Goal: Task Accomplishment & Management: Complete application form

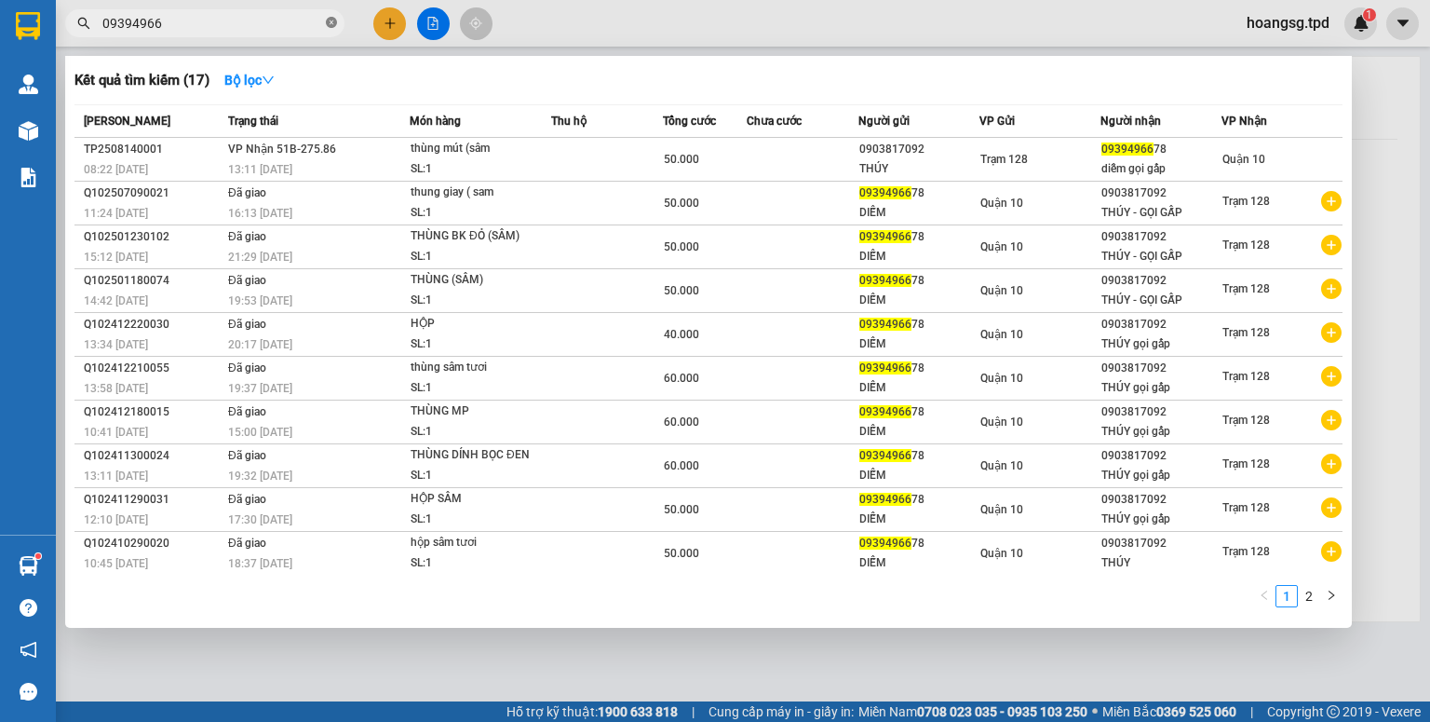
click at [328, 20] on icon "close-circle" at bounding box center [331, 22] width 11 height 11
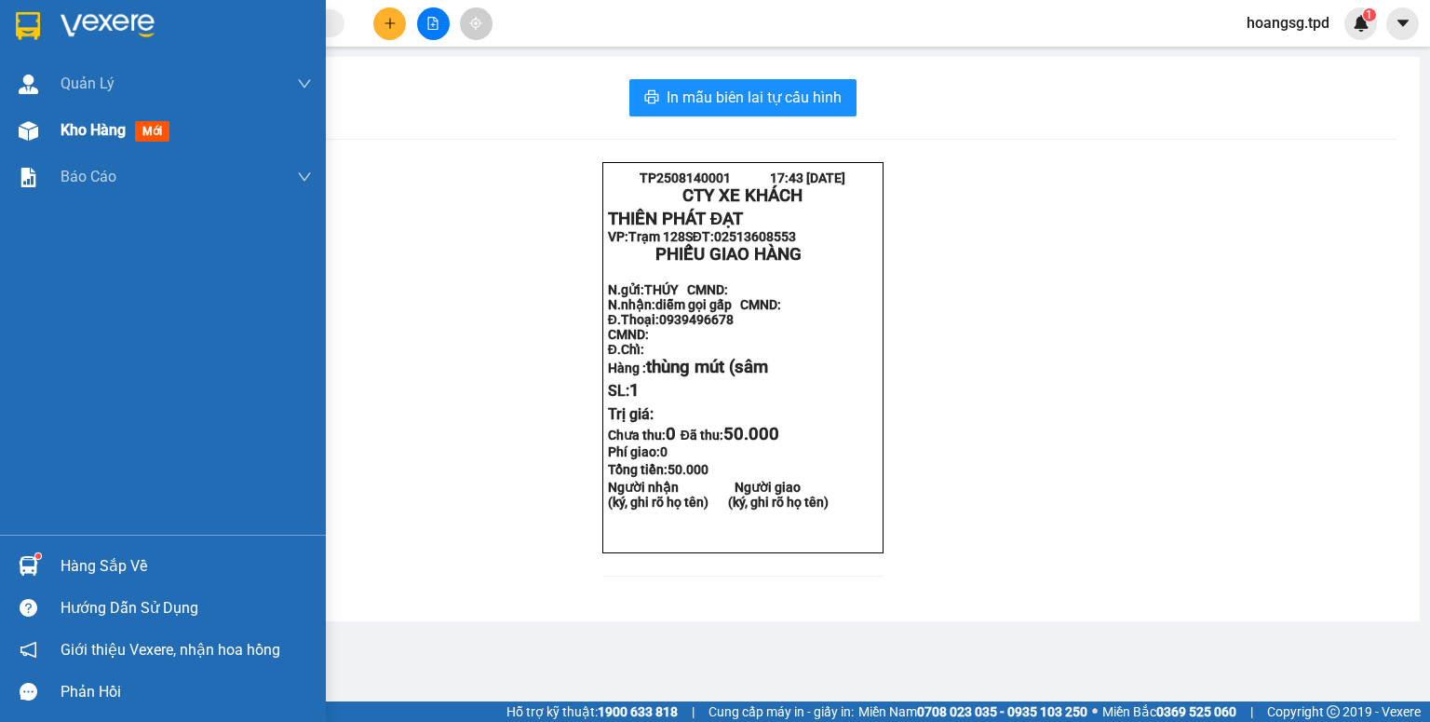
click at [139, 138] on span "mới" at bounding box center [152, 131] width 34 height 20
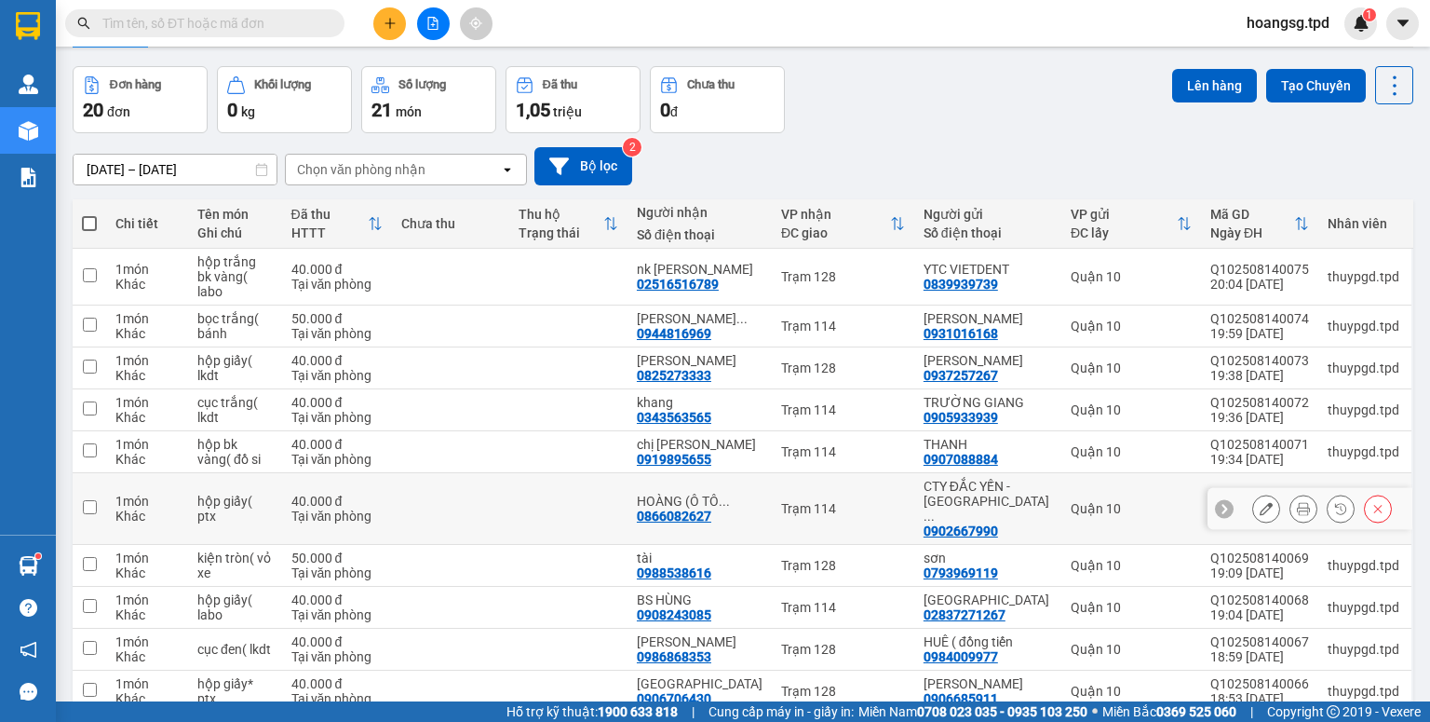
scroll to position [58, 0]
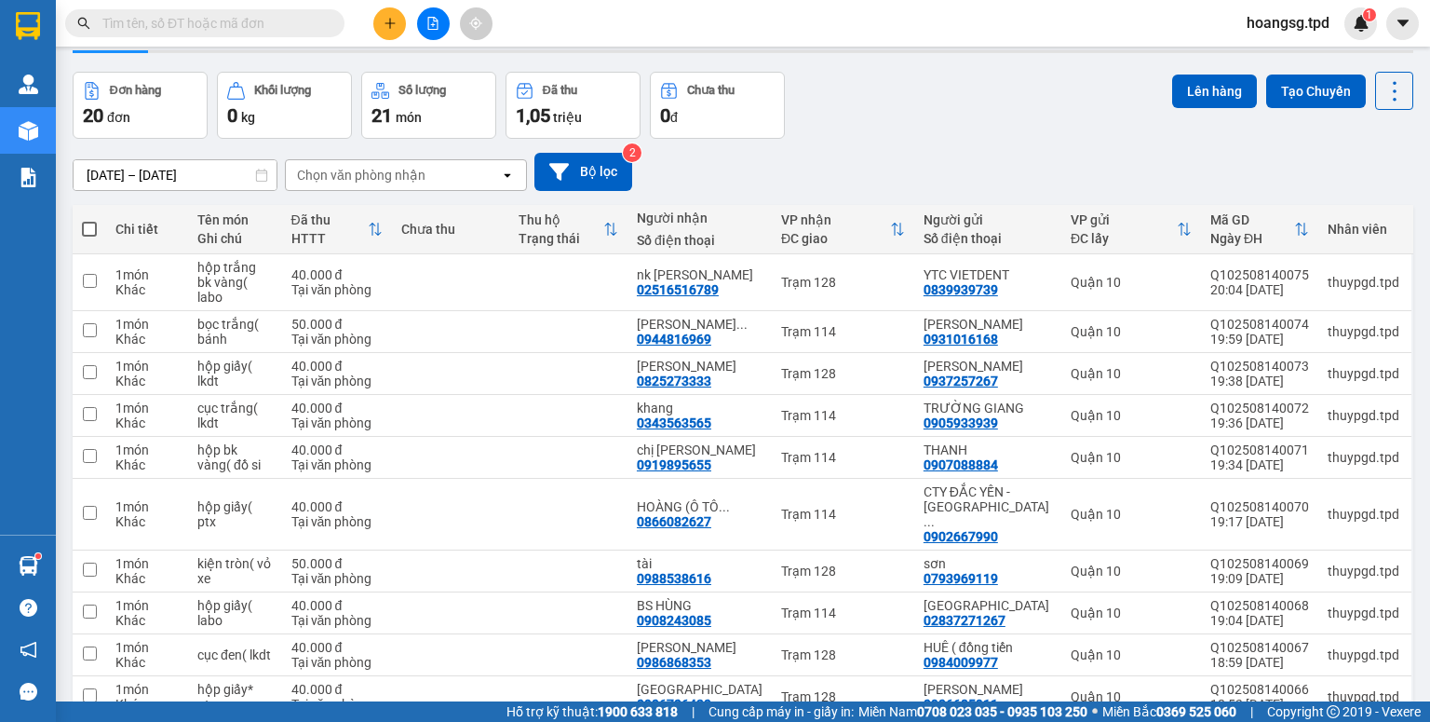
click at [223, 31] on input "text" at bounding box center [212, 23] width 220 height 20
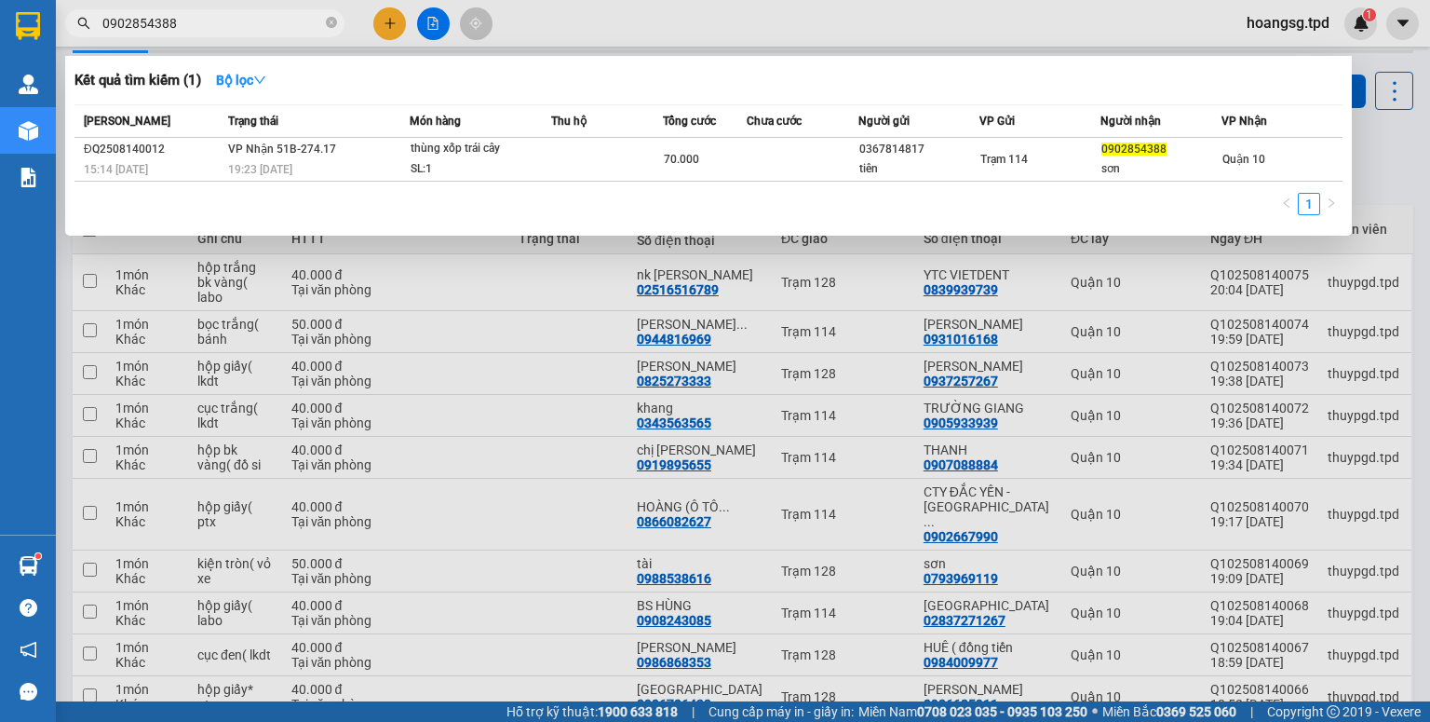
type input "0902854388"
click at [559, 313] on div at bounding box center [715, 361] width 1430 height 722
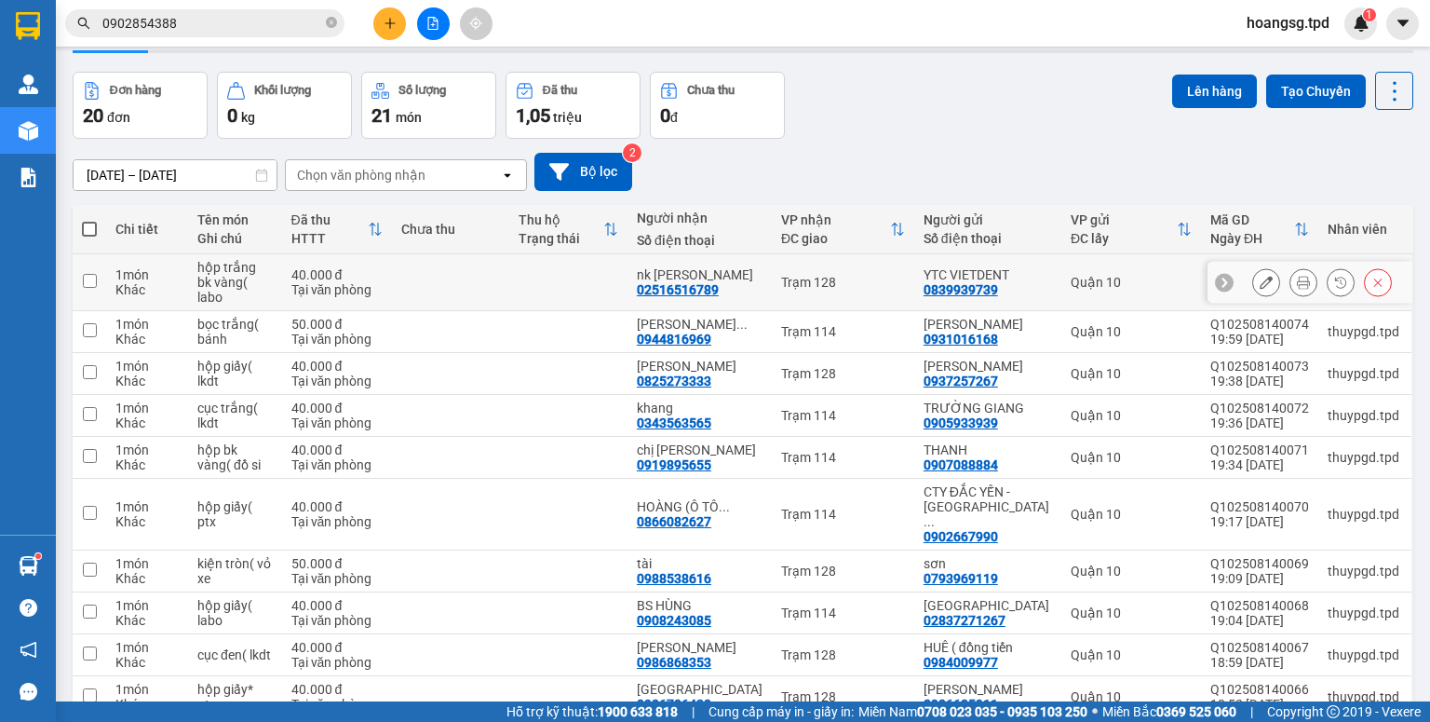
click at [89, 274] on input "checkbox" at bounding box center [90, 281] width 14 height 14
checkbox input "true"
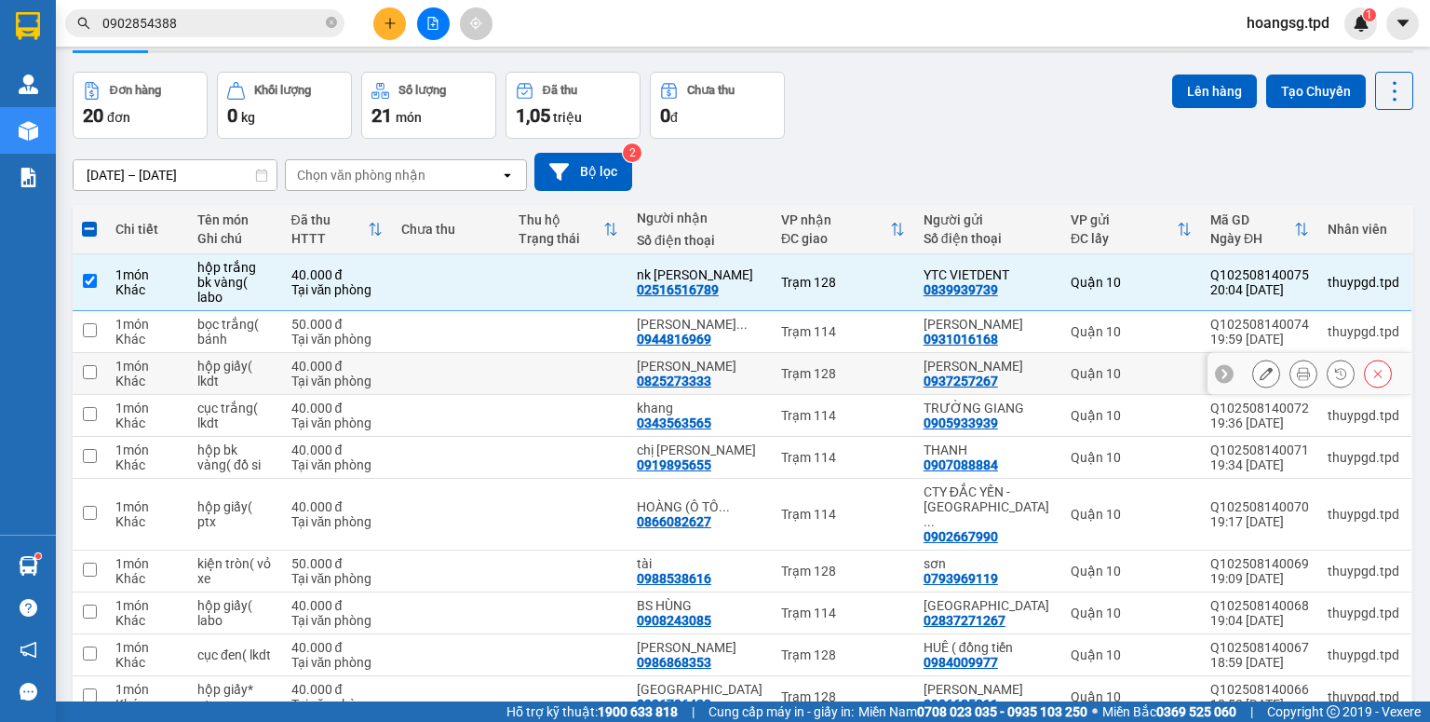
click at [93, 379] on input "checkbox" at bounding box center [90, 372] width 14 height 14
checkbox input "true"
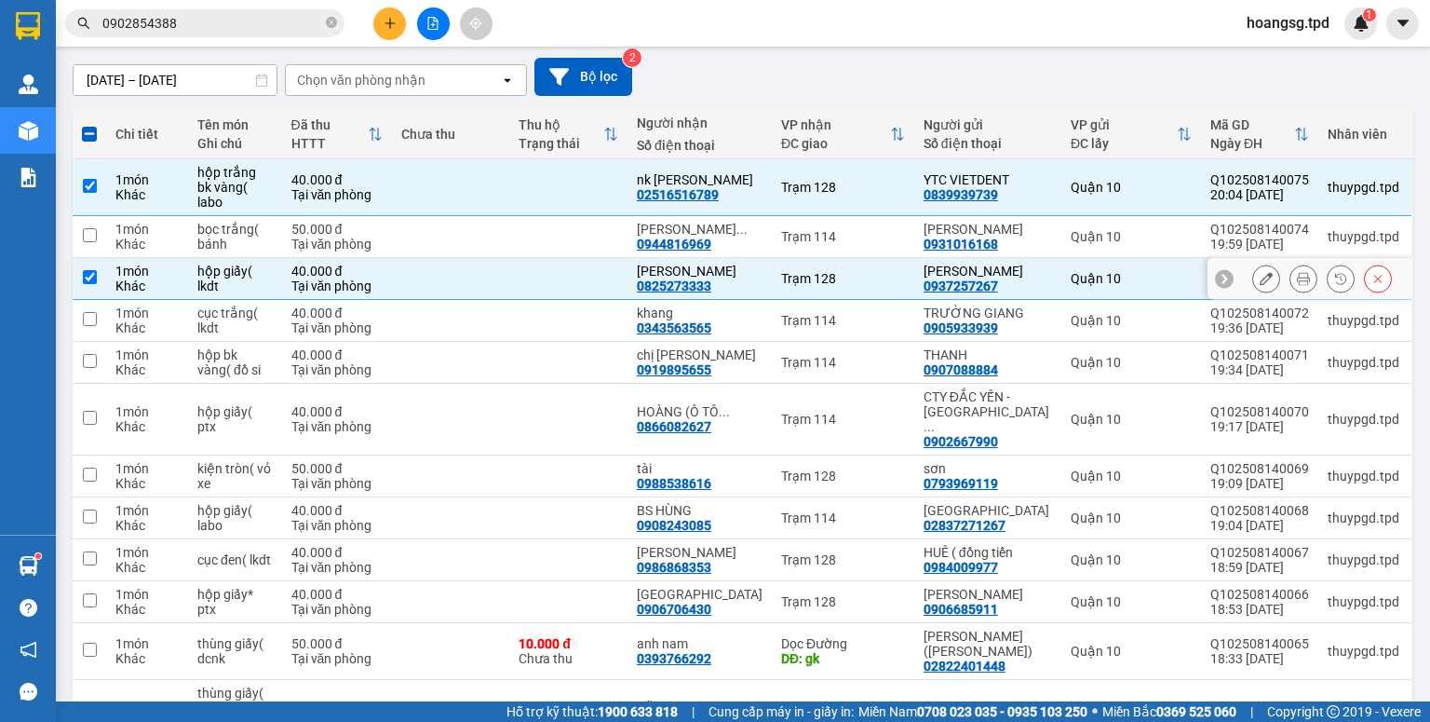
scroll to position [281, 0]
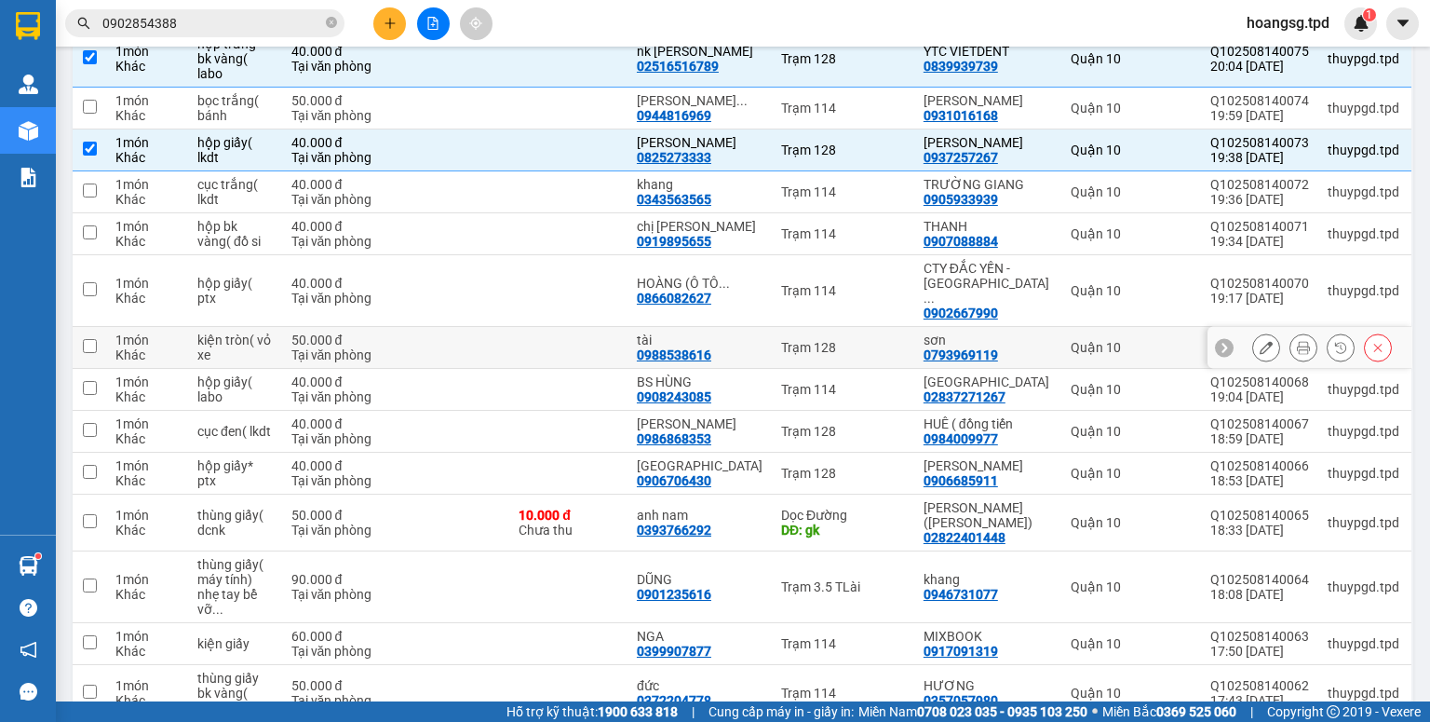
click at [92, 346] on input "checkbox" at bounding box center [90, 346] width 14 height 14
checkbox input "true"
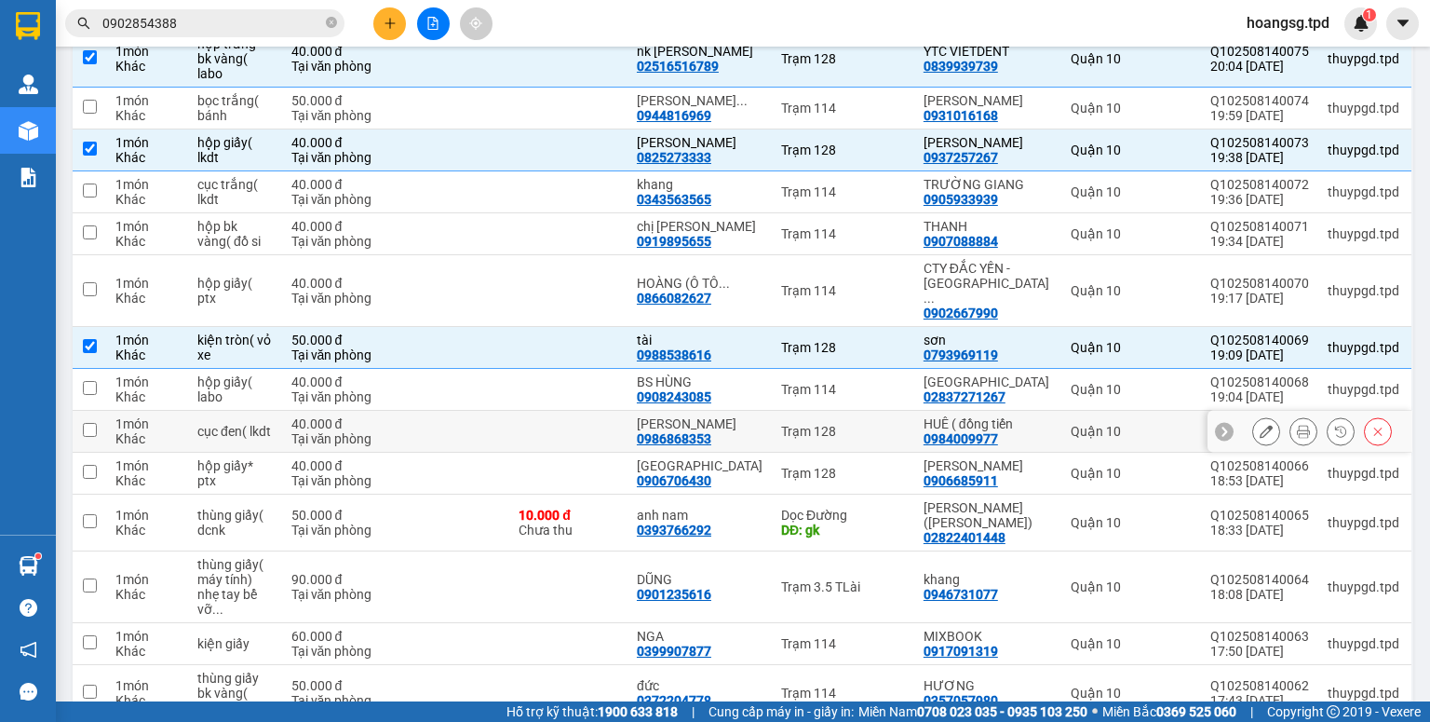
click at [88, 428] on input "checkbox" at bounding box center [90, 430] width 14 height 14
checkbox input "true"
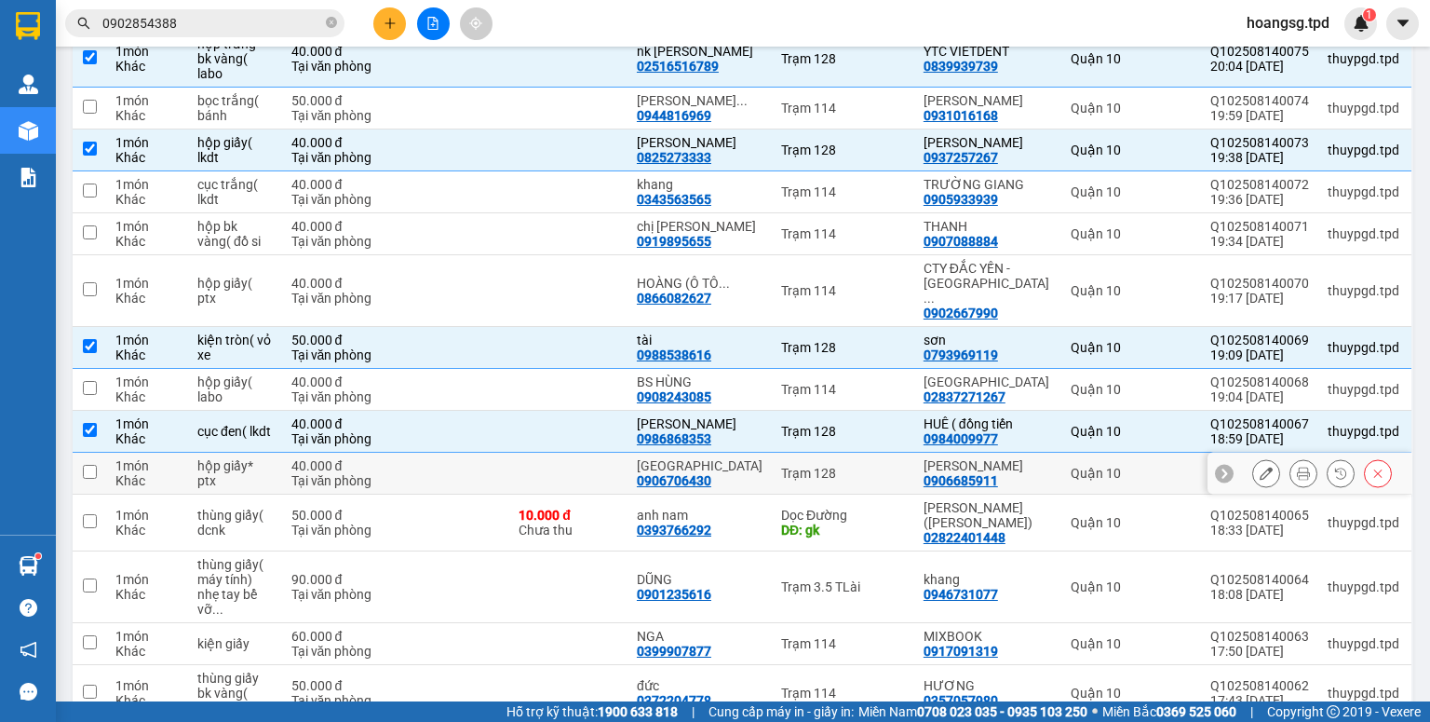
click at [93, 468] on input "checkbox" at bounding box center [90, 472] width 14 height 14
checkbox input "true"
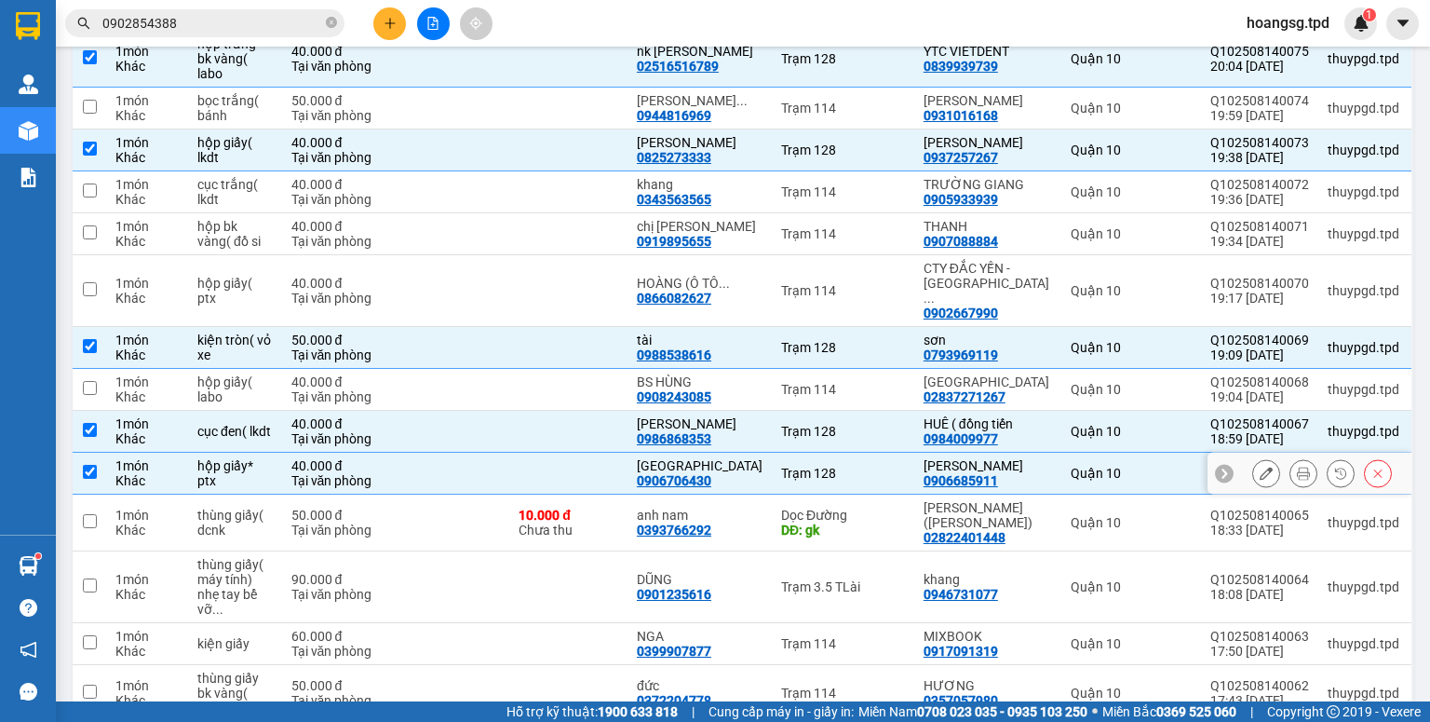
scroll to position [579, 0]
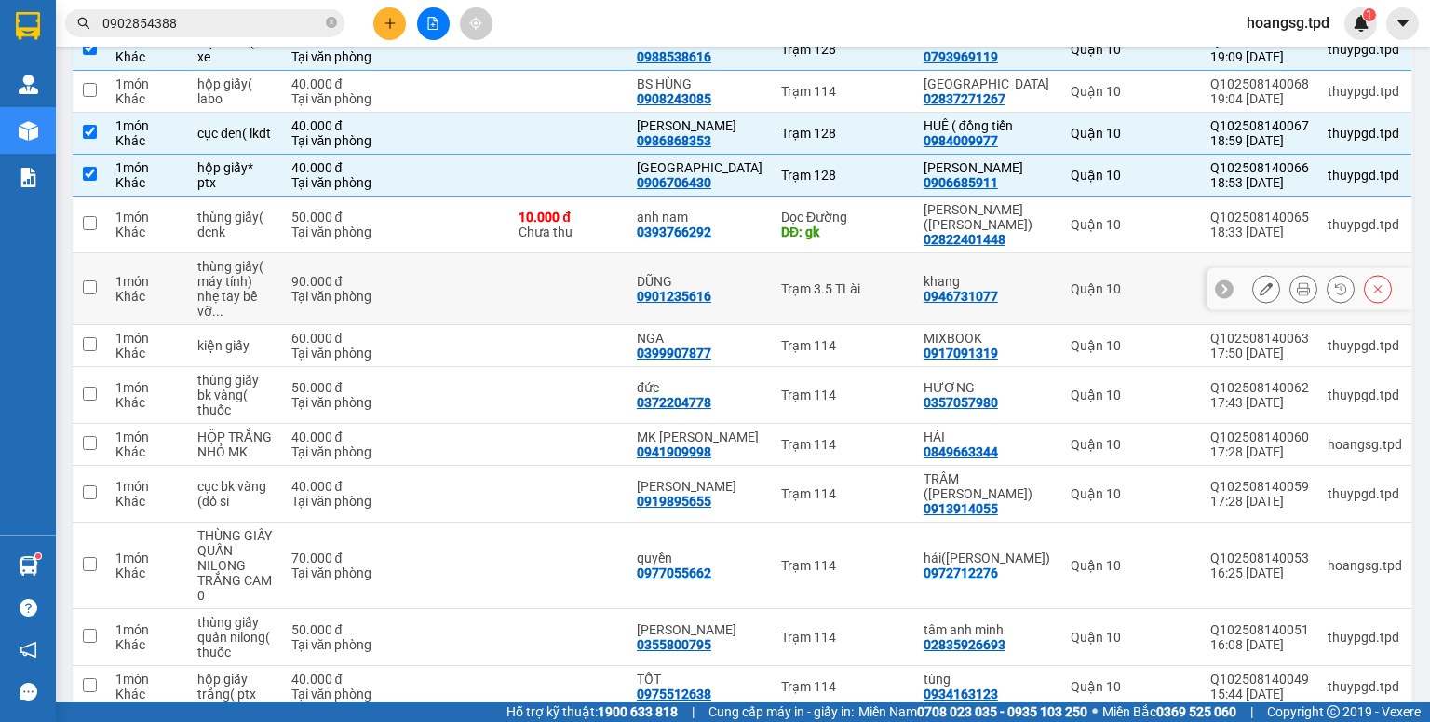
click at [84, 280] on input "checkbox" at bounding box center [90, 287] width 14 height 14
checkbox input "true"
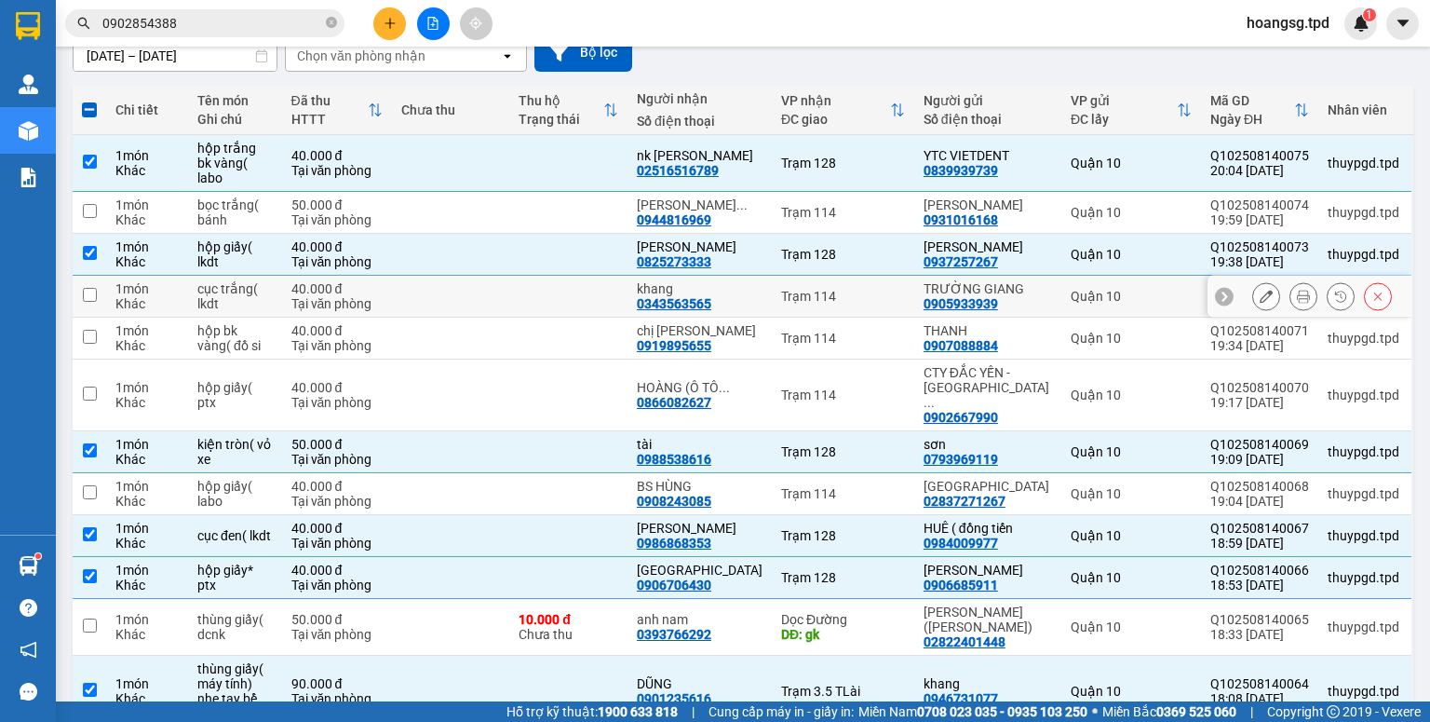
scroll to position [0, 0]
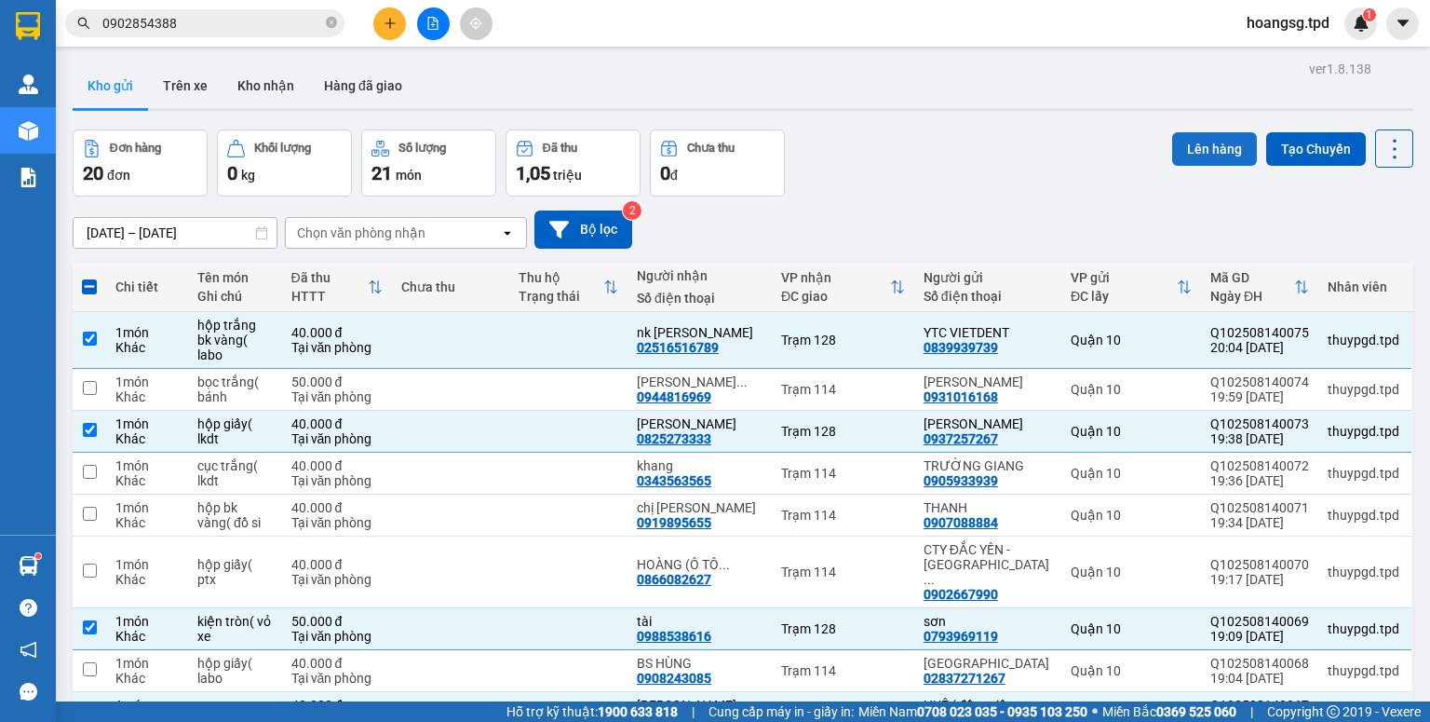
click at [1198, 153] on button "Lên hàng" at bounding box center [1214, 149] width 85 height 34
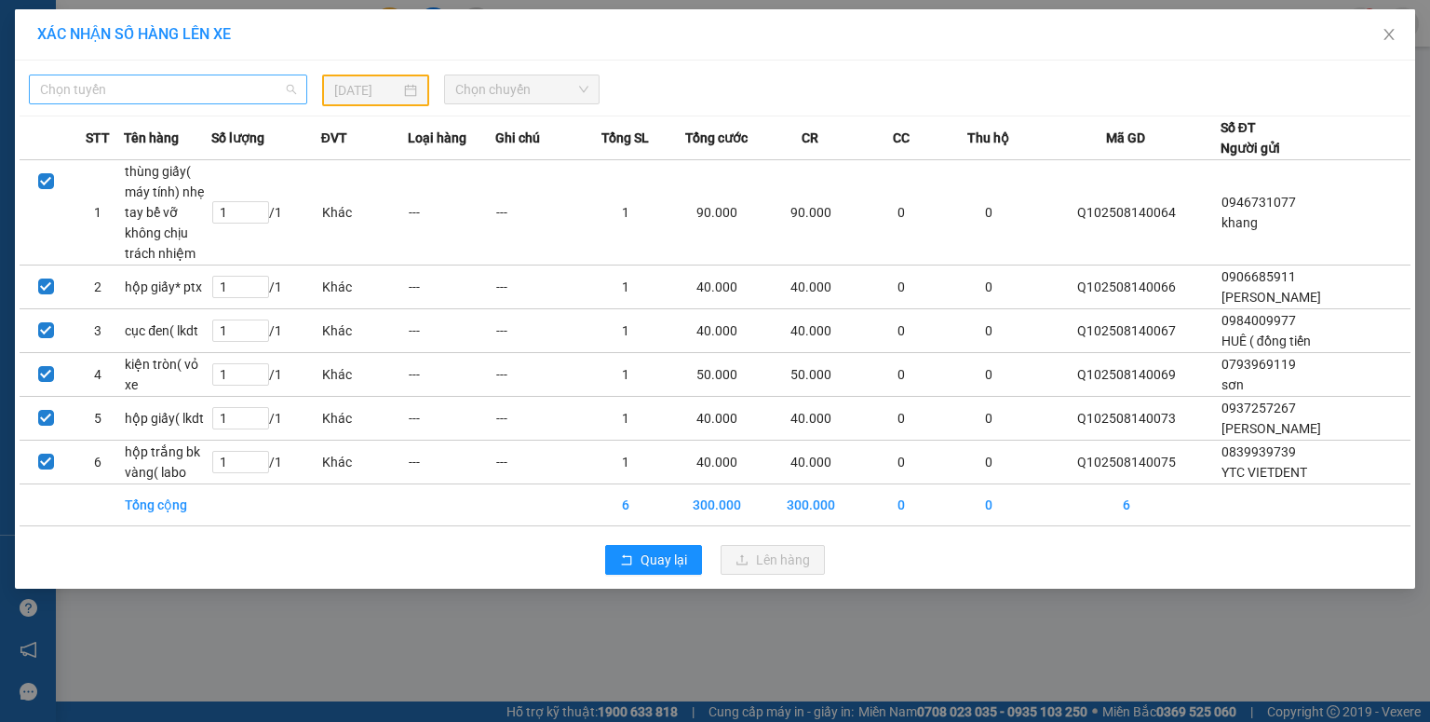
click at [141, 95] on span "Chọn tuyến" at bounding box center [168, 89] width 256 height 28
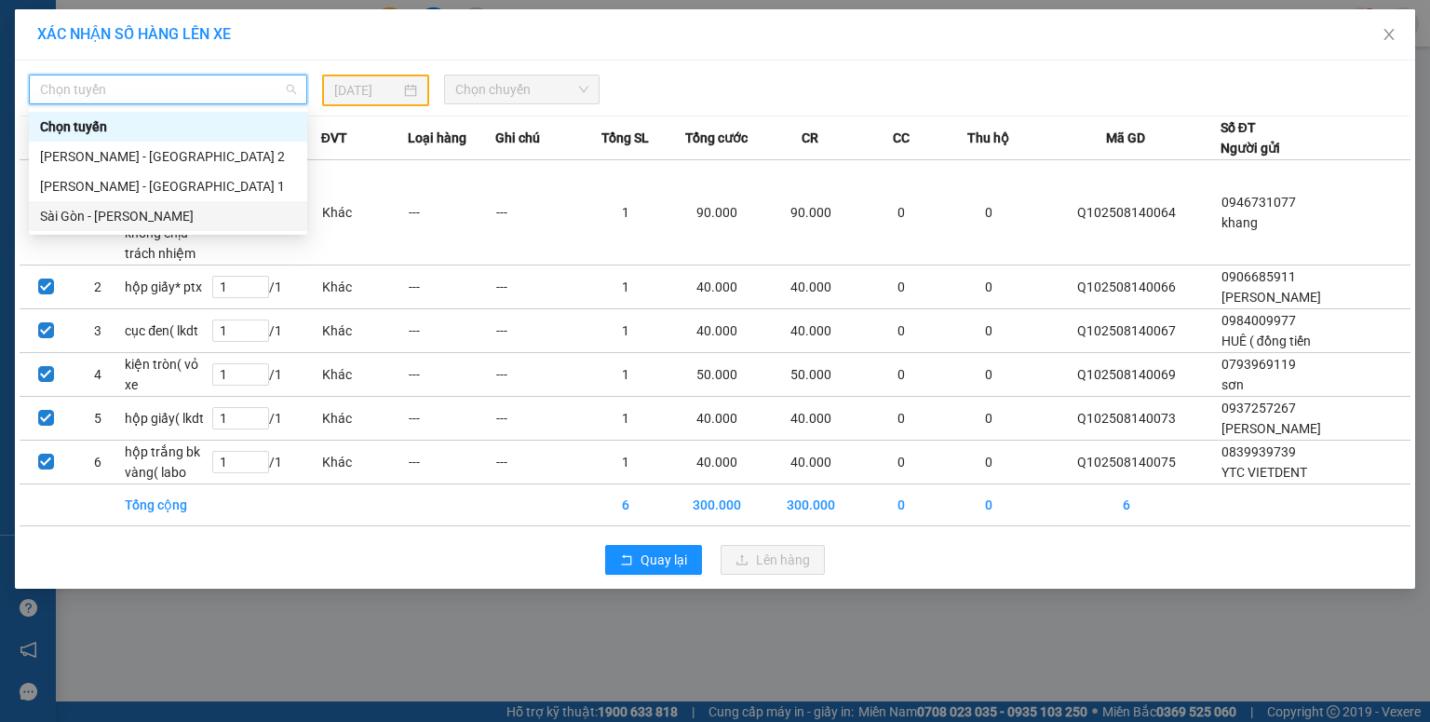
drag, startPoint x: 135, startPoint y: 220, endPoint x: 252, endPoint y: 145, distance: 139.0
click at [137, 220] on div "Sài Gòn - [PERSON_NAME]" at bounding box center [168, 216] width 256 height 20
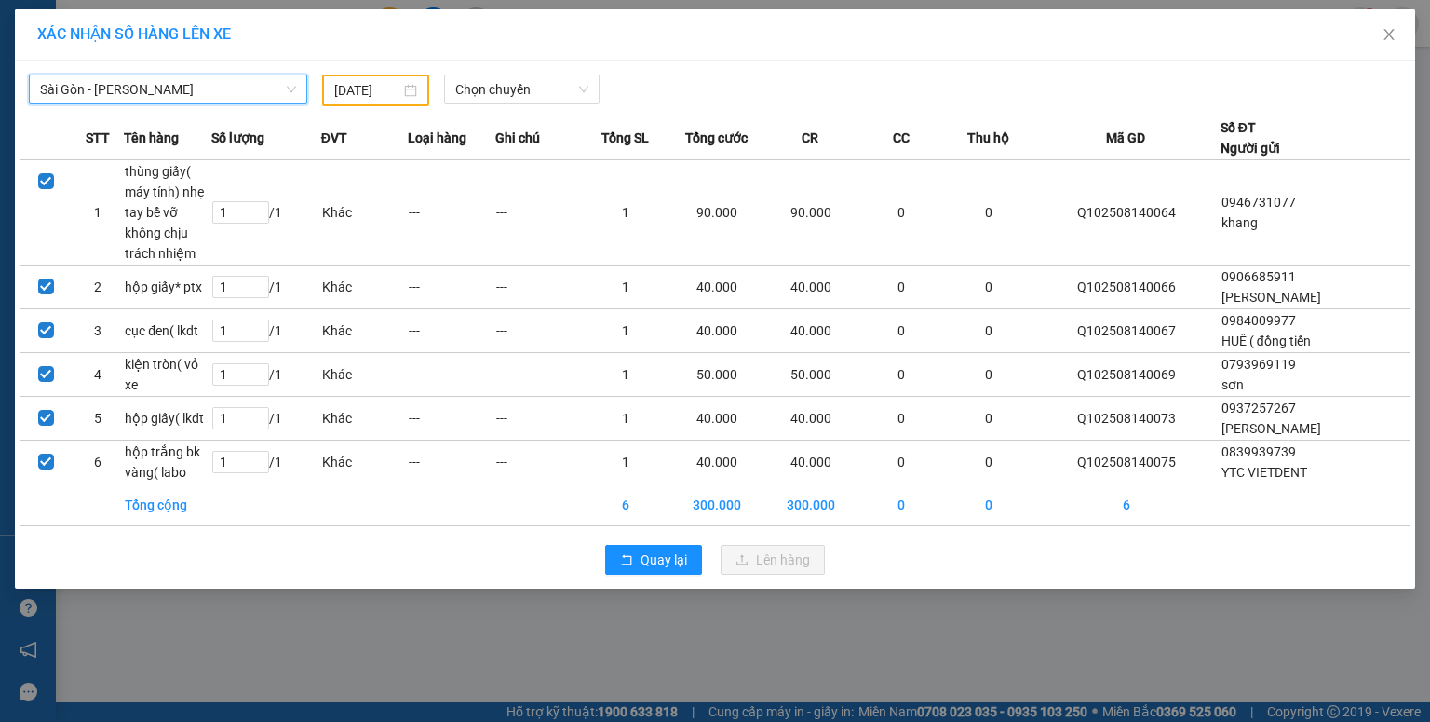
click at [343, 88] on input "[DATE]" at bounding box center [367, 90] width 66 height 20
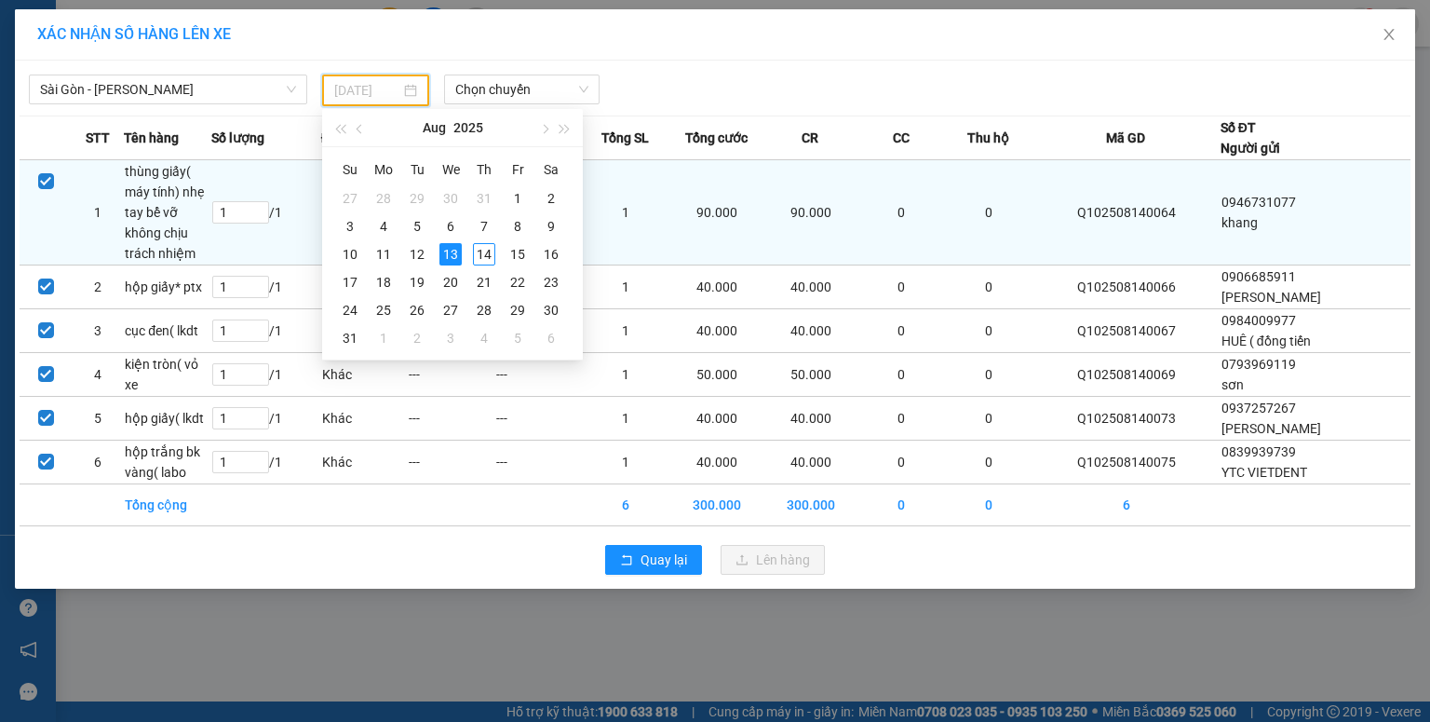
drag, startPoint x: 475, startPoint y: 253, endPoint x: 496, endPoint y: 179, distance: 77.5
click at [476, 253] on div "14" at bounding box center [484, 254] width 22 height 22
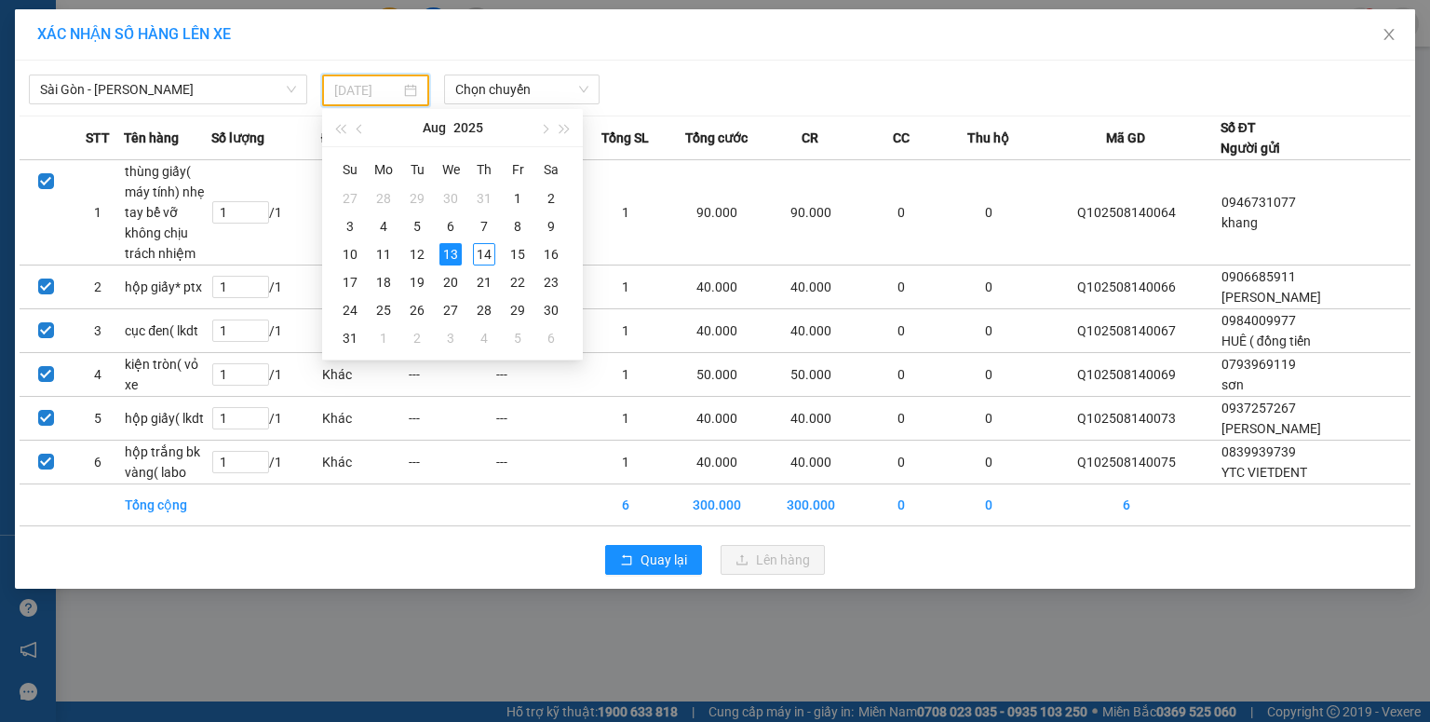
type input "[DATE]"
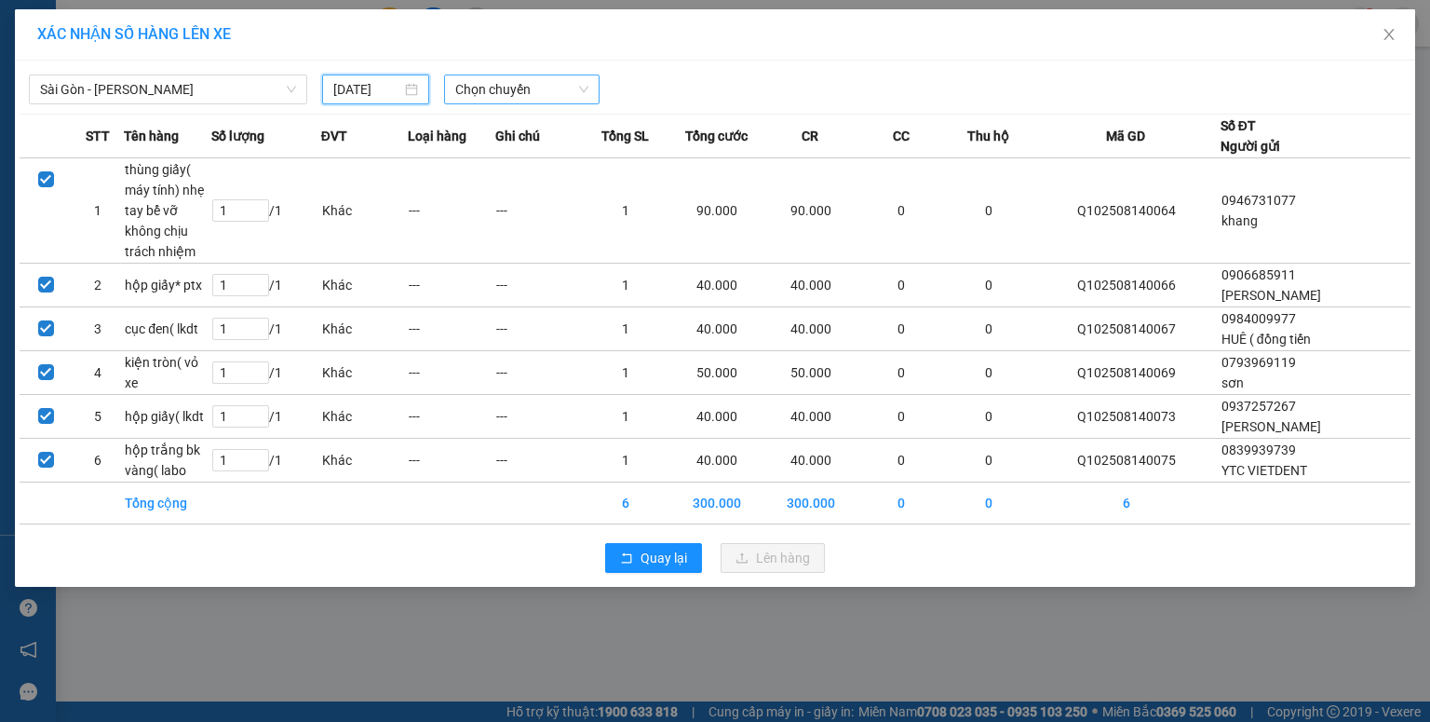
click at [506, 93] on span "Chọn chuyến" at bounding box center [522, 89] width 134 height 28
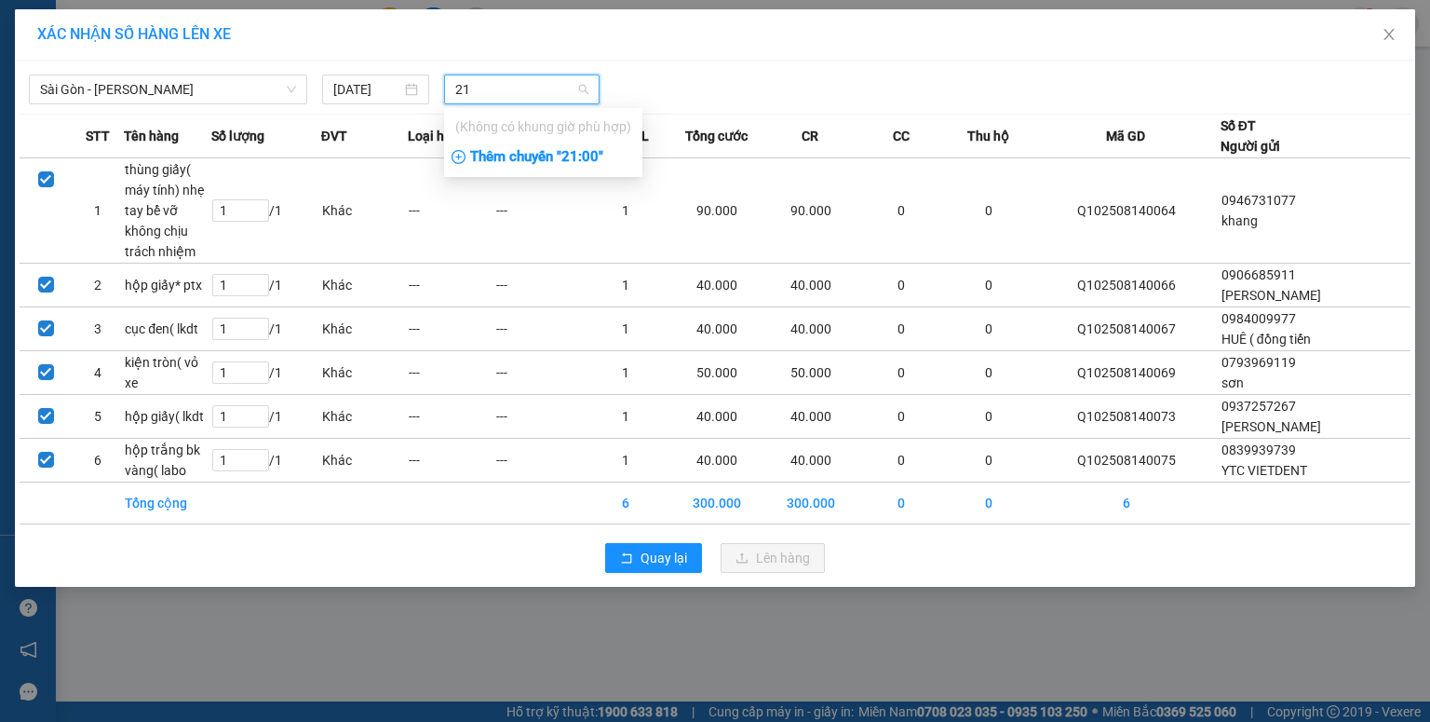
type input "21"
drag, startPoint x: 546, startPoint y: 153, endPoint x: 570, endPoint y: 151, distance: 24.3
click at [547, 153] on div "Thêm chuyến " 21:00 "" at bounding box center [543, 158] width 198 height 32
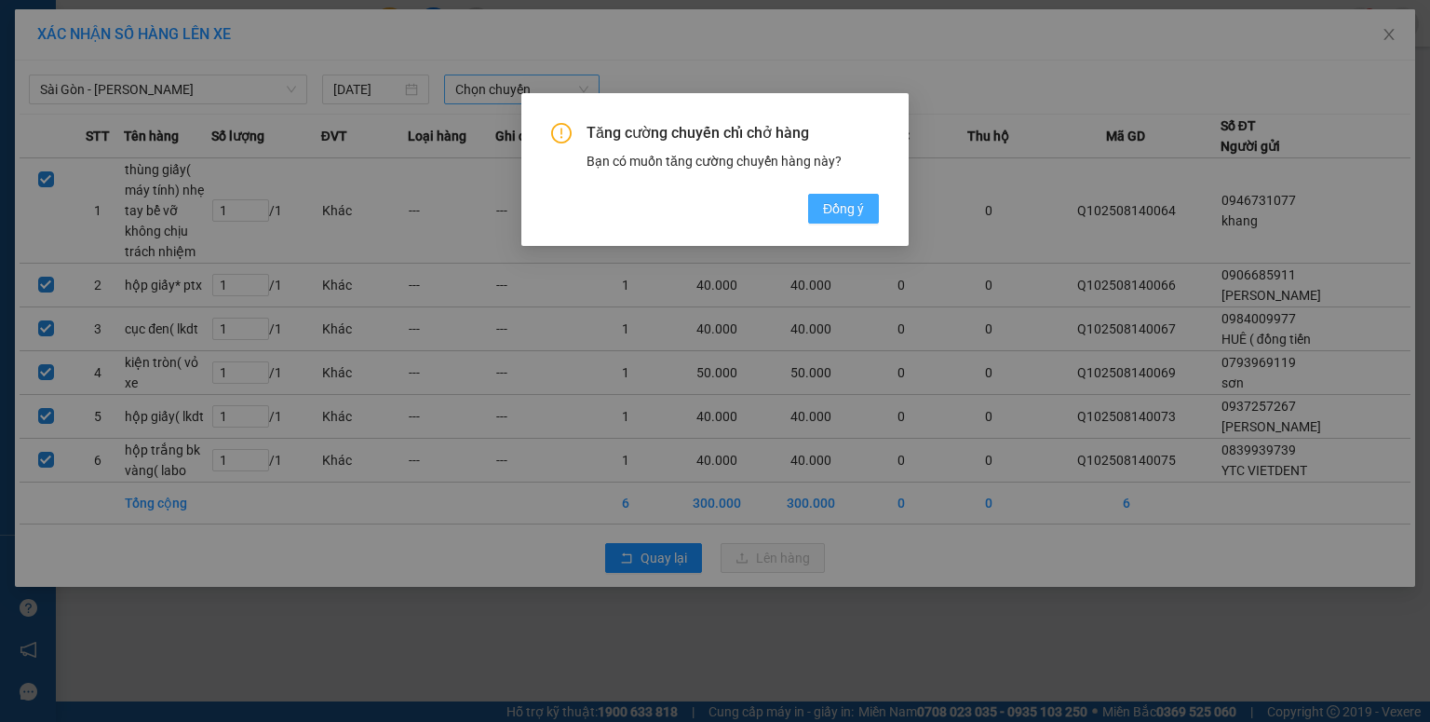
drag, startPoint x: 827, startPoint y: 205, endPoint x: 734, endPoint y: 156, distance: 104.9
click at [827, 205] on span "Đồng ý" at bounding box center [843, 208] width 41 height 20
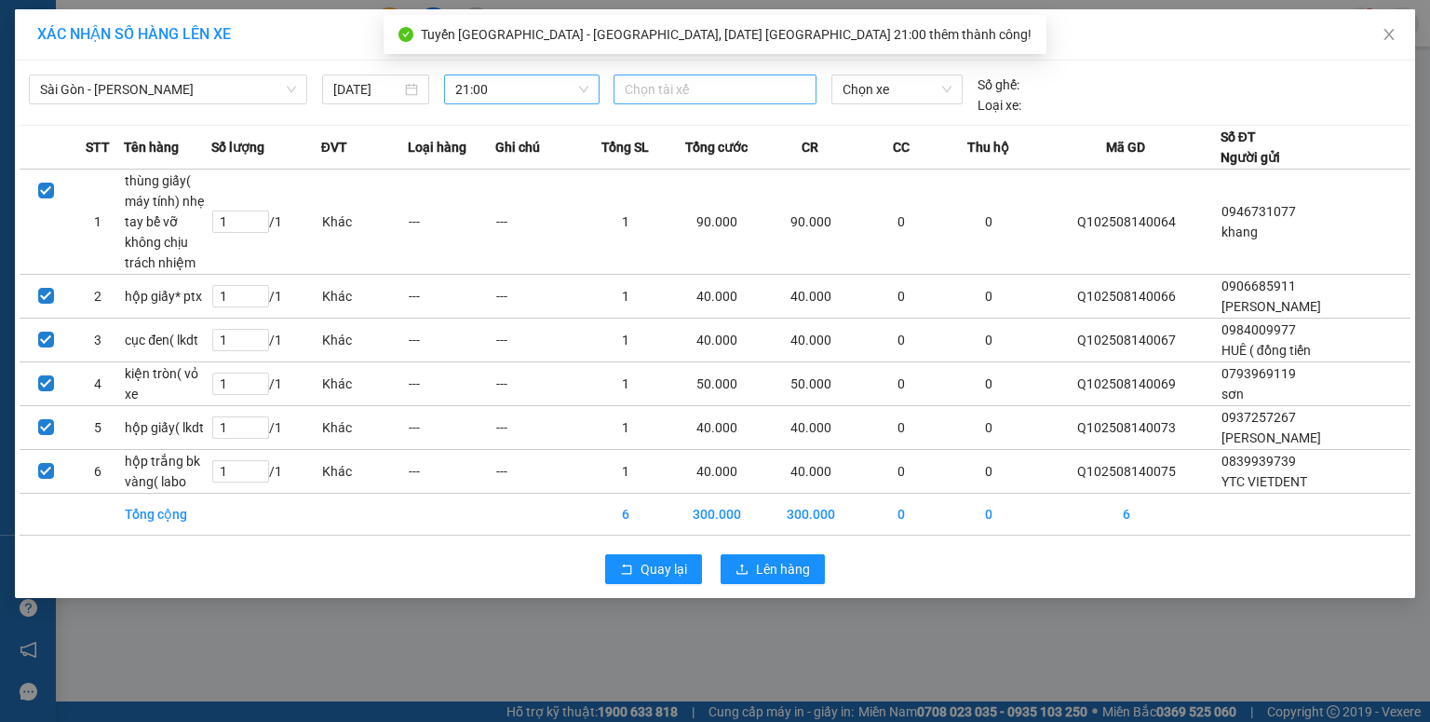
click at [698, 97] on div at bounding box center [715, 89] width 194 height 22
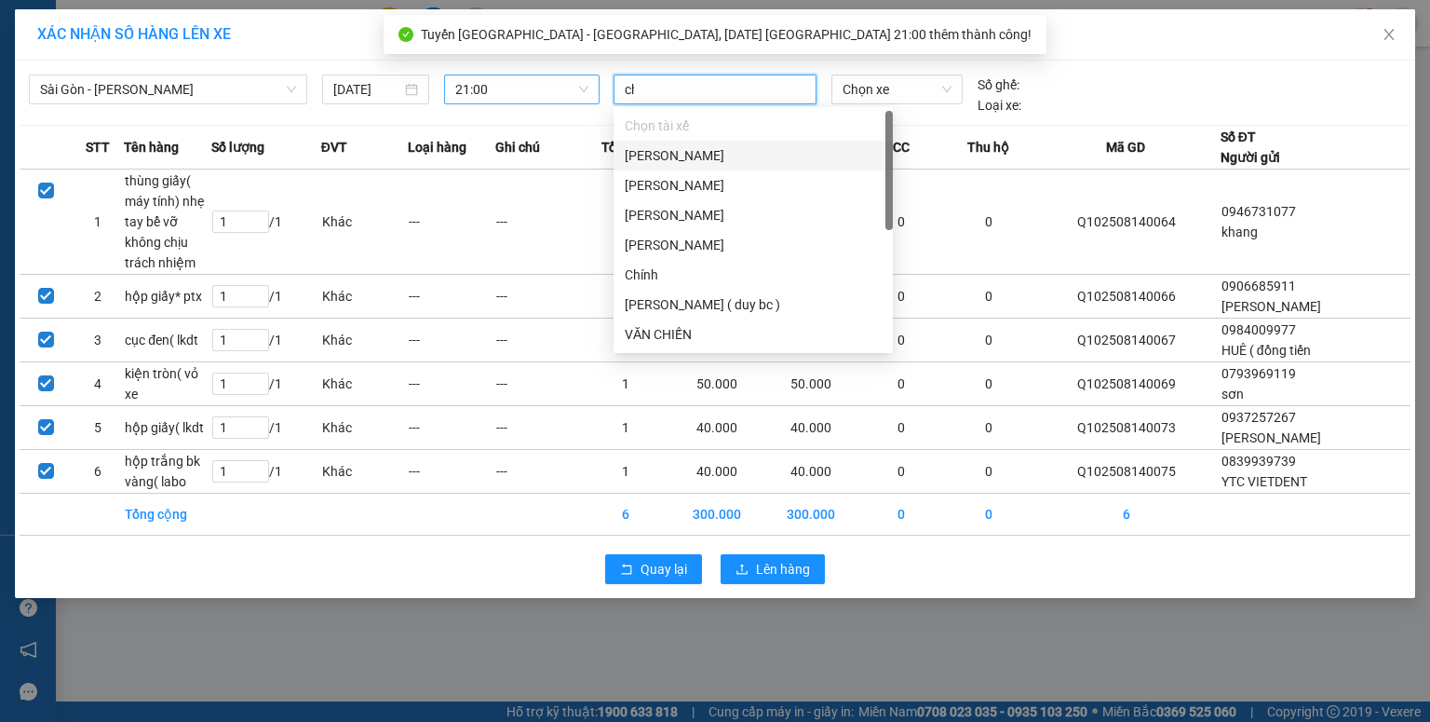
type input "chi"
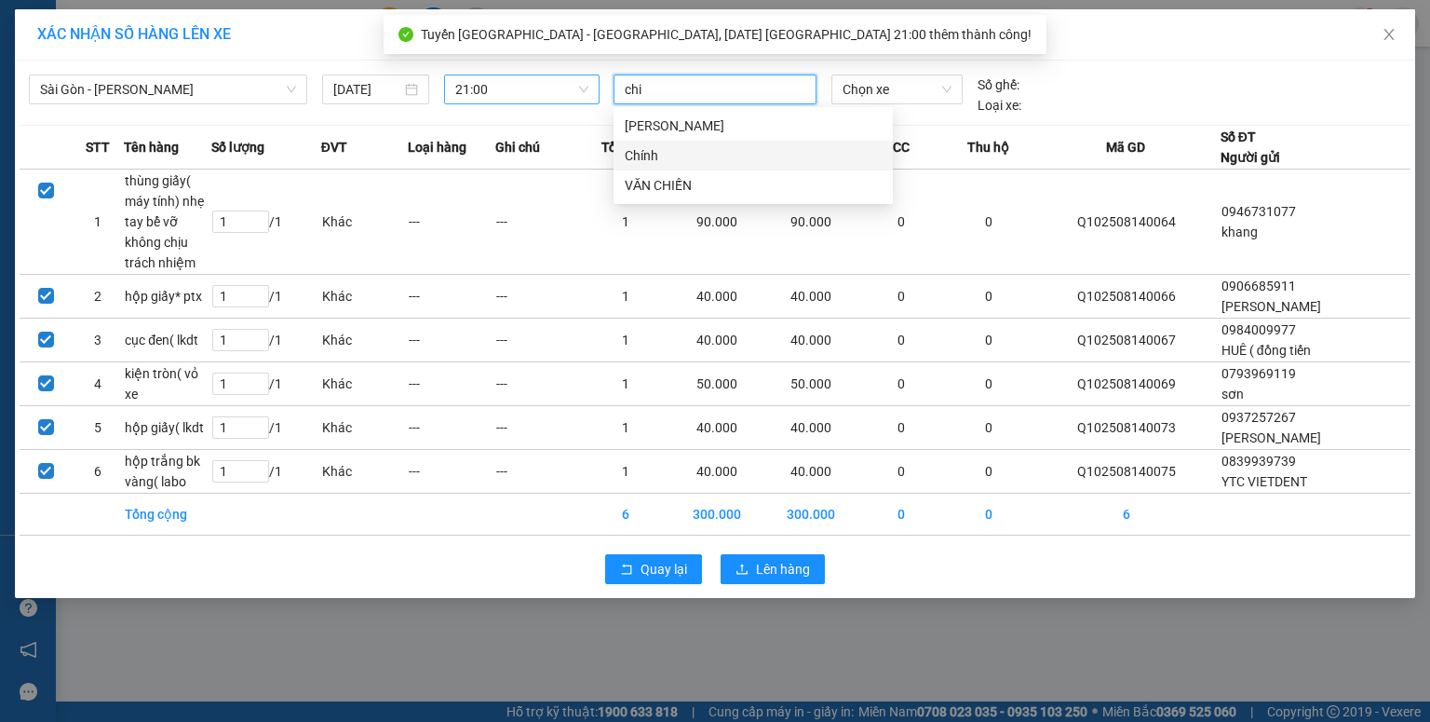
drag, startPoint x: 680, startPoint y: 155, endPoint x: 696, endPoint y: 153, distance: 17.0
click at [681, 156] on div "Chính" at bounding box center [753, 155] width 257 height 20
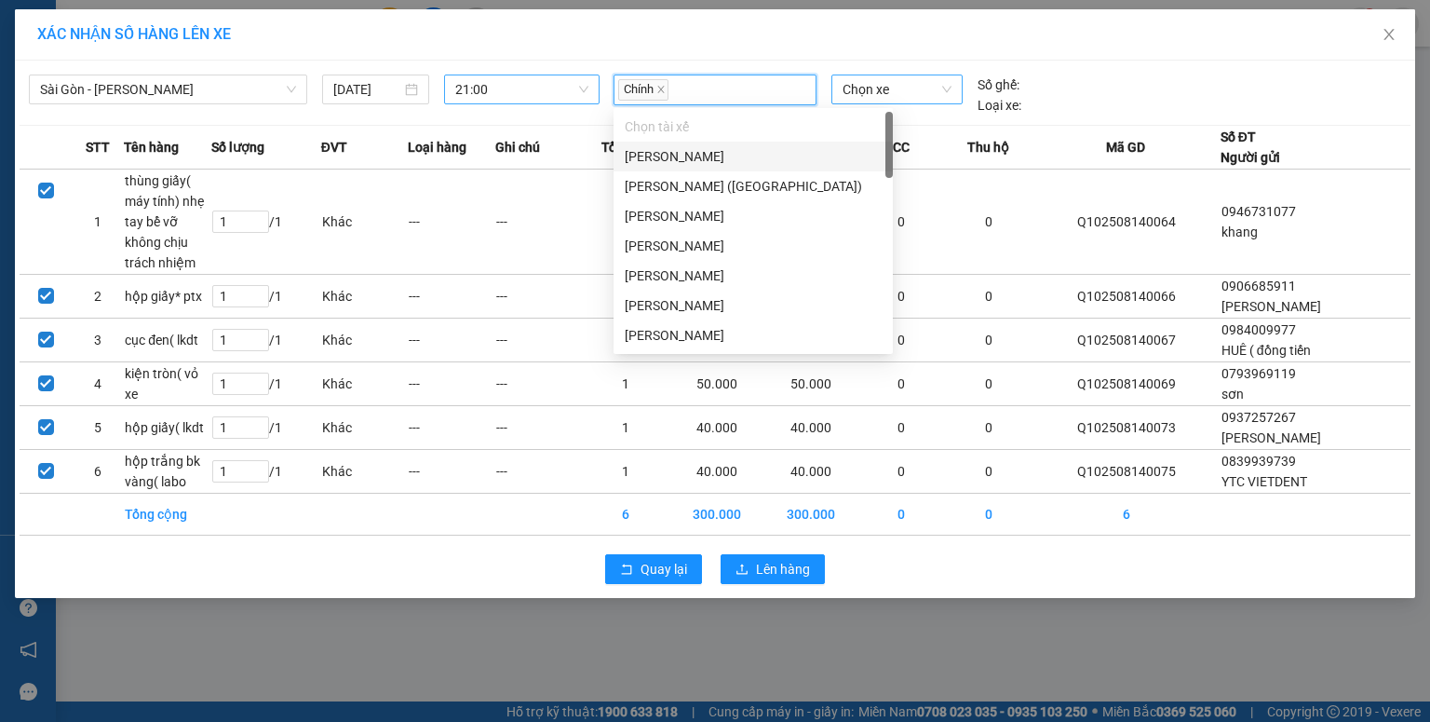
click at [860, 93] on span "Chọn xe" at bounding box center [897, 89] width 108 height 28
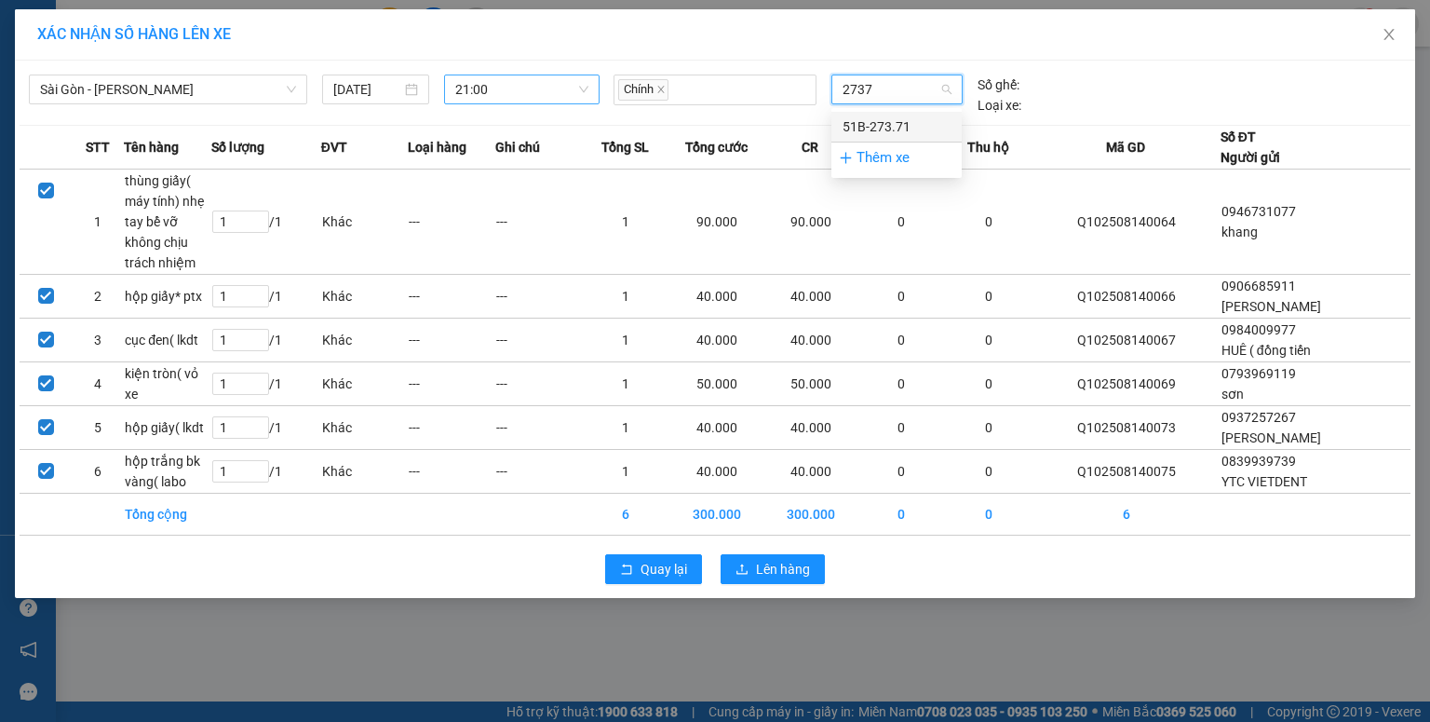
type input "27371"
drag, startPoint x: 857, startPoint y: 118, endPoint x: 849, endPoint y: 188, distance: 70.2
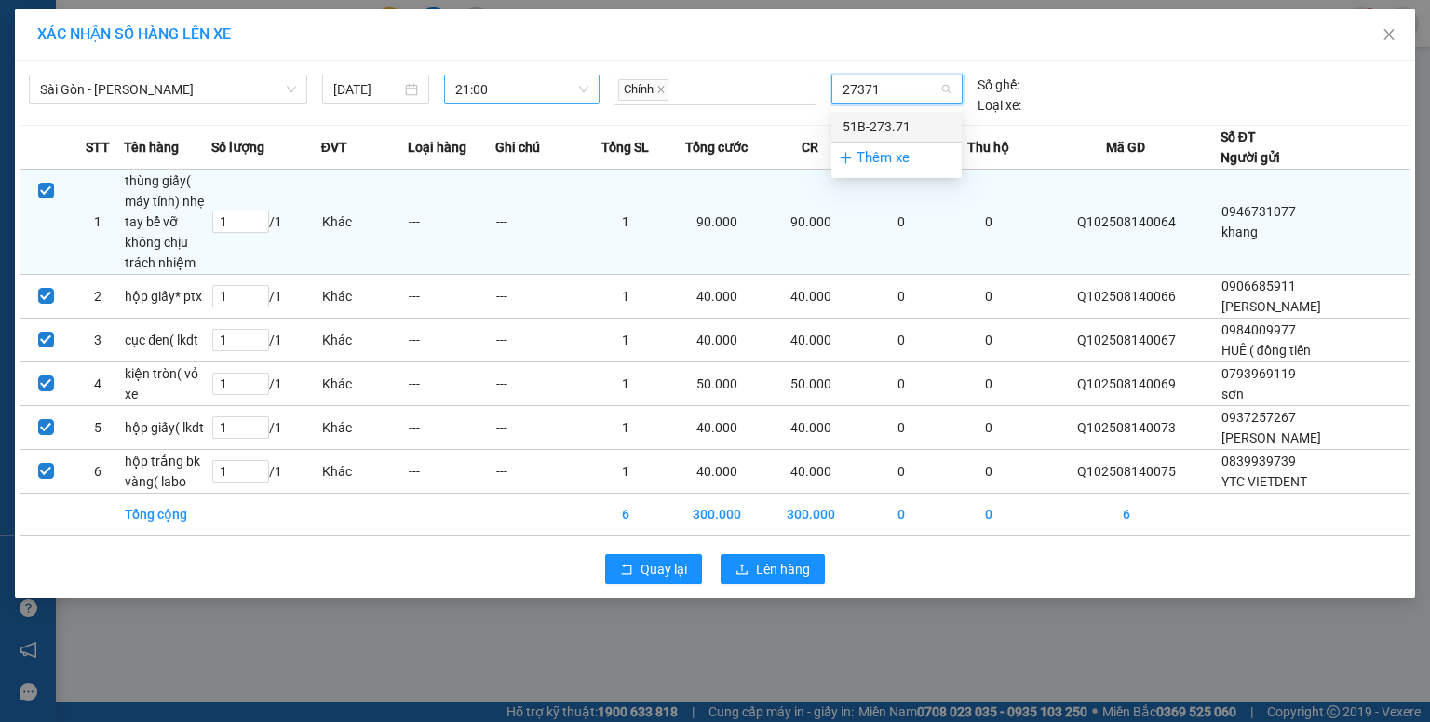
click at [857, 119] on div "51B-273.71" at bounding box center [897, 126] width 108 height 20
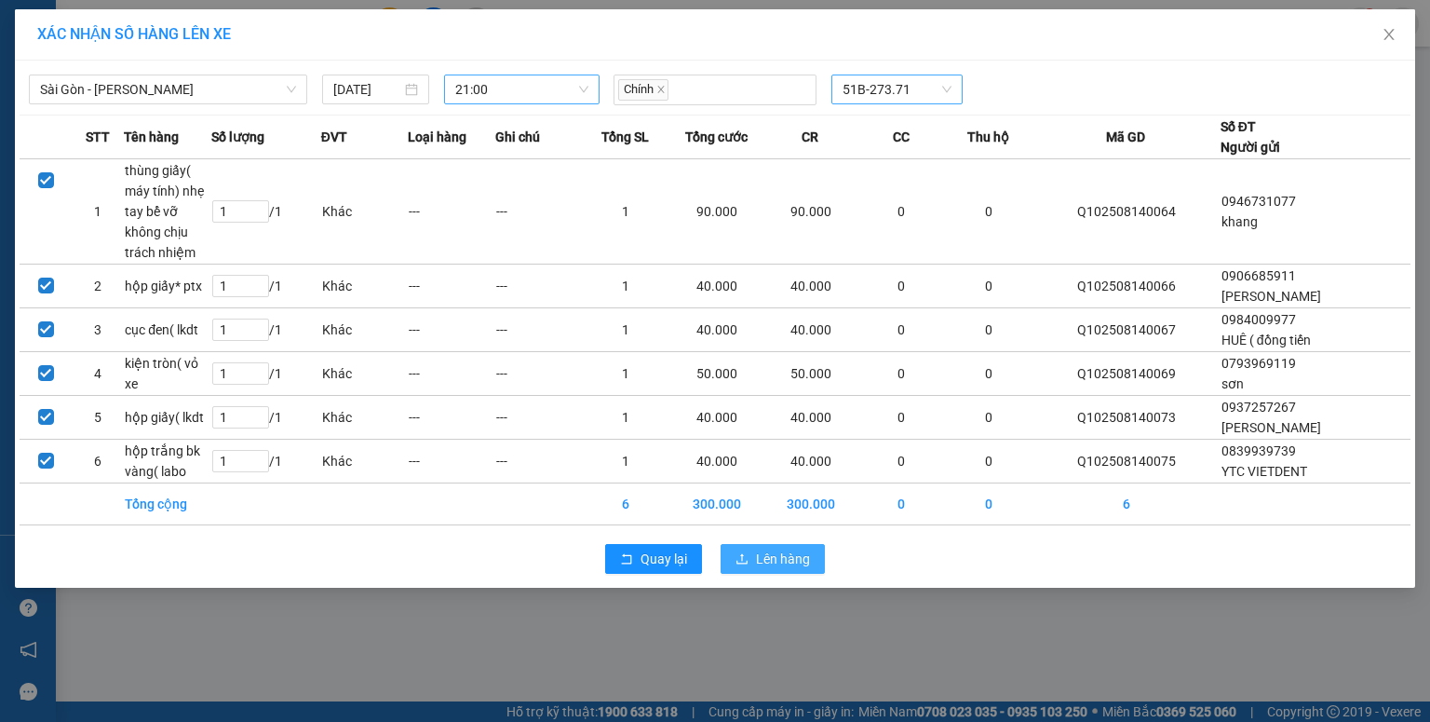
click at [783, 552] on span "Lên hàng" at bounding box center [783, 558] width 54 height 20
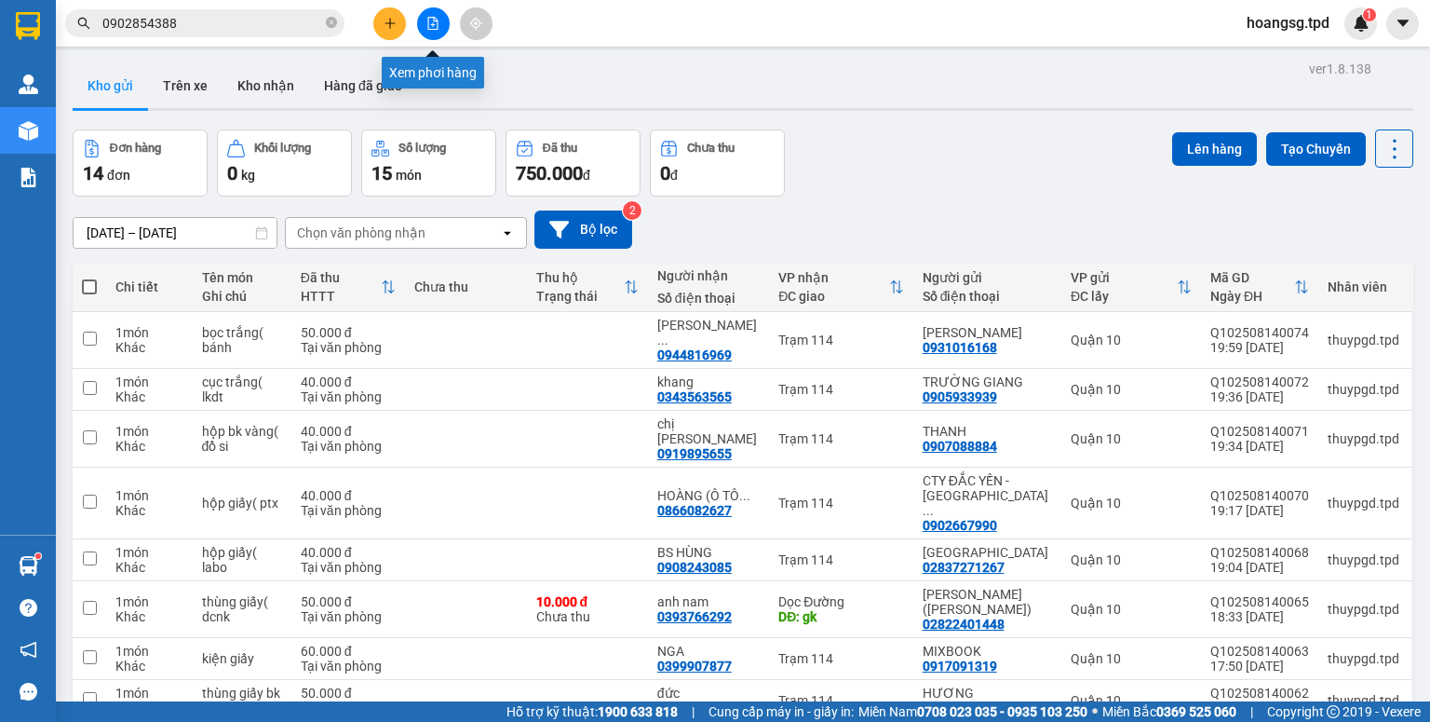
click at [428, 20] on icon "file-add" at bounding box center [433, 23] width 10 height 13
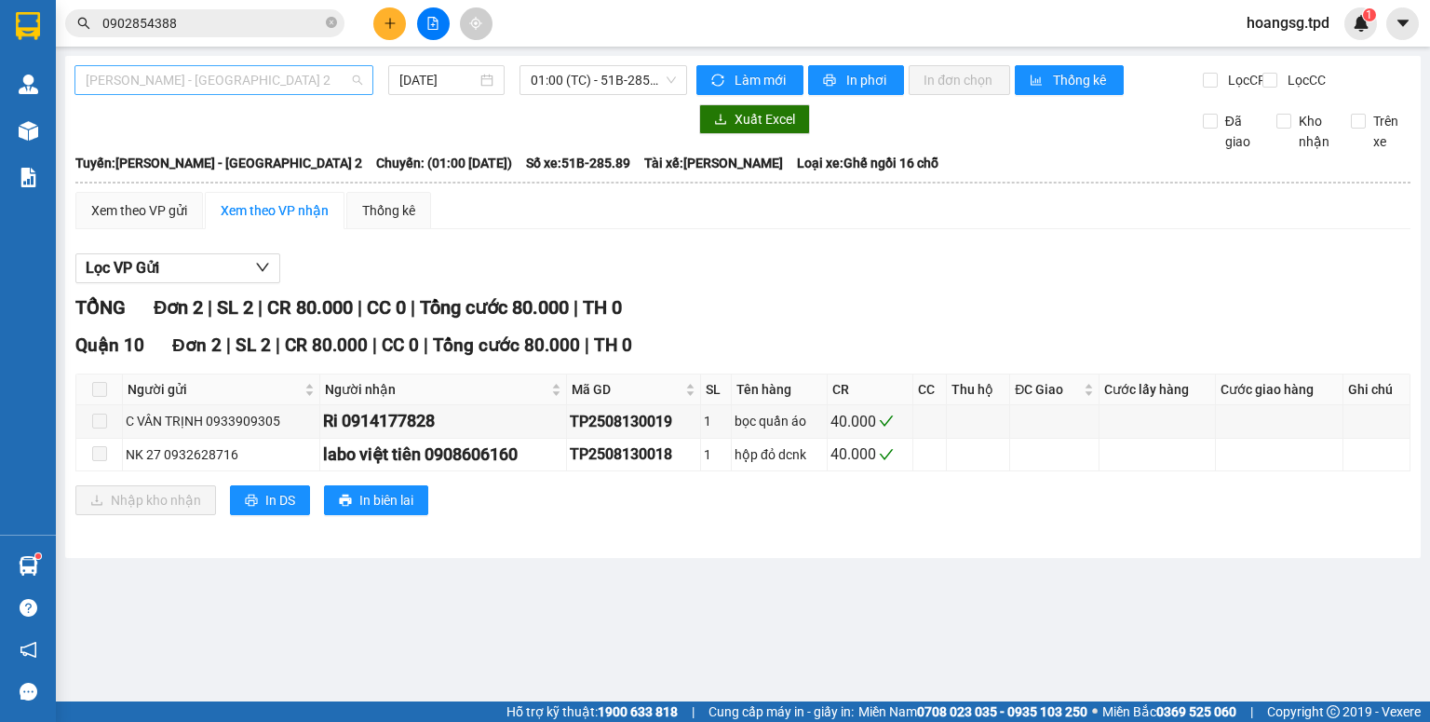
click at [250, 80] on span "[PERSON_NAME] - [GEOGRAPHIC_DATA] 2" at bounding box center [224, 80] width 277 height 28
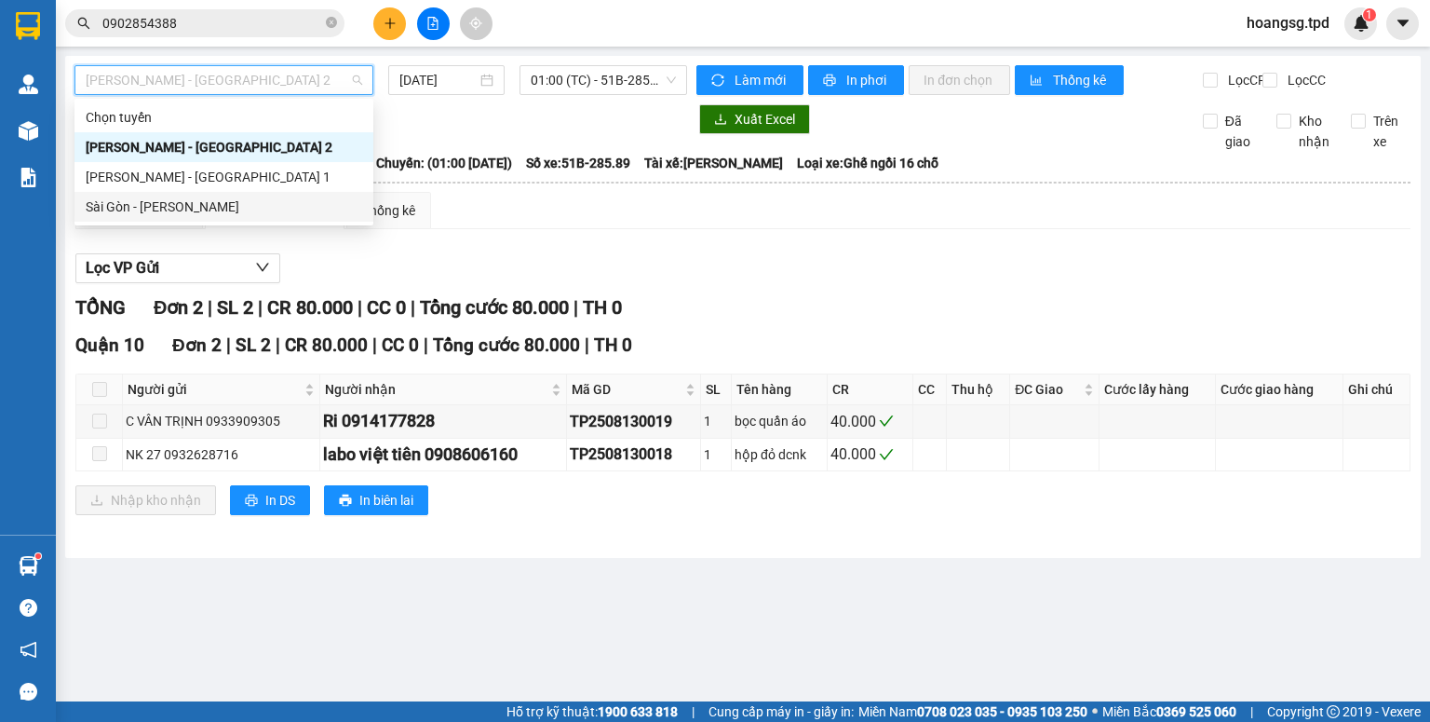
click at [237, 209] on div "Sài Gòn - [PERSON_NAME]" at bounding box center [224, 206] width 277 height 20
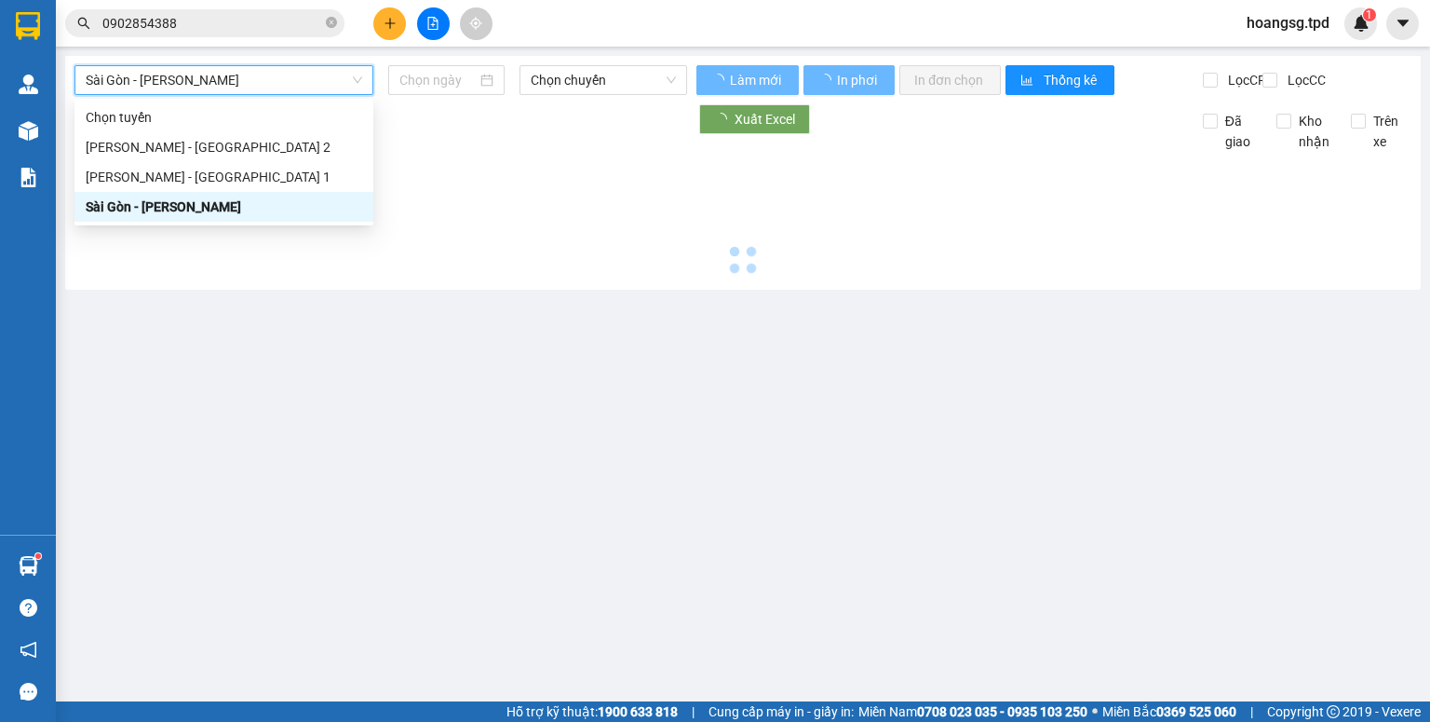
type input "[DATE]"
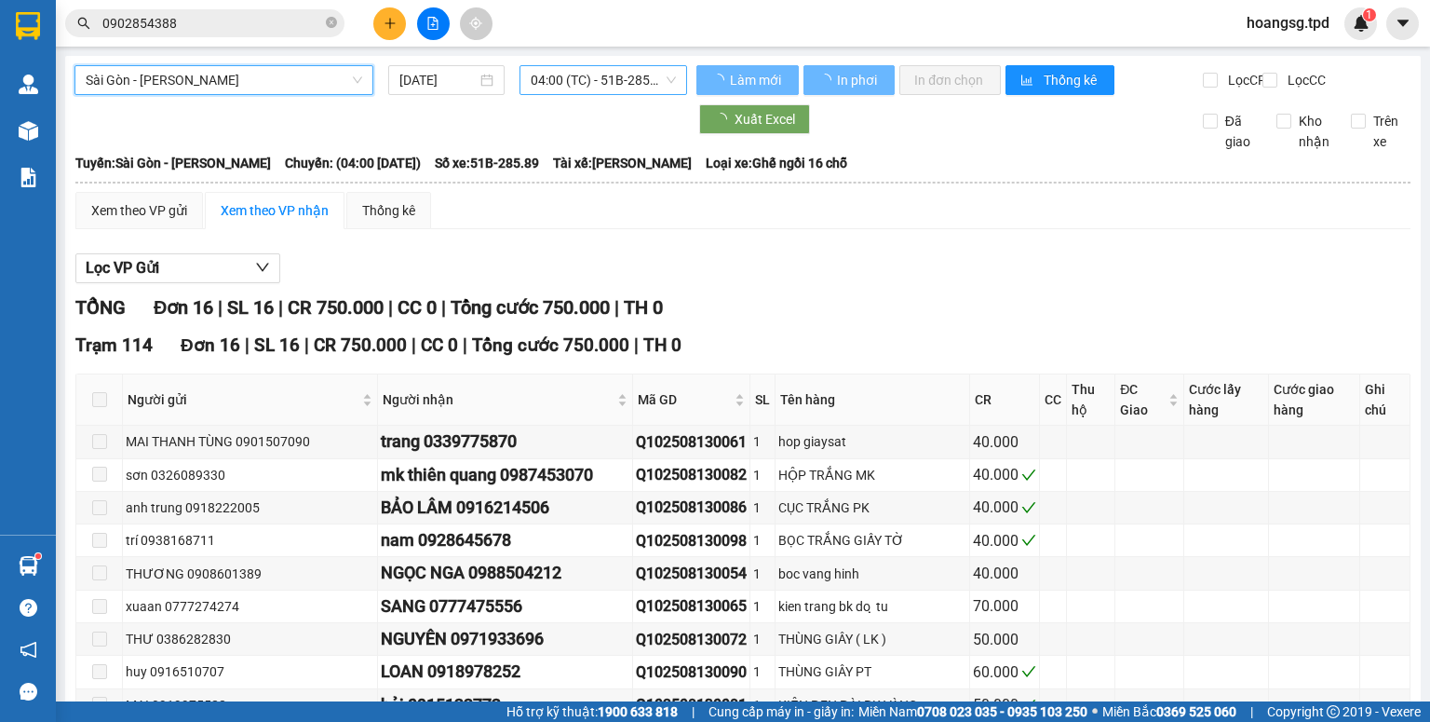
click at [596, 84] on span "04:00 (TC) - 51B-285.89" at bounding box center [604, 80] width 146 height 28
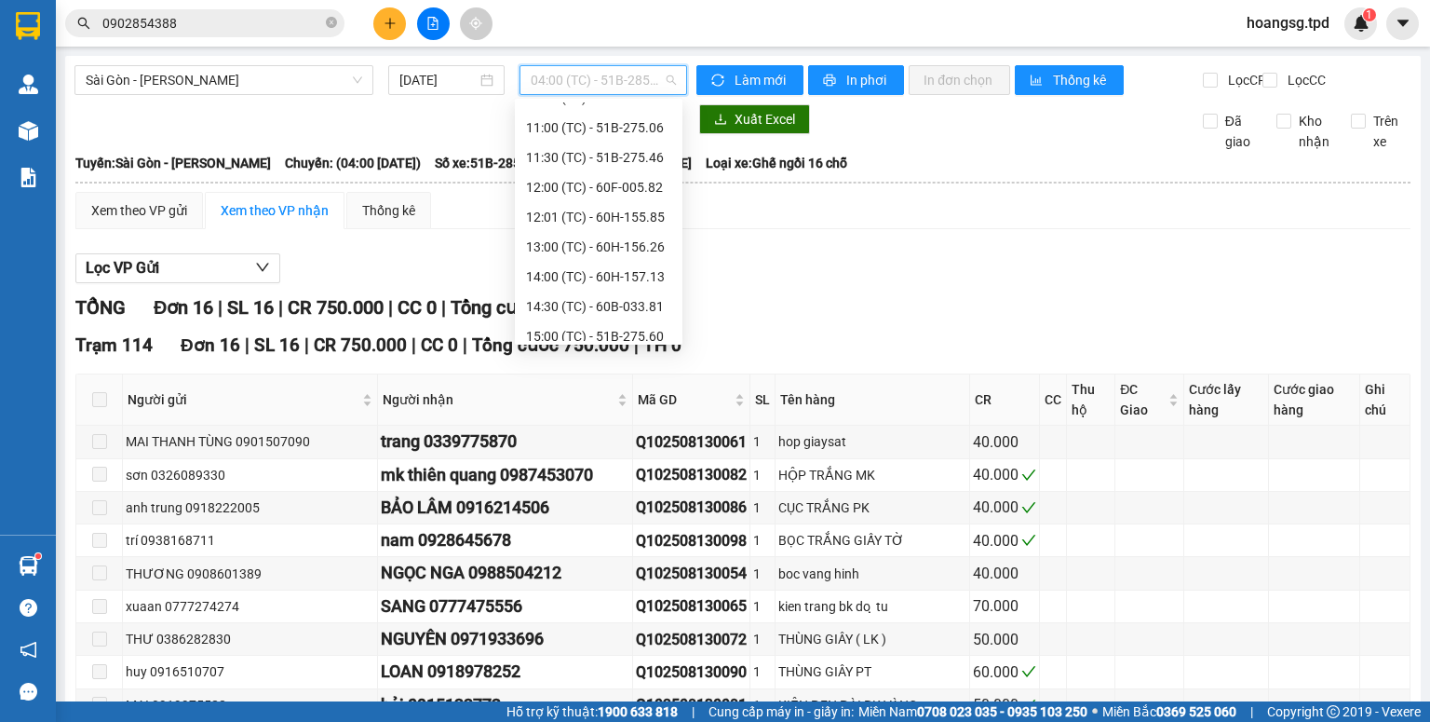
scroll to position [447, 0]
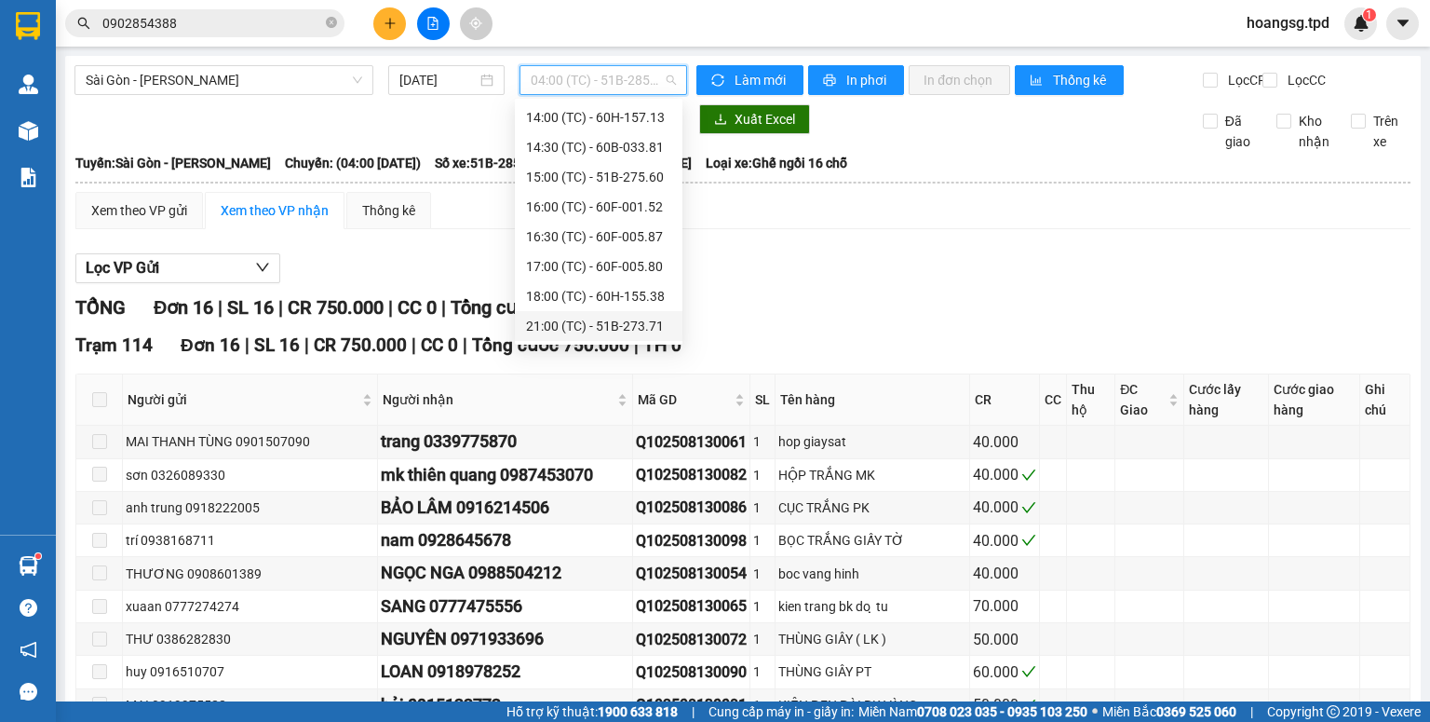
click at [594, 327] on div "21:00 (TC) - 51B-273.71" at bounding box center [598, 326] width 145 height 20
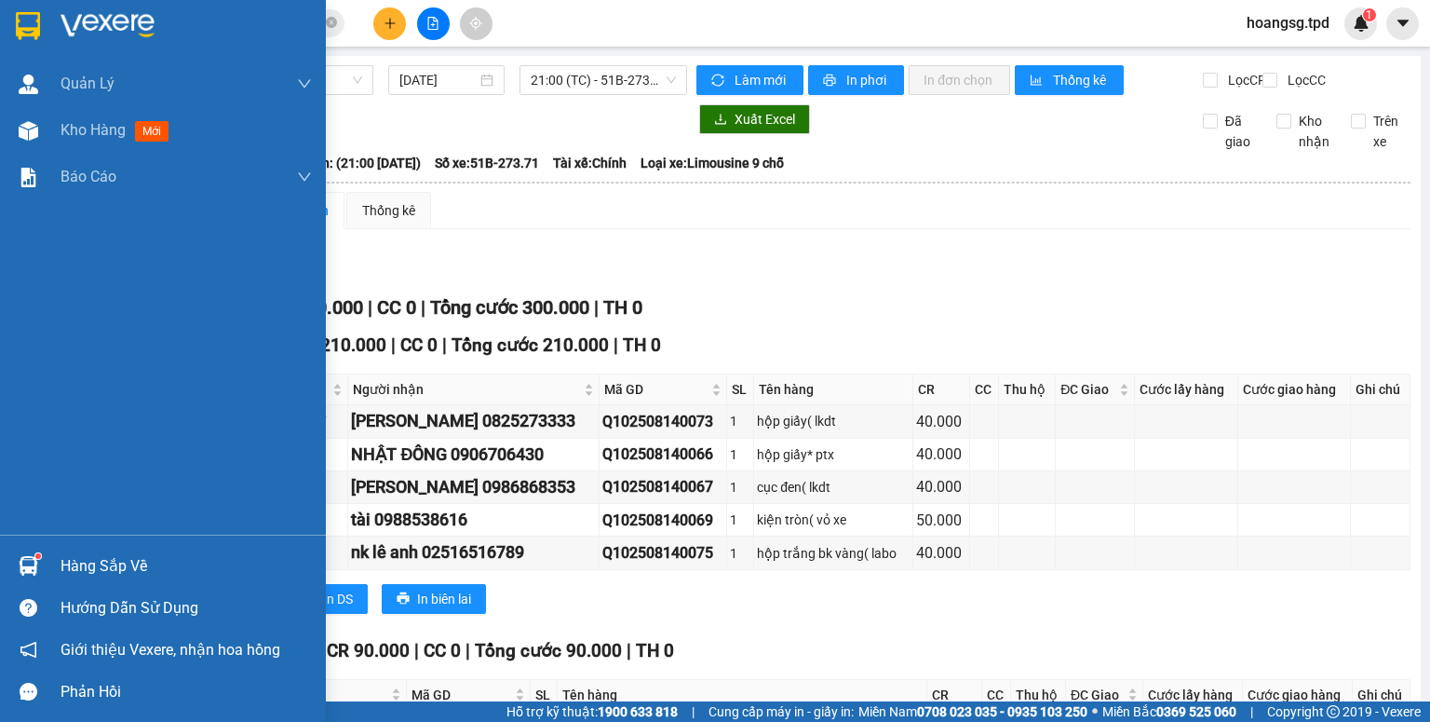
click at [89, 574] on div "Hàng sắp về" at bounding box center [186, 566] width 251 height 28
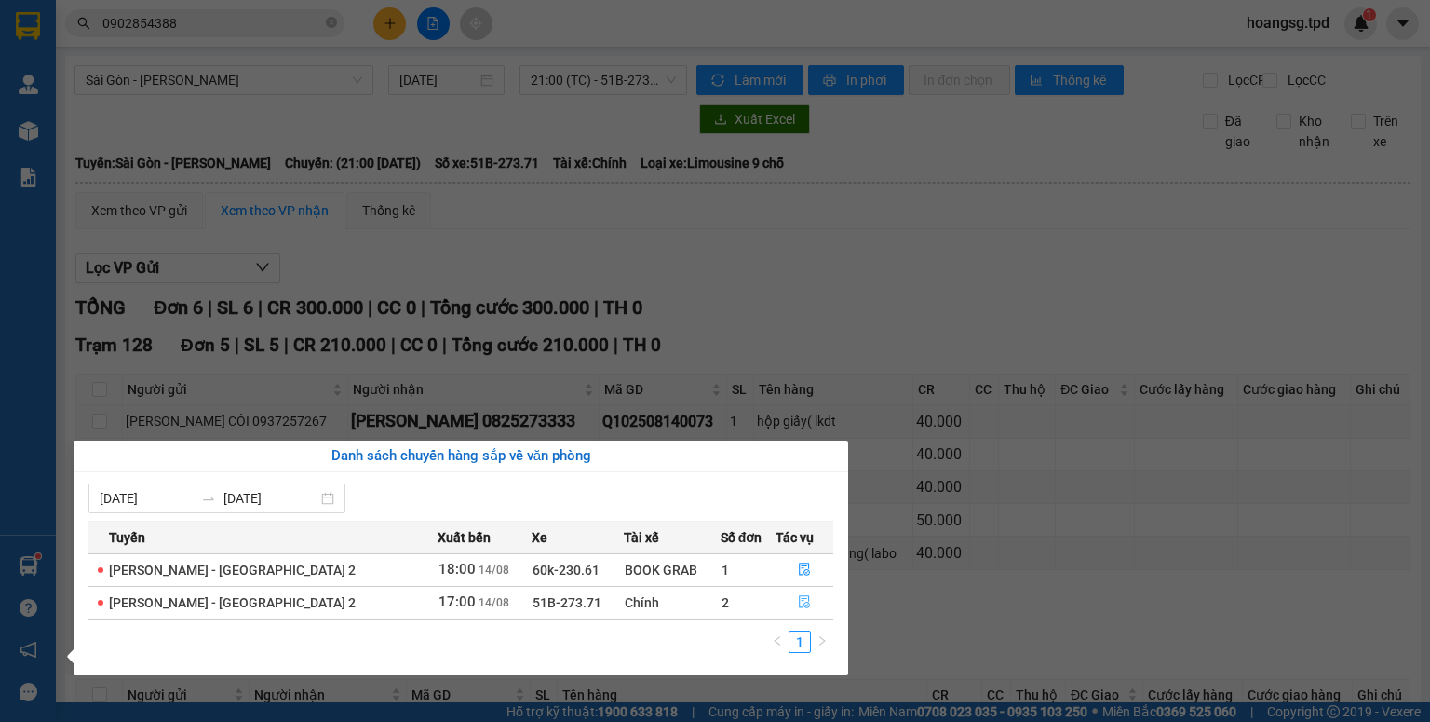
click at [797, 593] on button "button" at bounding box center [804, 602] width 56 height 30
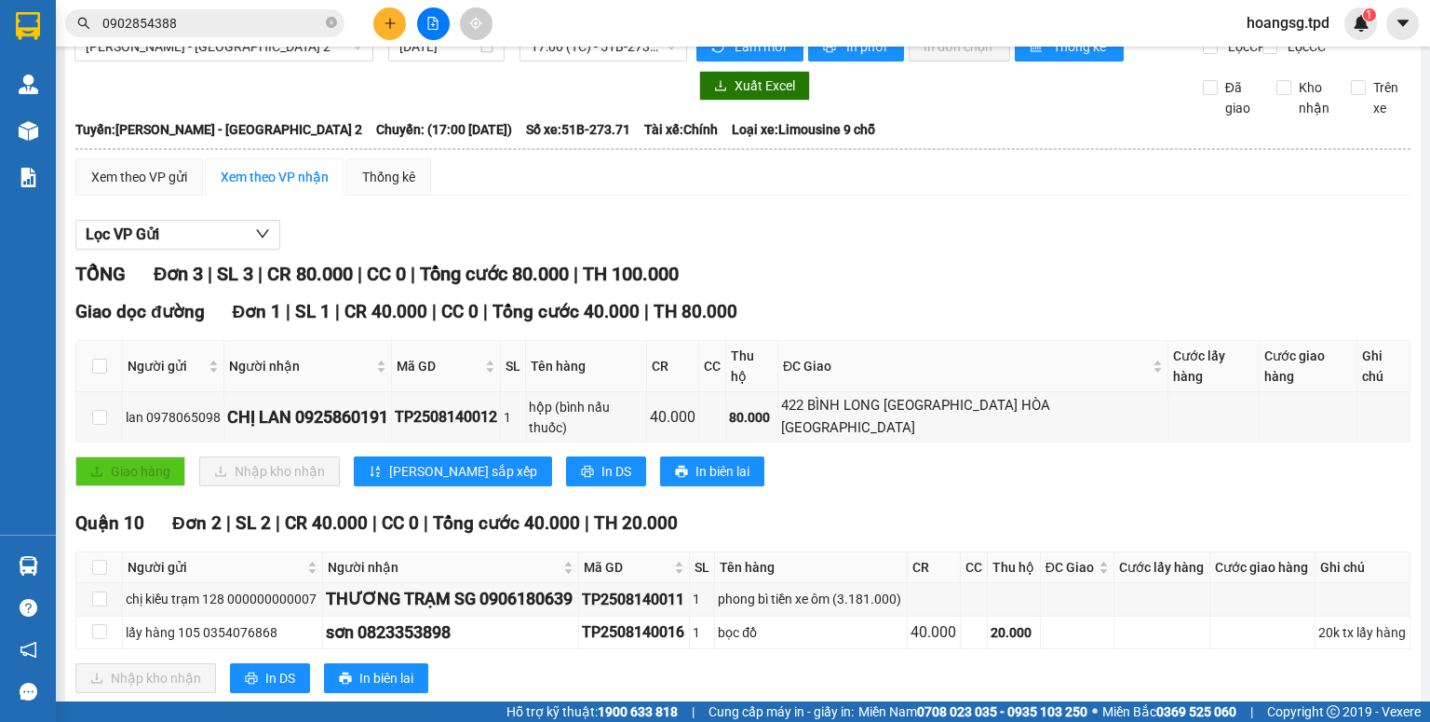
scroll to position [52, 0]
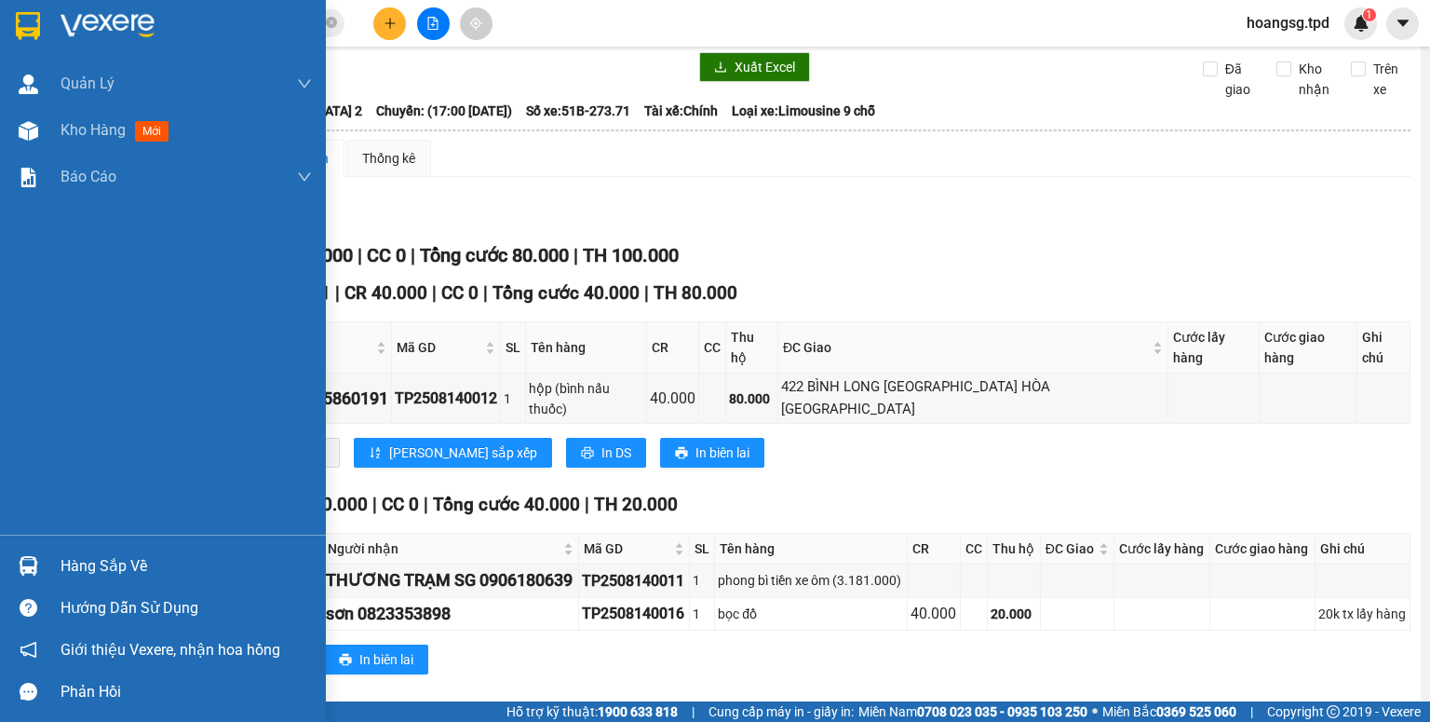
click at [69, 564] on div "Hàng sắp về" at bounding box center [186, 566] width 251 height 28
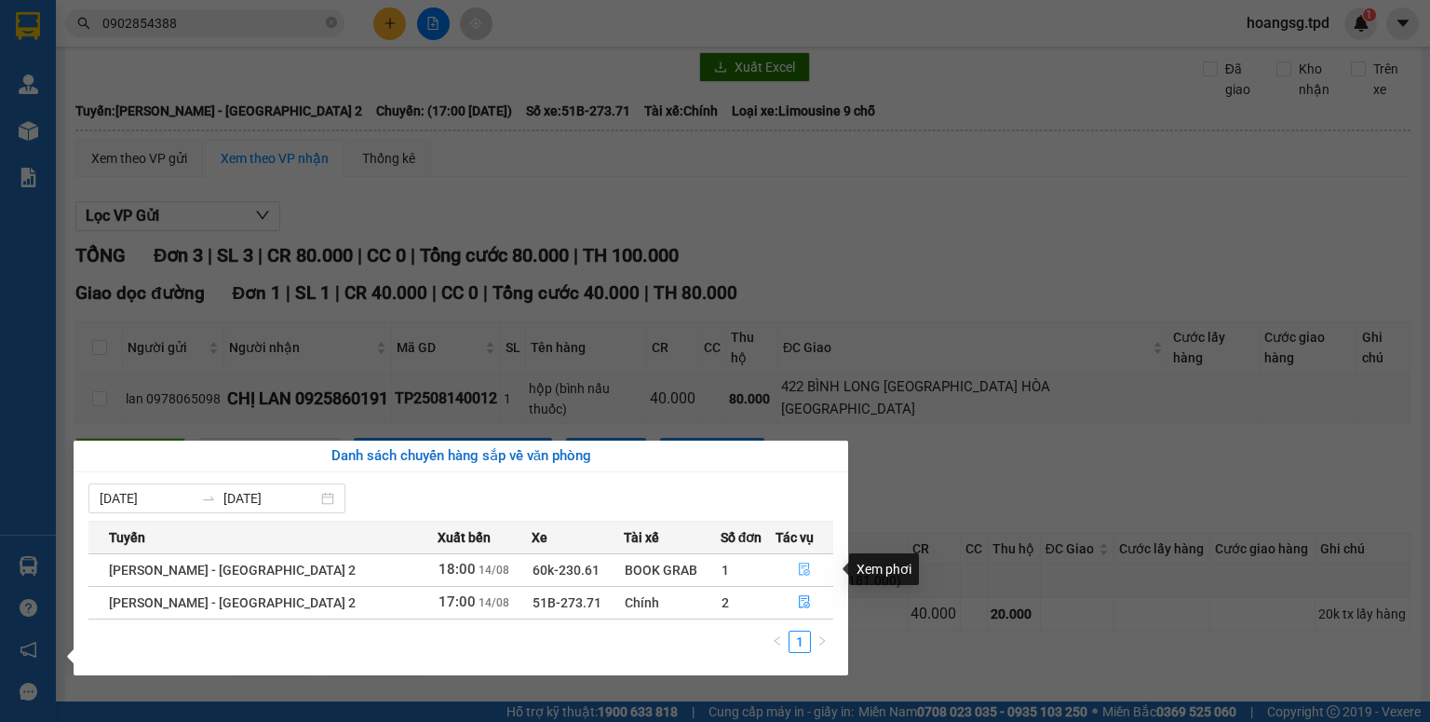
click at [798, 566] on icon "file-done" at bounding box center [804, 568] width 13 height 13
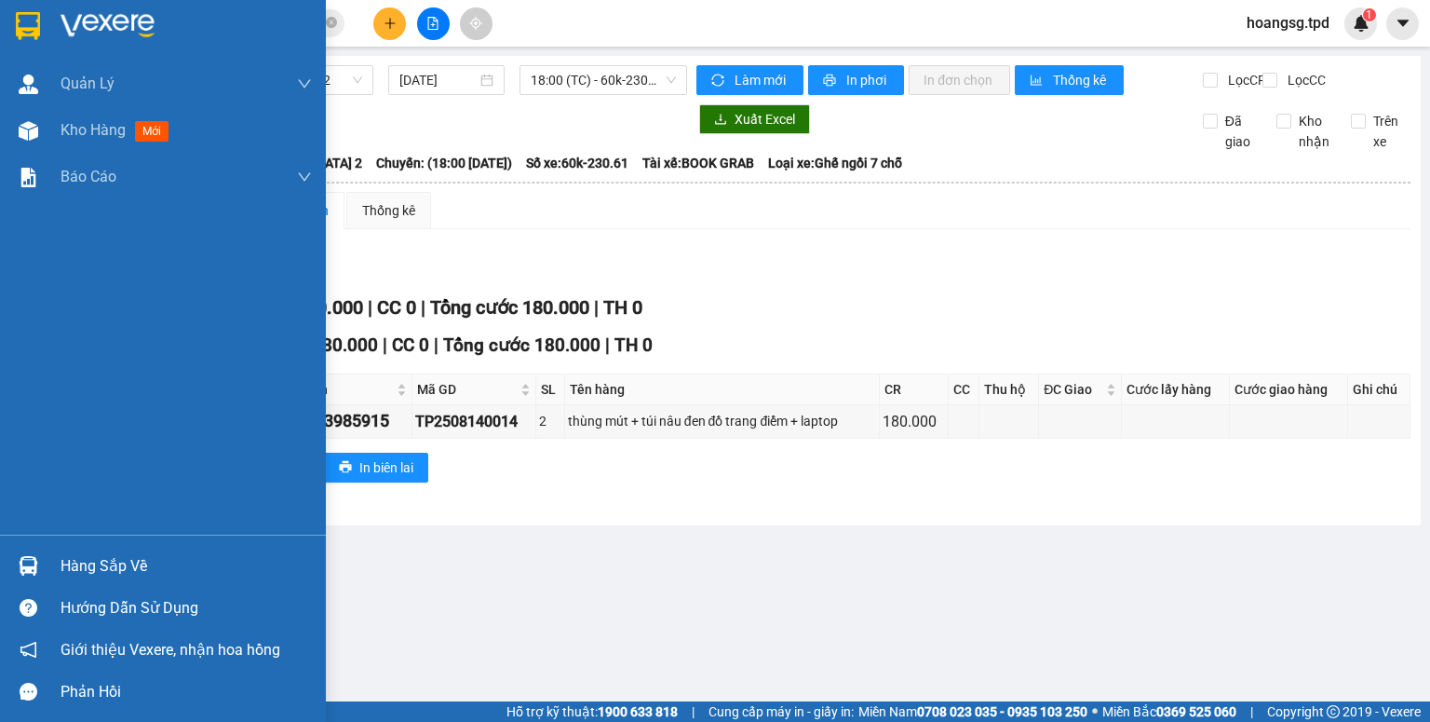
click at [74, 563] on div "Hàng sắp về" at bounding box center [186, 566] width 251 height 28
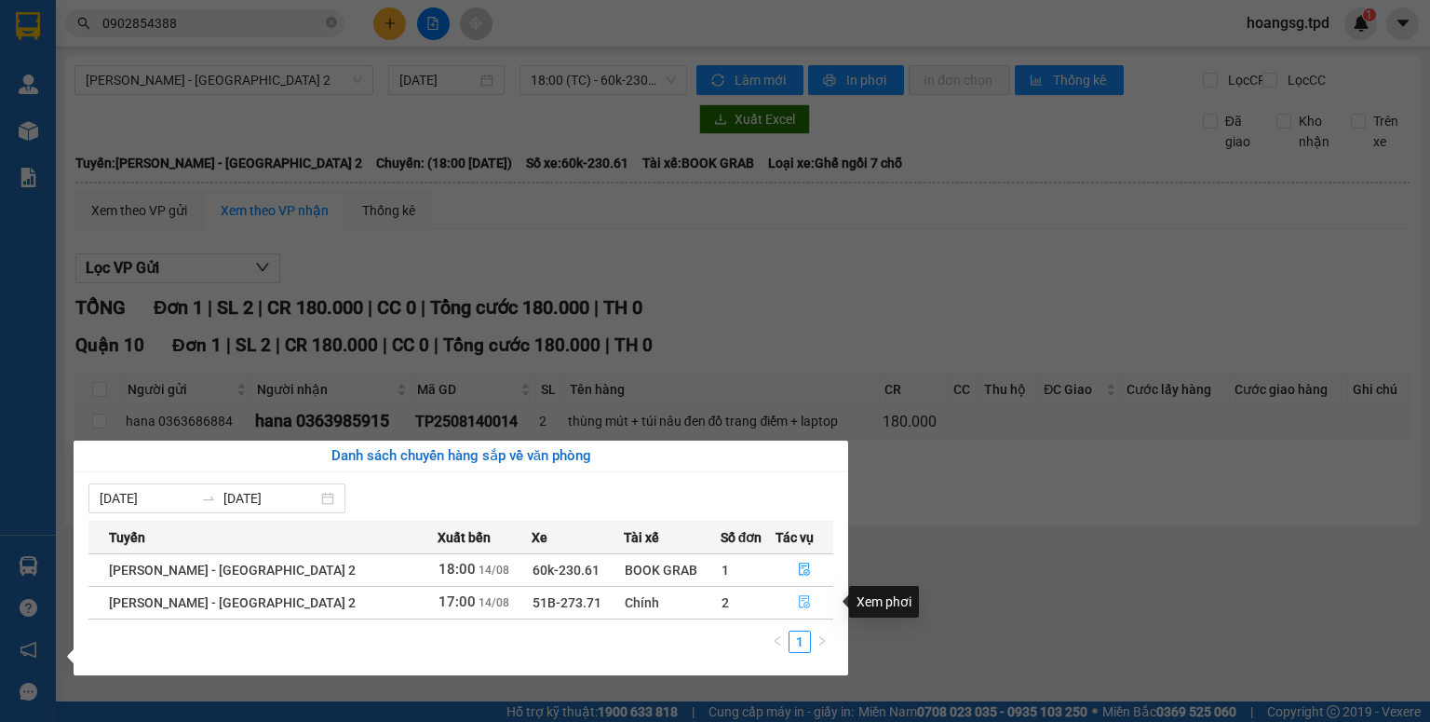
click at [798, 601] on icon "file-done" at bounding box center [804, 601] width 13 height 13
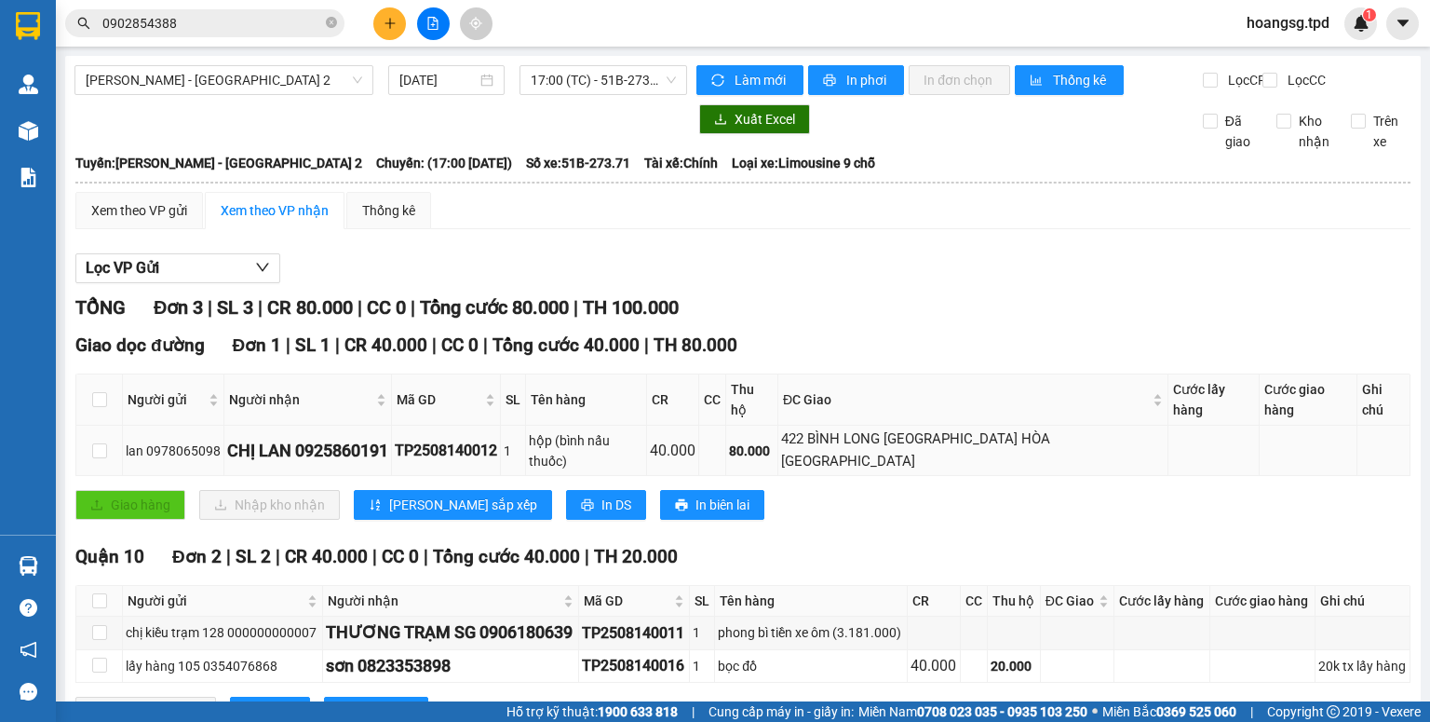
scroll to position [52, 0]
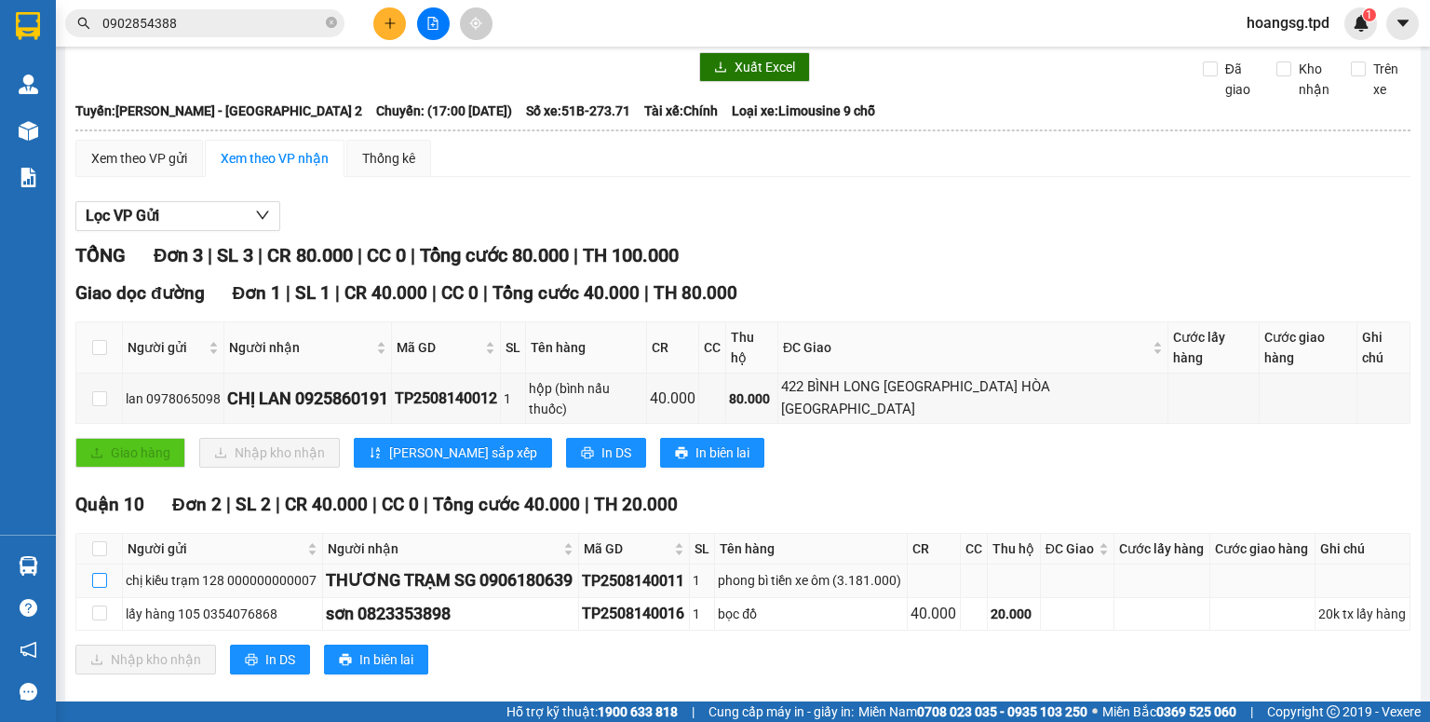
click at [95, 573] on input "checkbox" at bounding box center [99, 580] width 15 height 15
checkbox input "true"
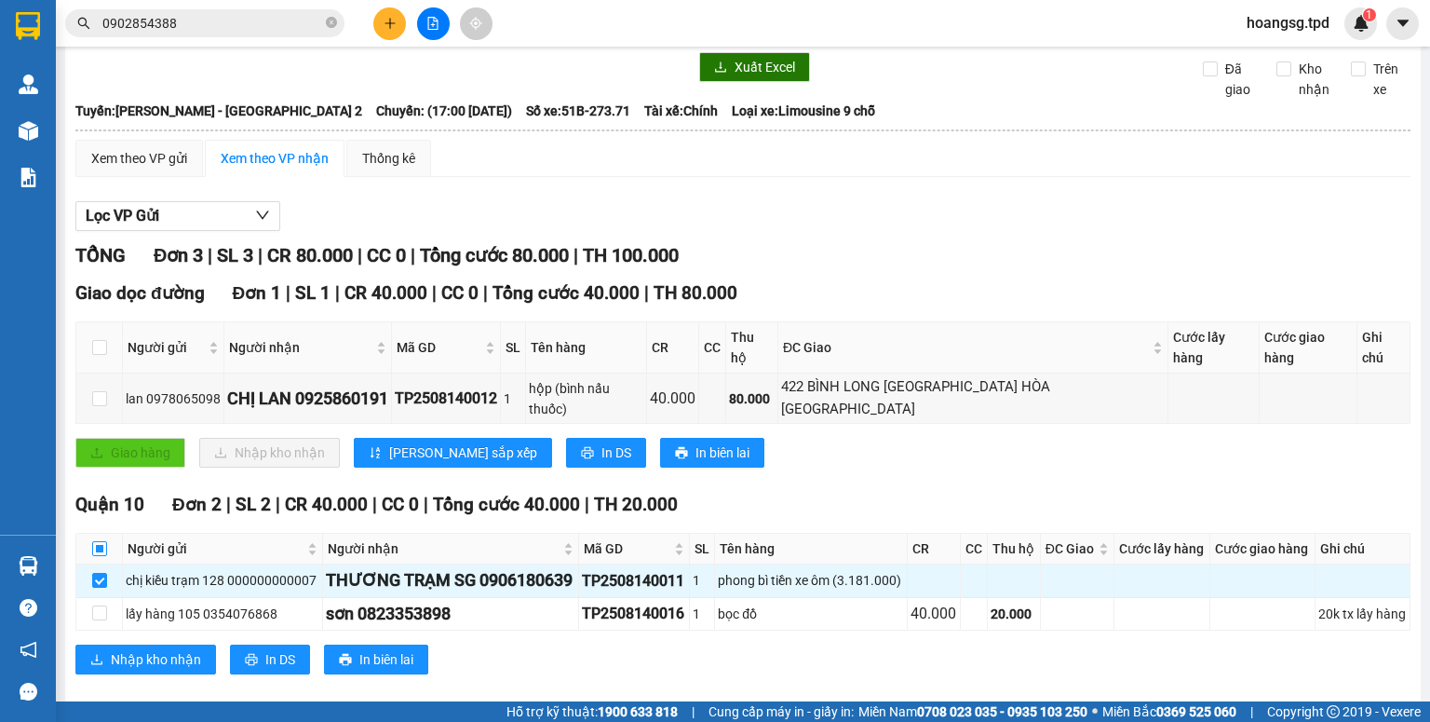
click at [95, 538] on label at bounding box center [99, 548] width 15 height 20
click at [95, 541] on input "checkbox" at bounding box center [99, 548] width 15 height 15
checkbox input "true"
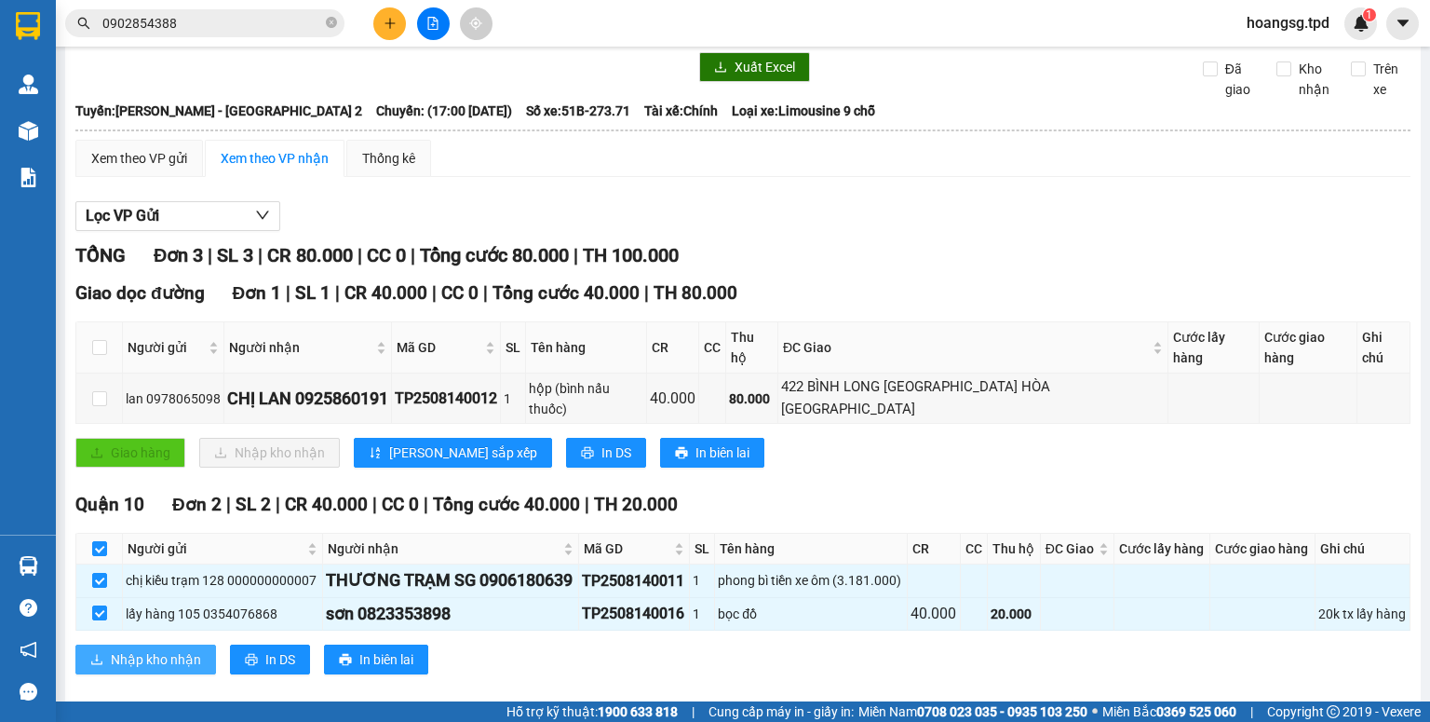
click at [158, 649] on span "Nhập kho nhận" at bounding box center [156, 659] width 90 height 20
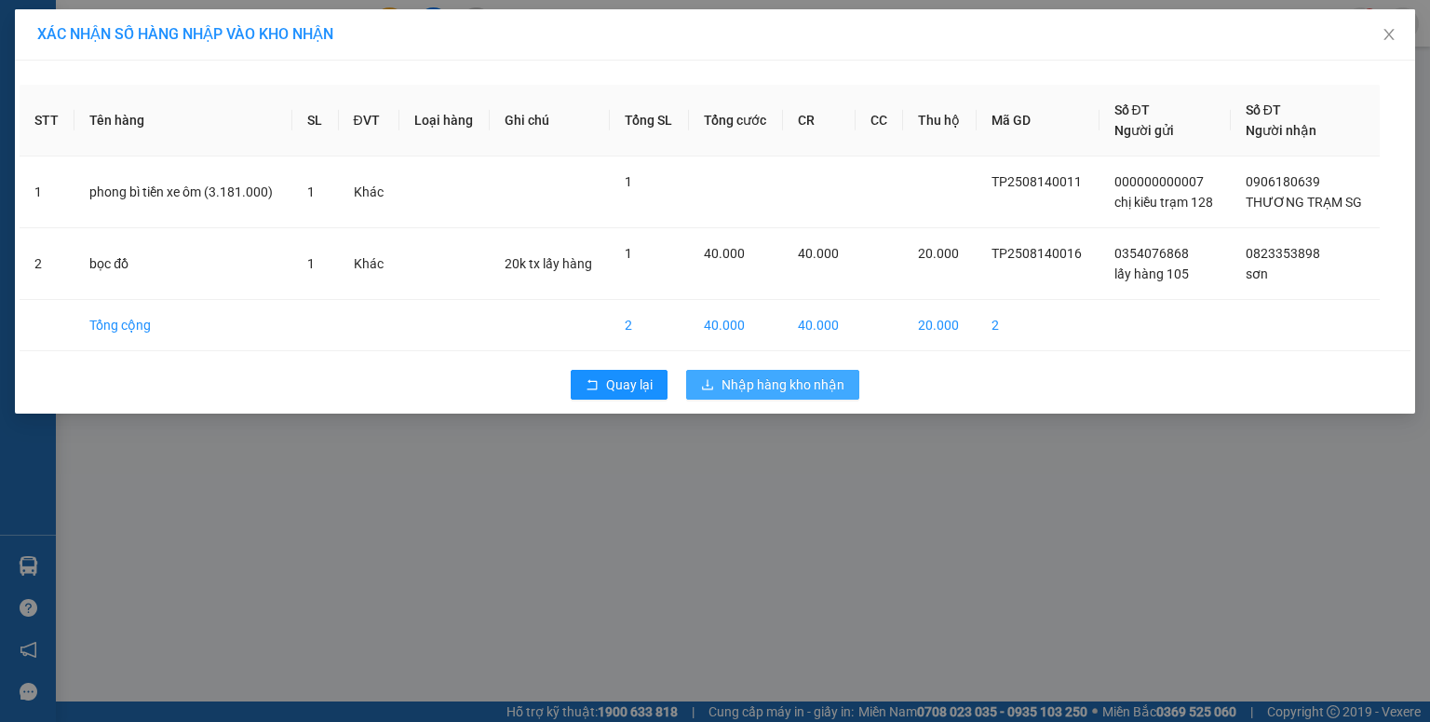
click at [754, 384] on span "Nhập hàng kho nhận" at bounding box center [783, 384] width 123 height 20
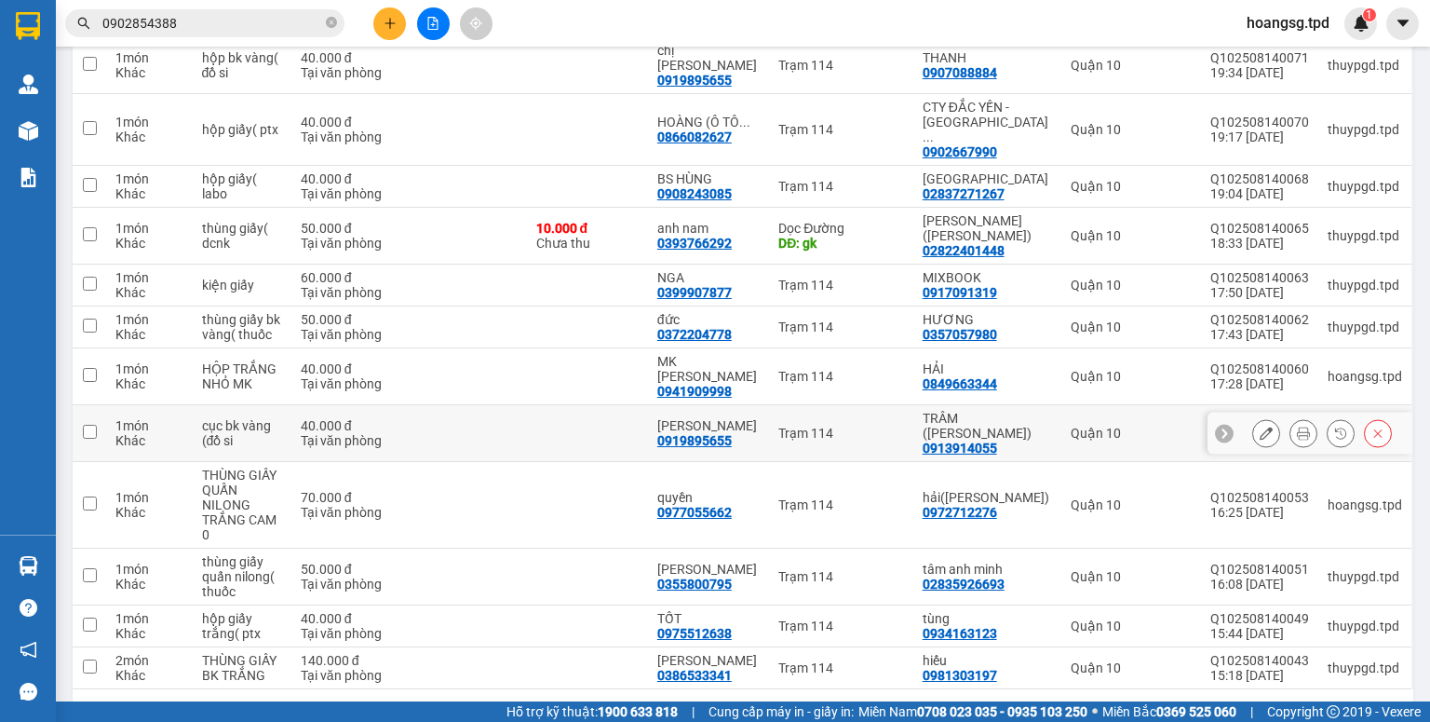
scroll to position [1, 0]
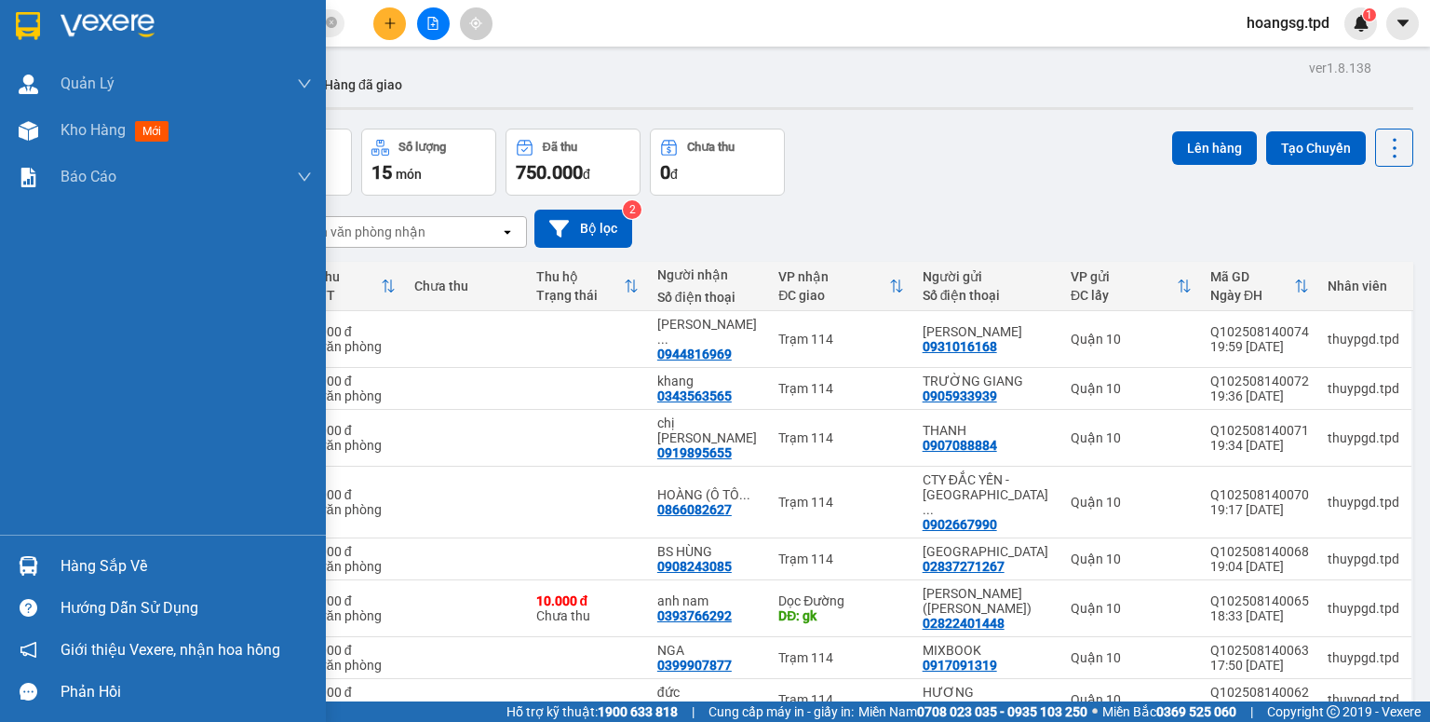
click at [127, 569] on div "Hàng sắp về" at bounding box center [186, 566] width 251 height 28
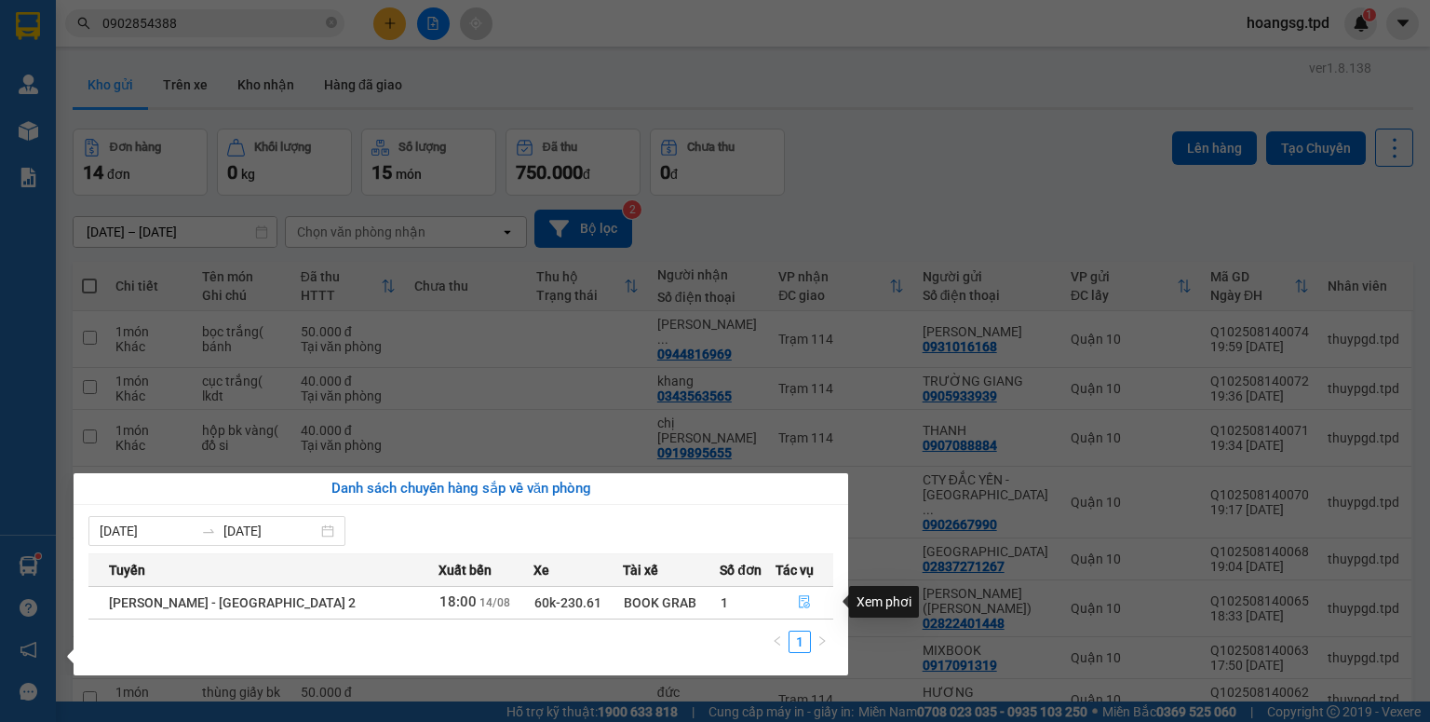
click at [798, 596] on icon "file-done" at bounding box center [804, 601] width 13 height 13
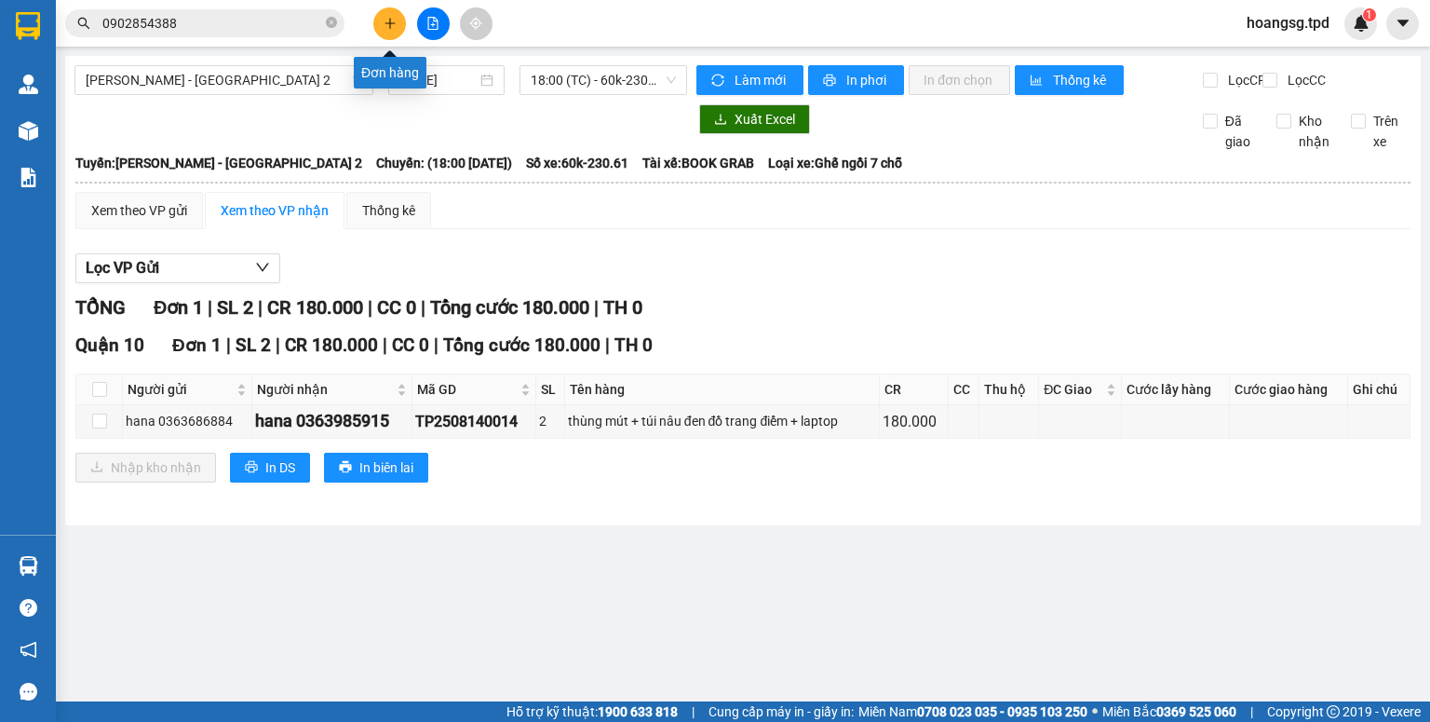
click at [393, 19] on icon "plus" at bounding box center [390, 23] width 13 height 13
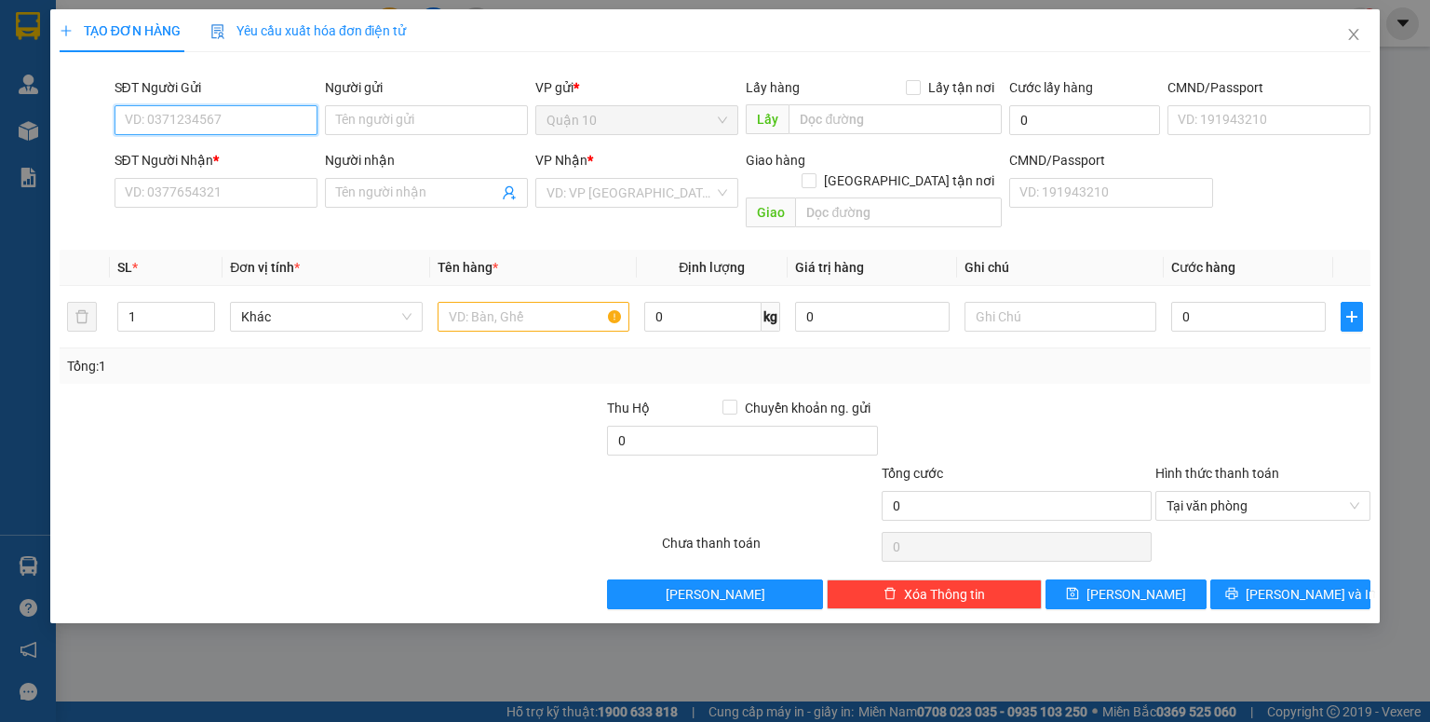
click at [247, 119] on input "SĐT Người Gửi" at bounding box center [216, 120] width 203 height 30
click at [245, 119] on input "0938168" at bounding box center [216, 120] width 203 height 30
drag, startPoint x: 265, startPoint y: 161, endPoint x: 391, endPoint y: 199, distance: 131.4
click at [267, 161] on div "0938168711 - trí" at bounding box center [216, 157] width 181 height 20
type input "0938168711"
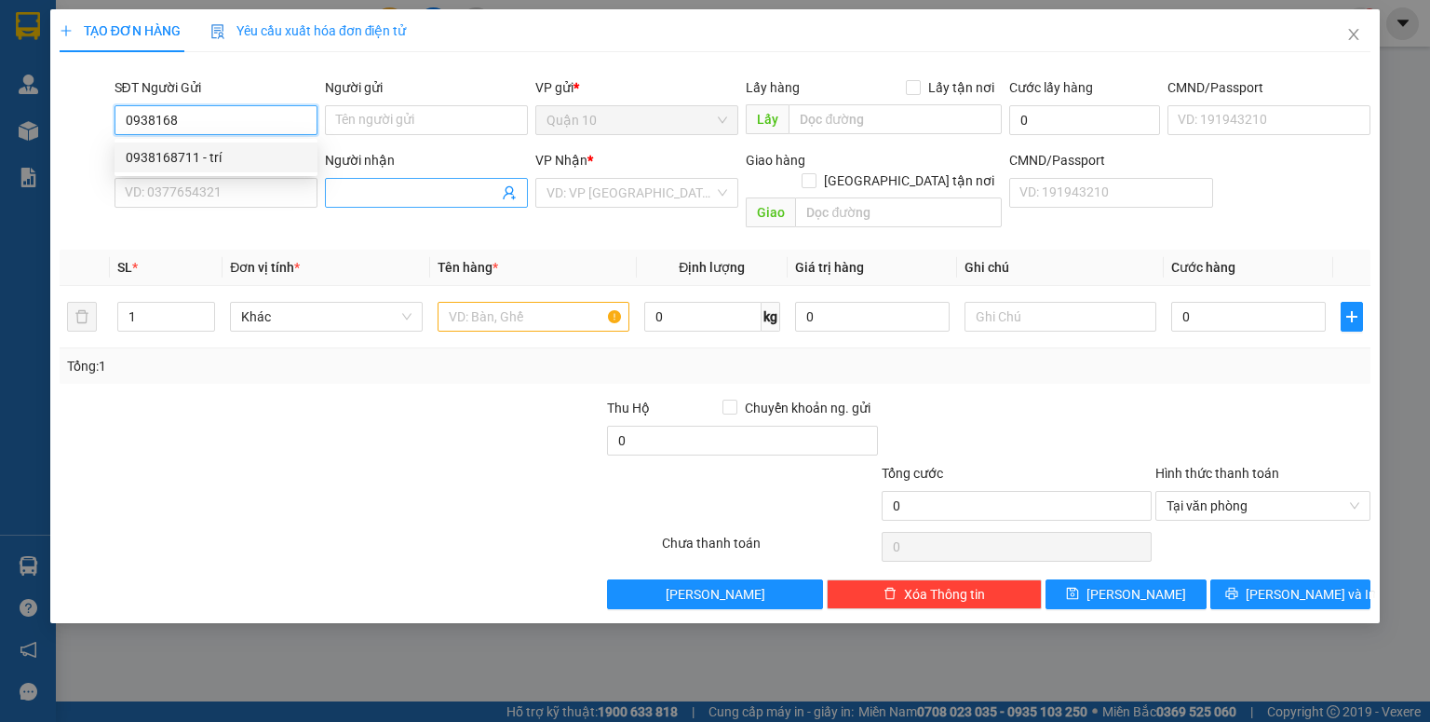
type input "trí"
type input "079083011678"
type input "0928645678"
type input "nam"
type input "271839740"
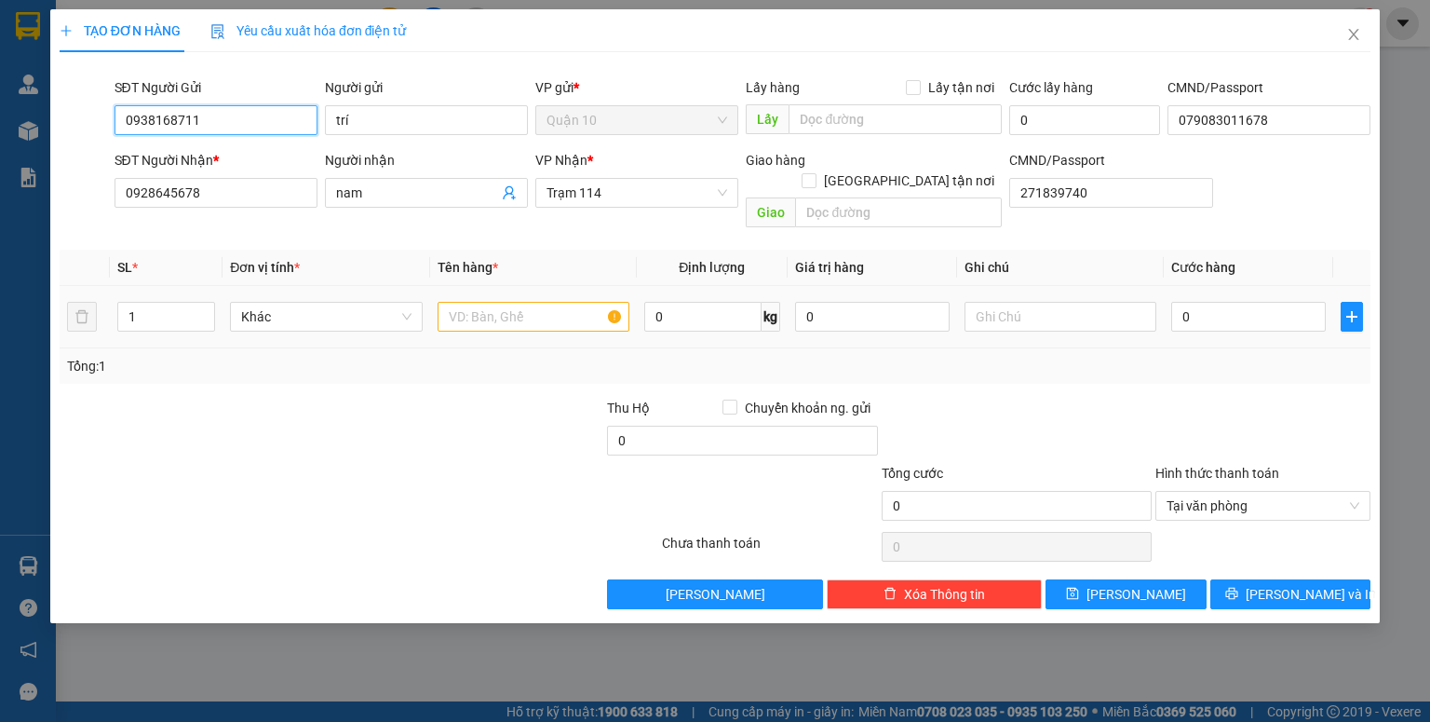
type input "0938168711"
click at [464, 302] on input "text" at bounding box center [534, 317] width 192 height 30
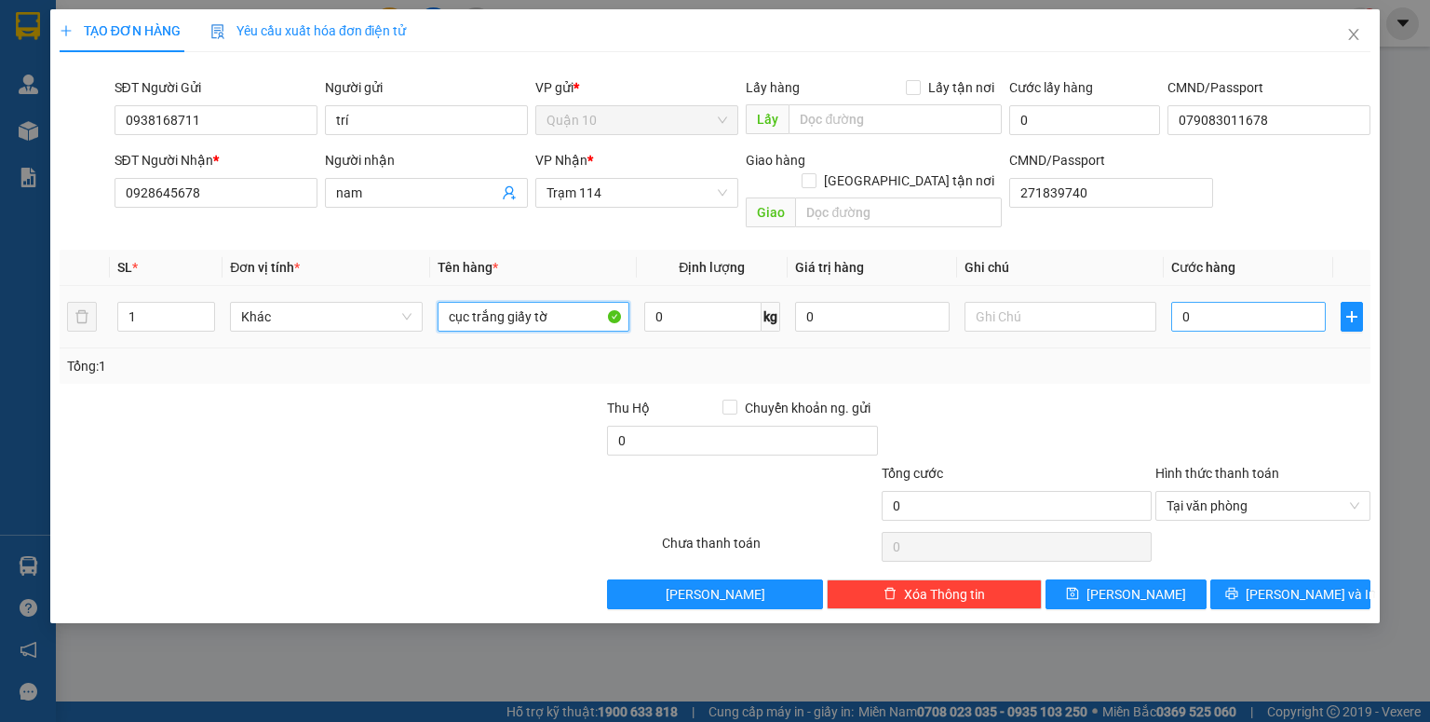
type input "cục trắng giấy tờ"
click at [1181, 302] on input "0" at bounding box center [1248, 317] width 155 height 30
type input "4"
type input "40"
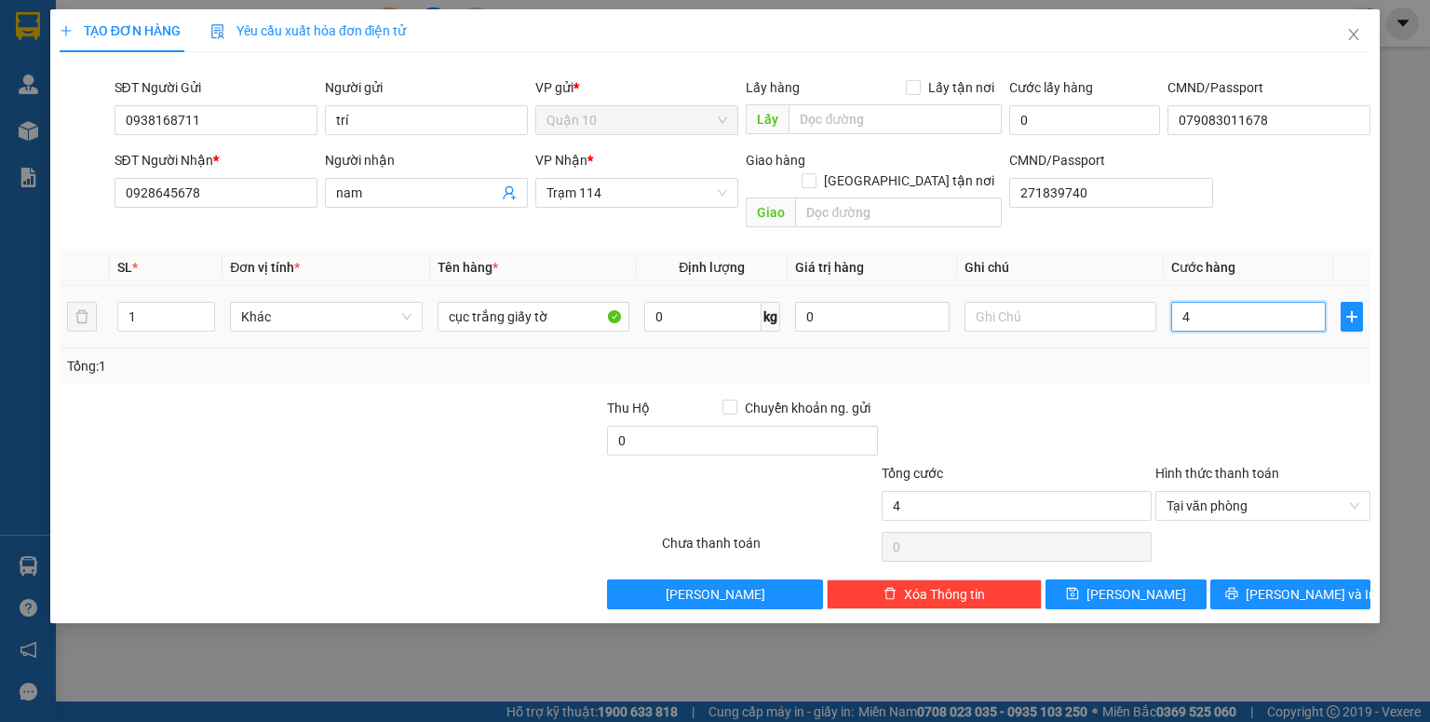
type input "40"
type input "40.000"
click at [1196, 356] on div "Tổng: 1" at bounding box center [715, 366] width 1296 height 20
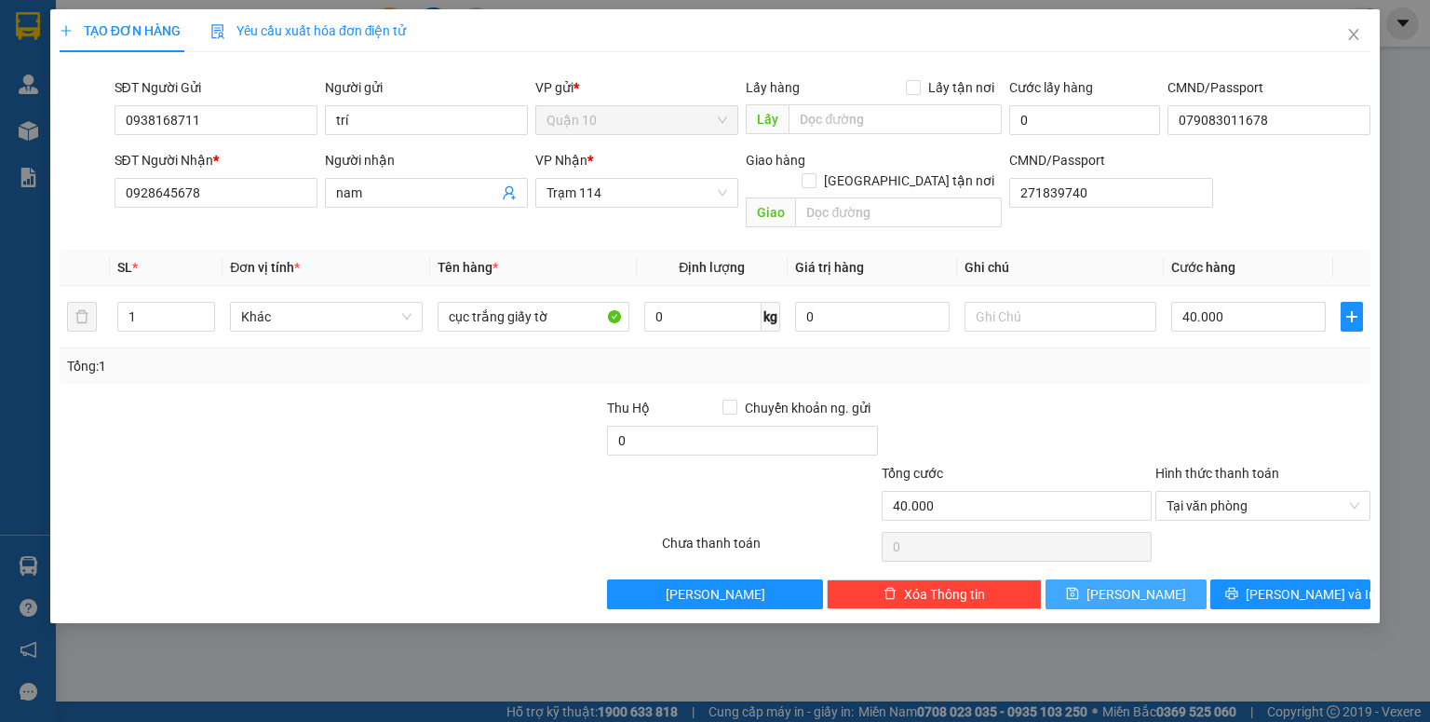
click at [1153, 579] on button "[PERSON_NAME]" at bounding box center [1126, 594] width 161 height 30
type input "0"
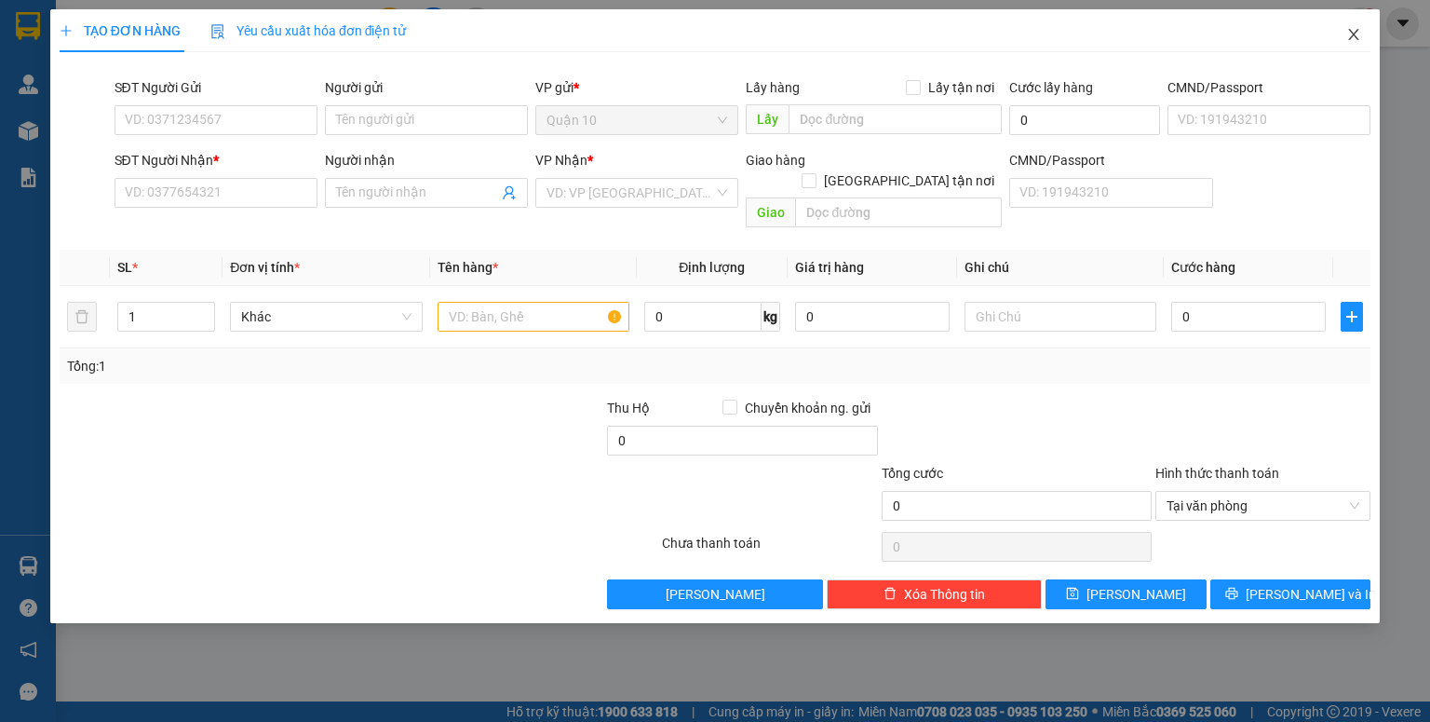
click at [1349, 40] on icon "close" at bounding box center [1354, 34] width 10 height 11
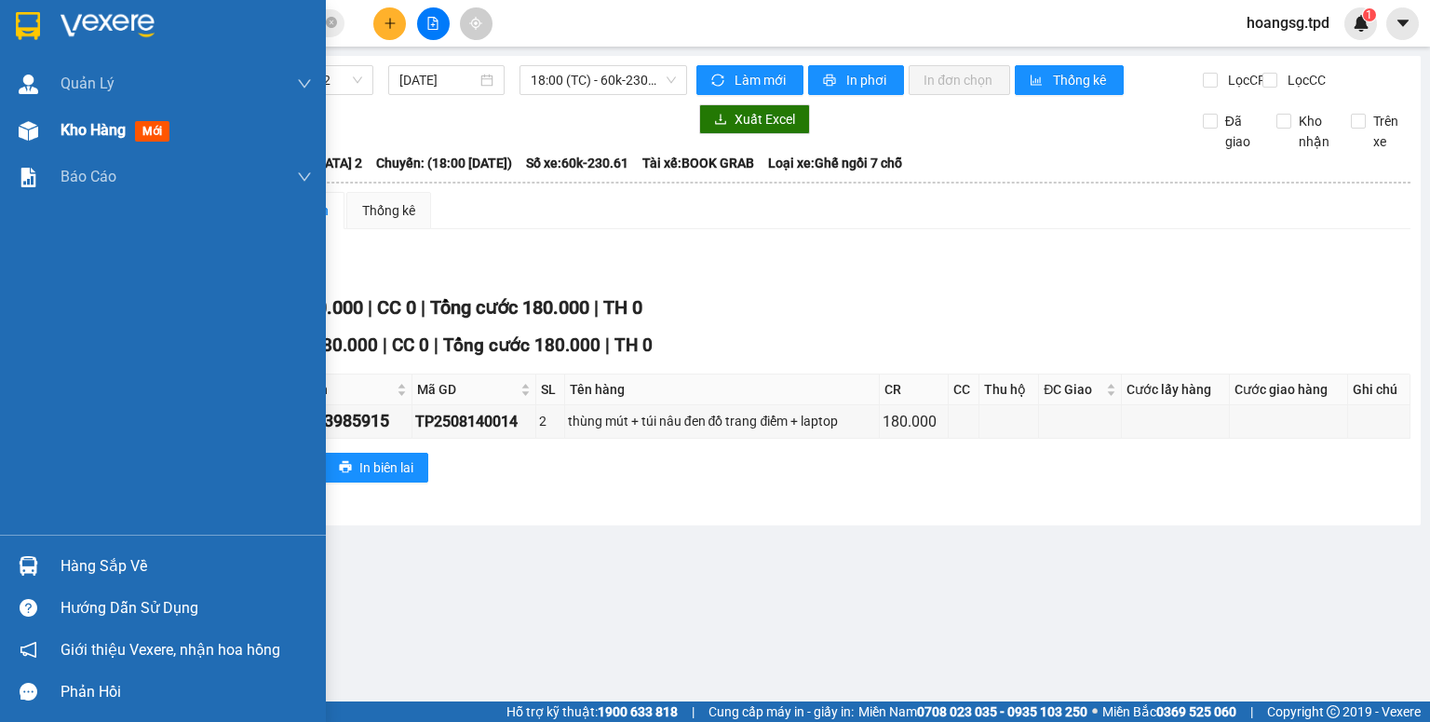
click at [152, 134] on span "mới" at bounding box center [152, 131] width 34 height 20
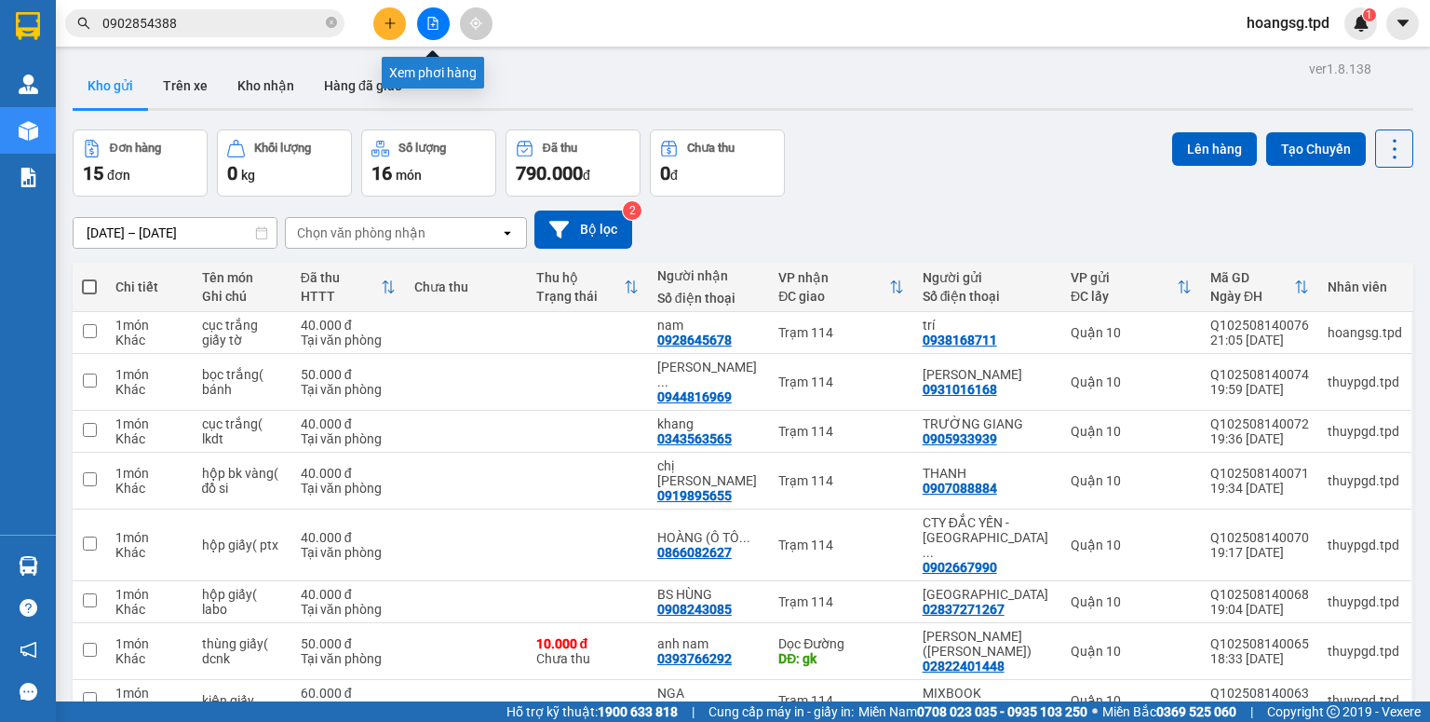
click at [428, 25] on icon "file-add" at bounding box center [432, 23] width 13 height 13
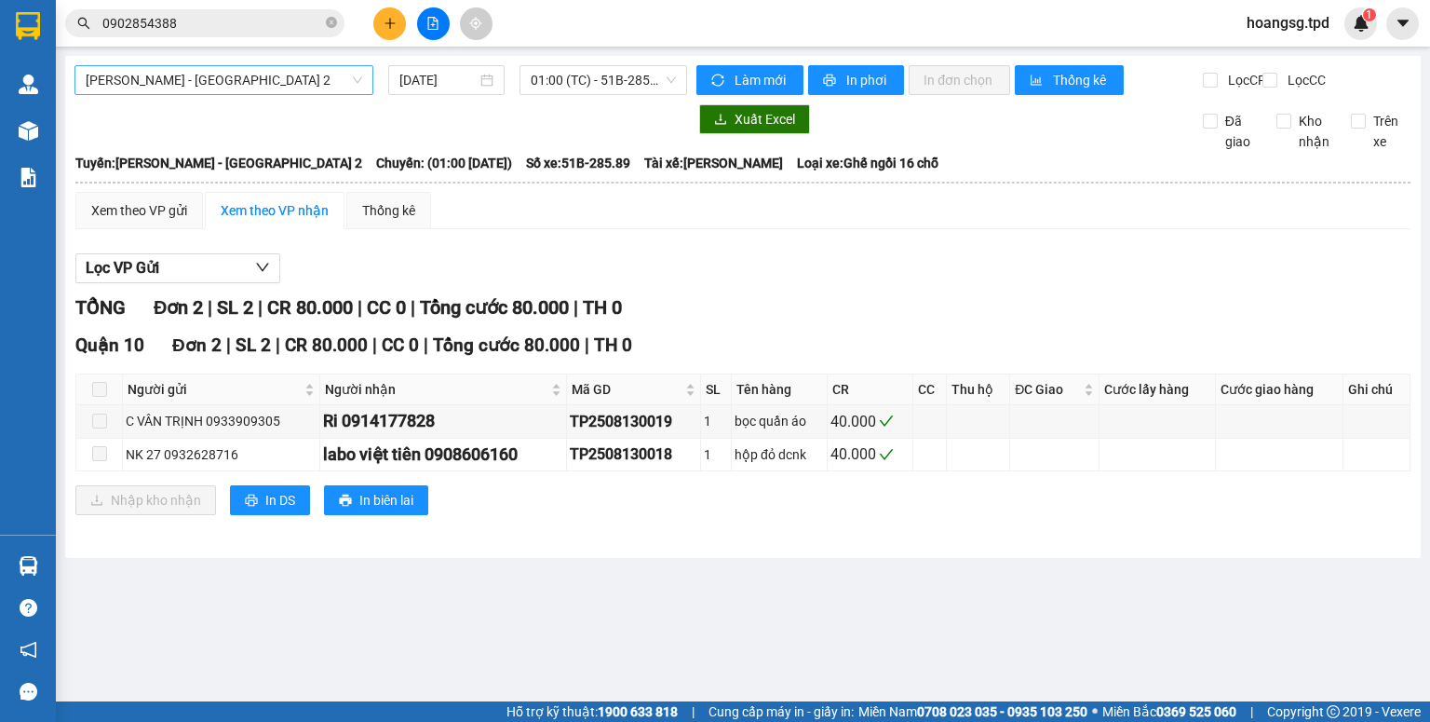
click at [250, 88] on span "[PERSON_NAME] - [GEOGRAPHIC_DATA] 2" at bounding box center [224, 80] width 277 height 28
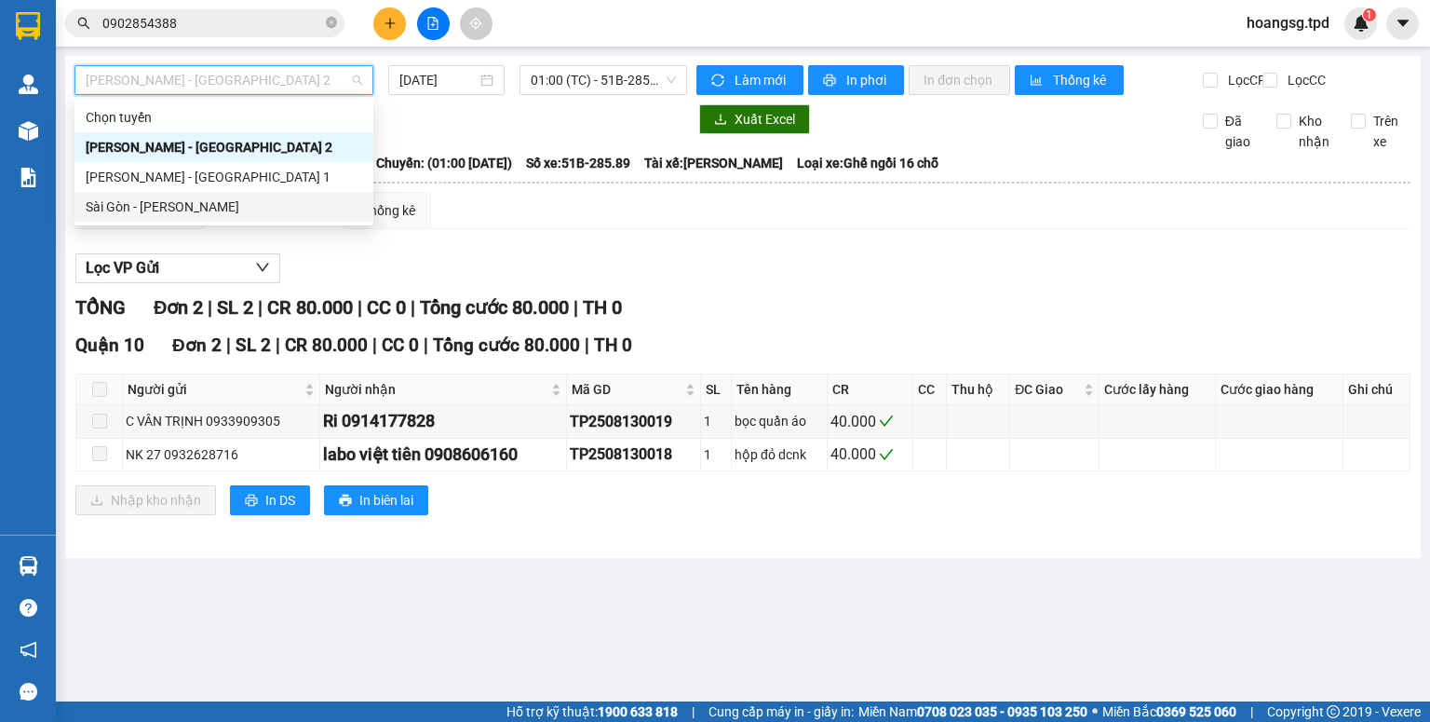
click at [237, 208] on div "Sài Gòn - [PERSON_NAME]" at bounding box center [224, 206] width 277 height 20
type input "[DATE]"
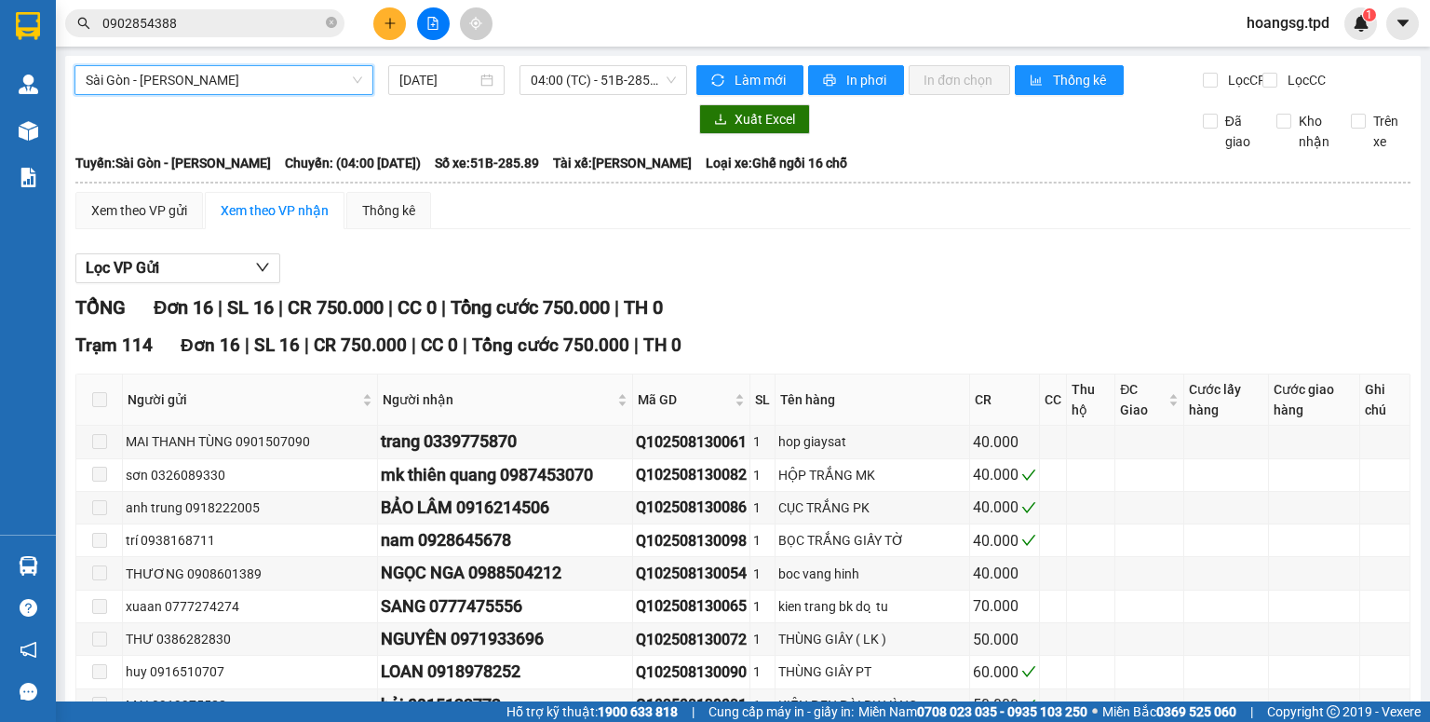
drag, startPoint x: 627, startPoint y: 74, endPoint x: 628, endPoint y: 97, distance: 22.4
click at [625, 82] on span "04:00 (TC) - 51B-285.89" at bounding box center [604, 80] width 146 height 28
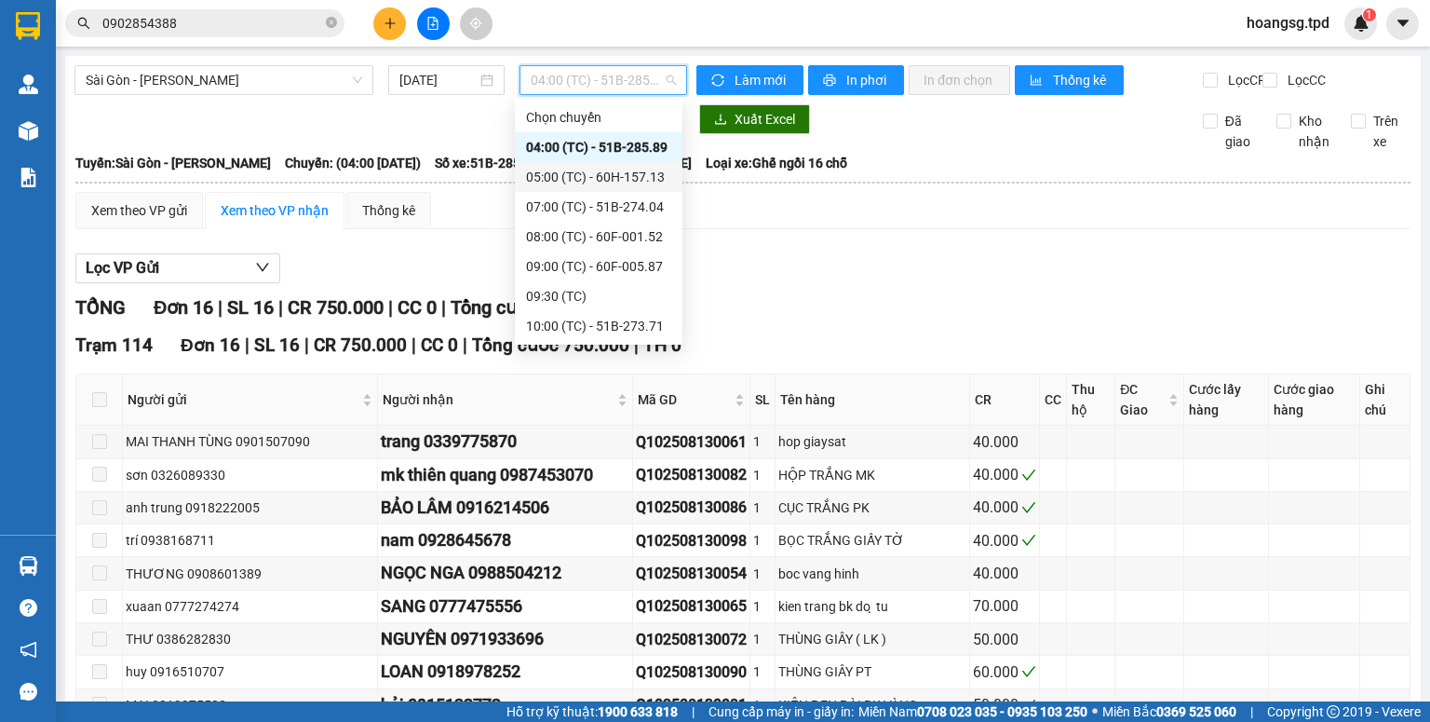
click at [641, 169] on div "05:00 (TC) - 60H-157.13" at bounding box center [598, 177] width 145 height 20
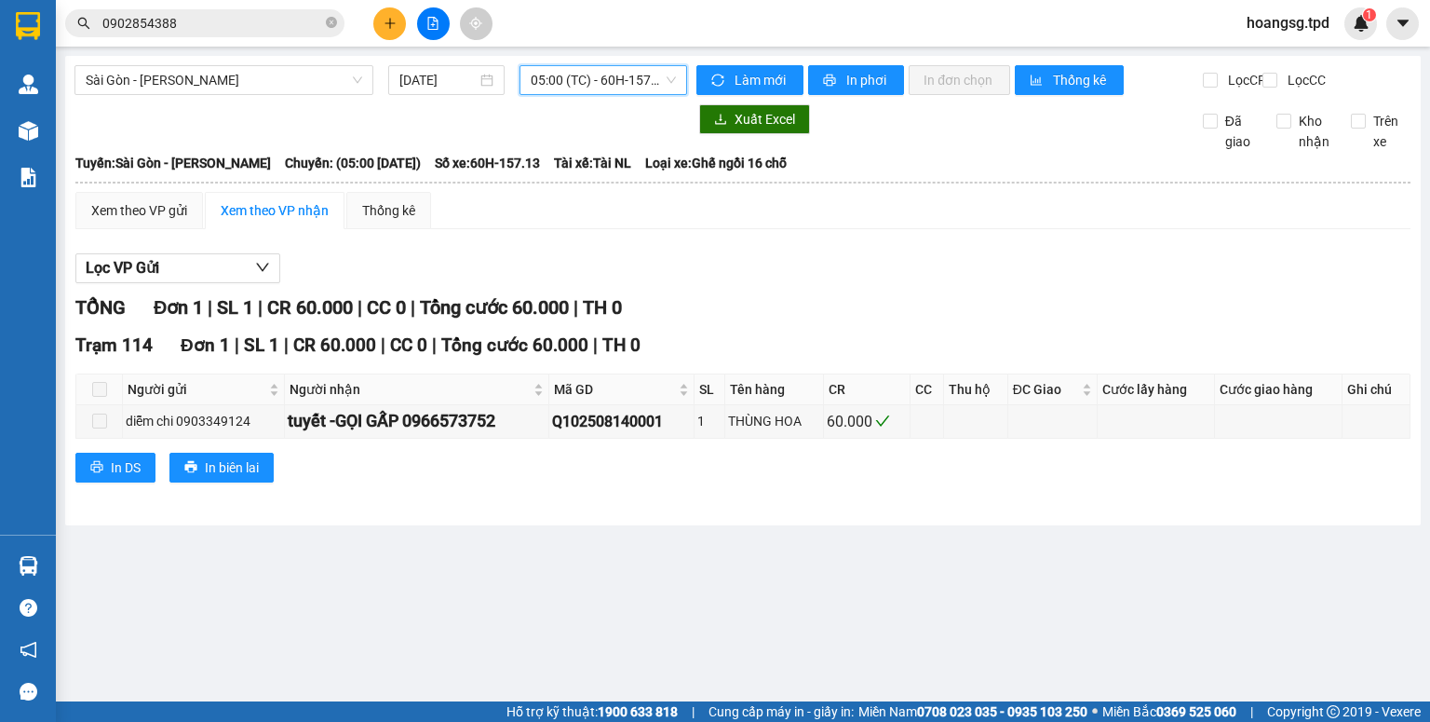
click at [590, 62] on div "[GEOGRAPHIC_DATA] - [PERSON_NAME] [DATE] 05:00 05:00 (TC) - 60H-157.13 Làm mới …" at bounding box center [743, 290] width 1356 height 469
drag, startPoint x: 590, startPoint y: 73, endPoint x: 597, endPoint y: 107, distance: 35.1
click at [590, 76] on span "05:00 (TC) - 60H-157.13" at bounding box center [604, 80] width 146 height 28
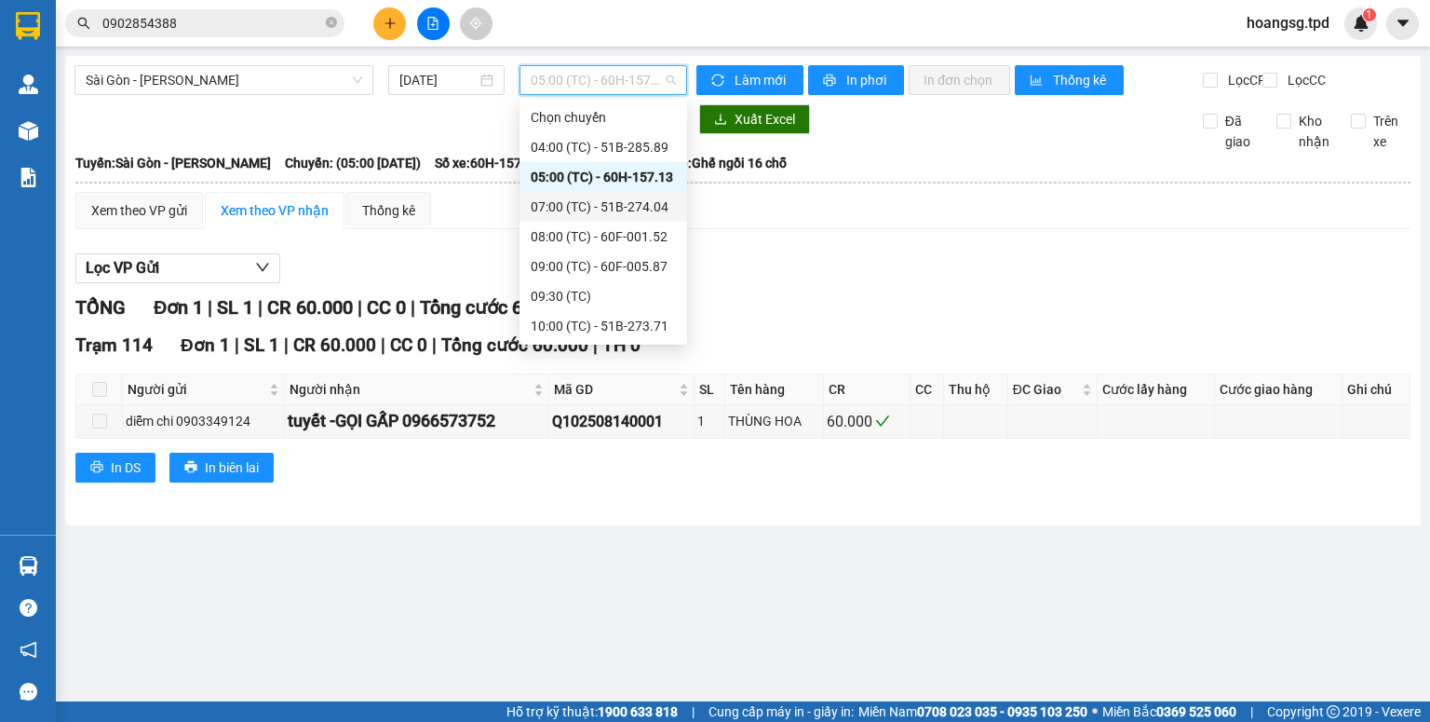
click at [617, 205] on div "07:00 (TC) - 51B-274.04" at bounding box center [603, 206] width 145 height 20
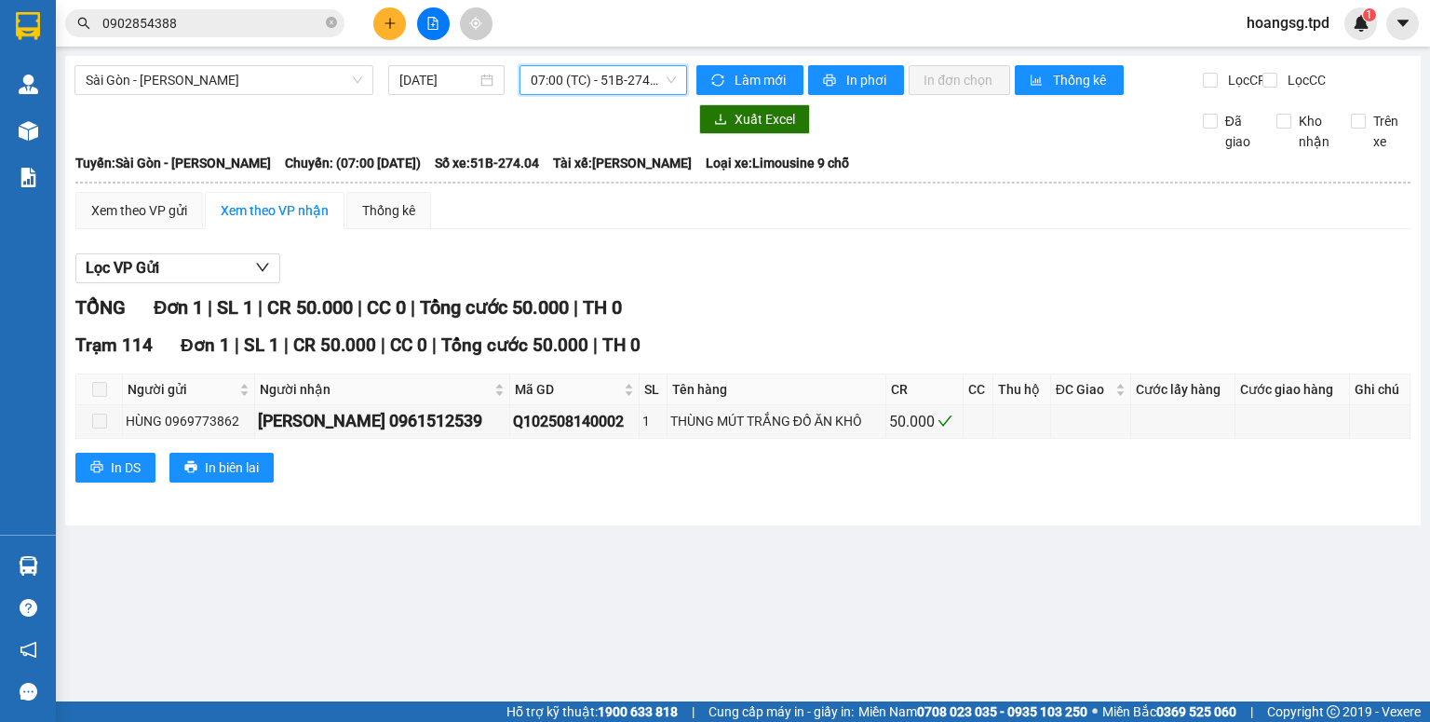
click at [668, 87] on span "07:00 (TC) - 51B-274.04" at bounding box center [604, 80] width 146 height 28
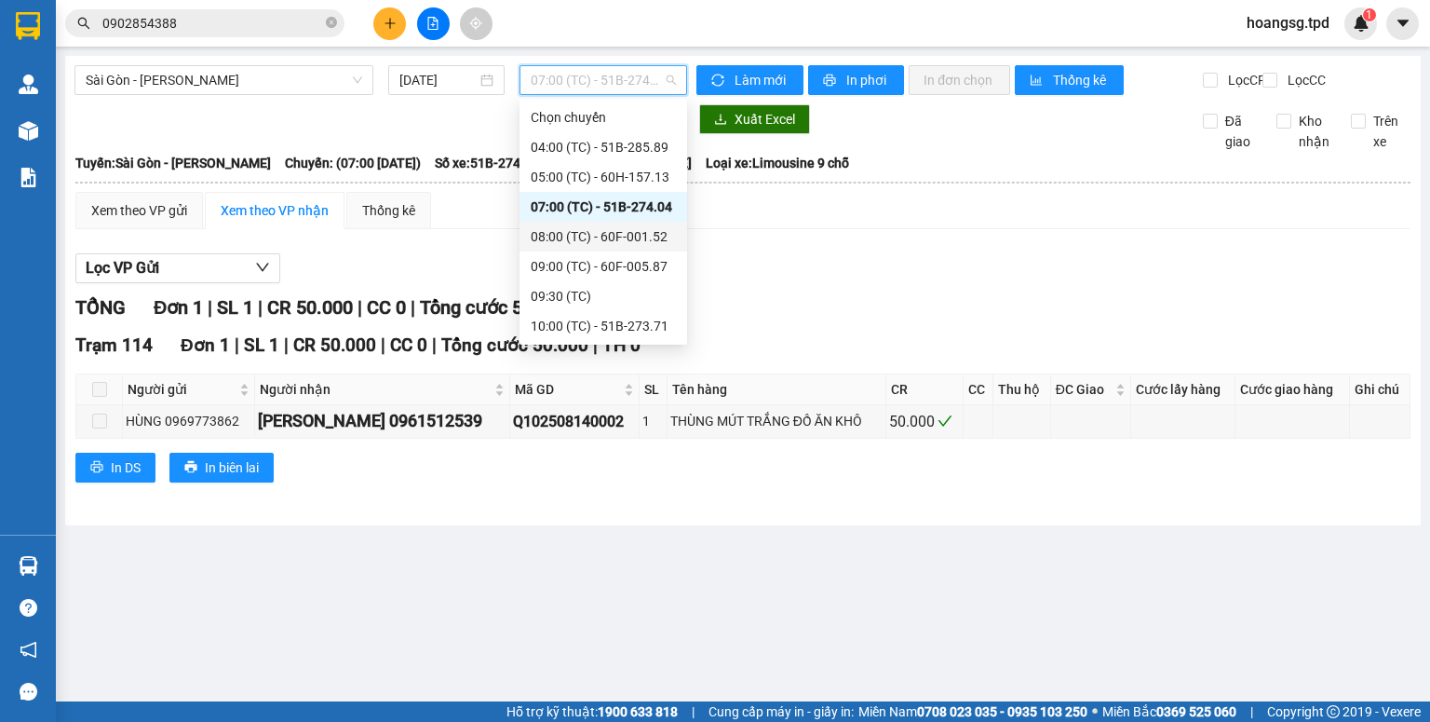
click at [633, 227] on div "08:00 (TC) - 60F-001.52" at bounding box center [603, 236] width 145 height 20
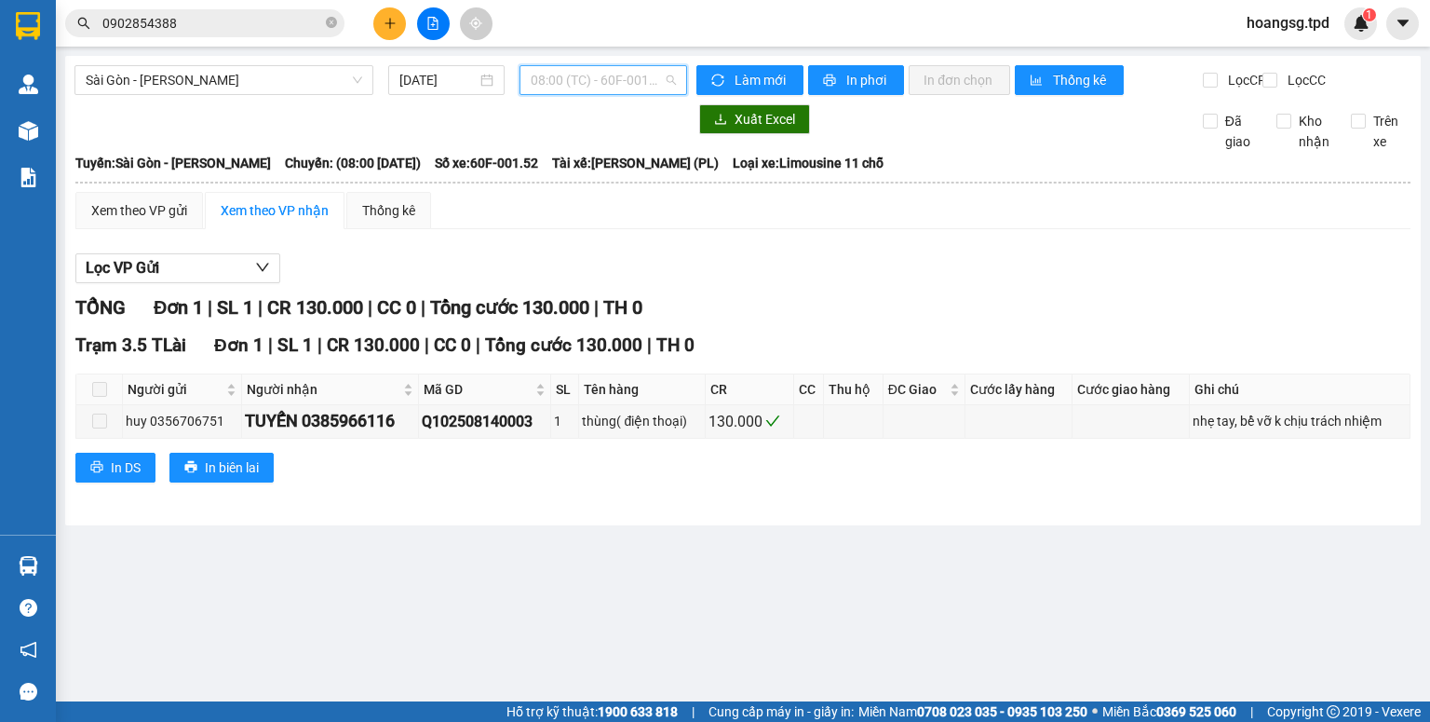
click at [666, 89] on span "08:00 (TC) - 60F-001.52" at bounding box center [604, 80] width 146 height 28
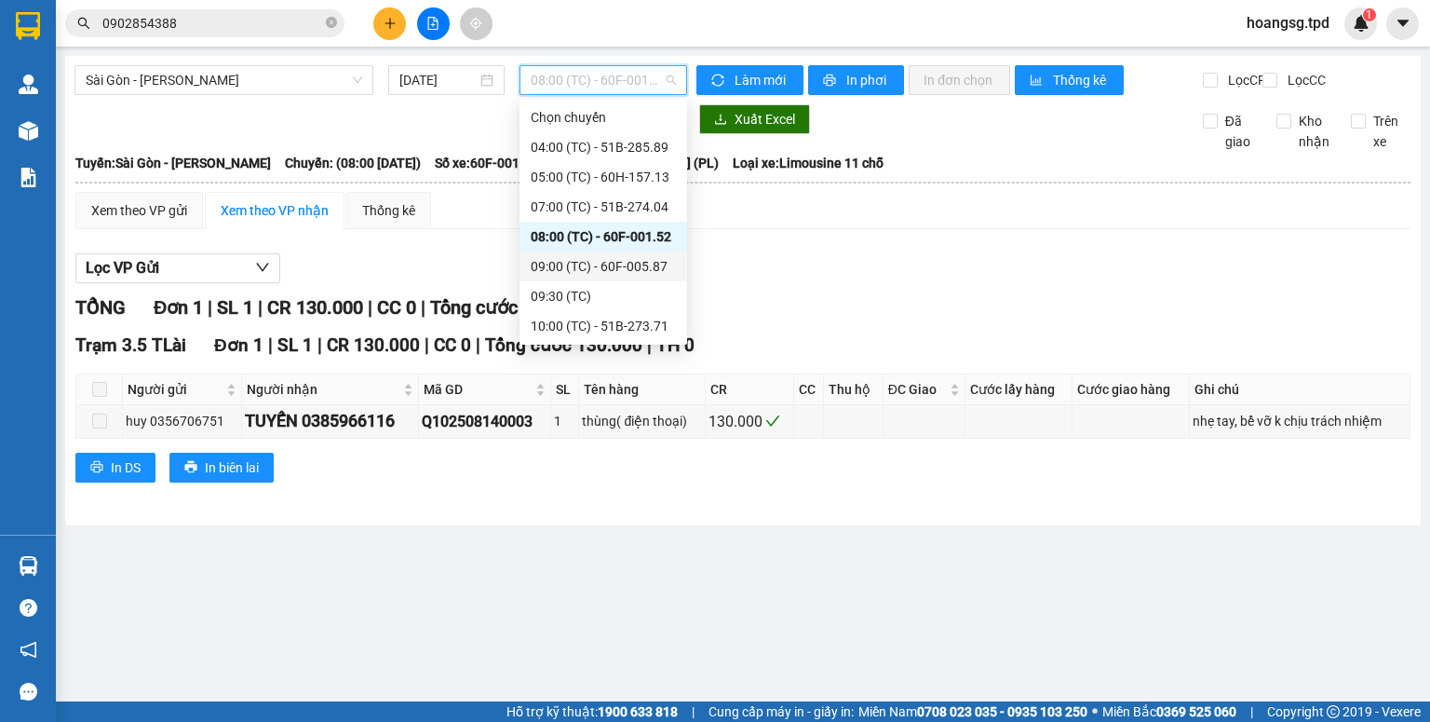
click at [641, 258] on div "09:00 (TC) - 60F-005.87" at bounding box center [603, 266] width 145 height 20
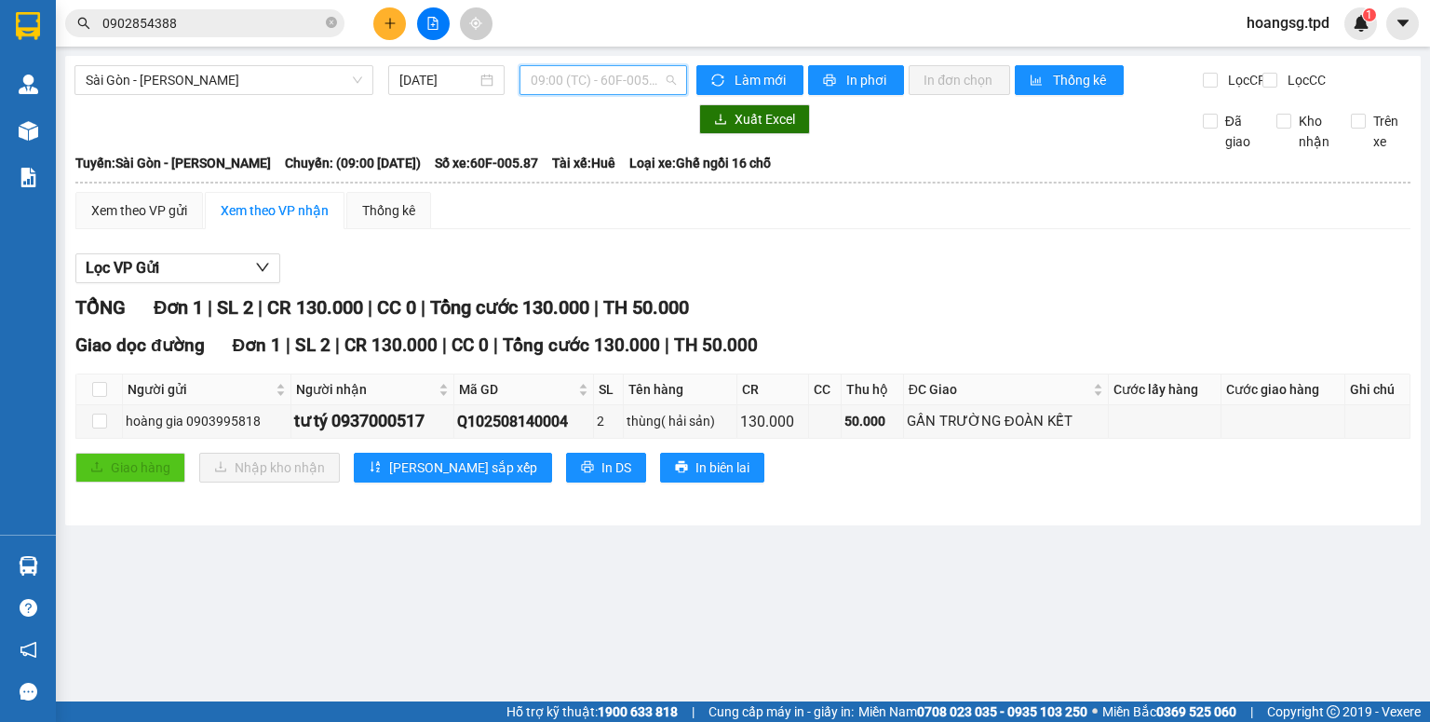
click at [585, 77] on span "09:00 (TC) - 60F-005.87" at bounding box center [604, 80] width 146 height 28
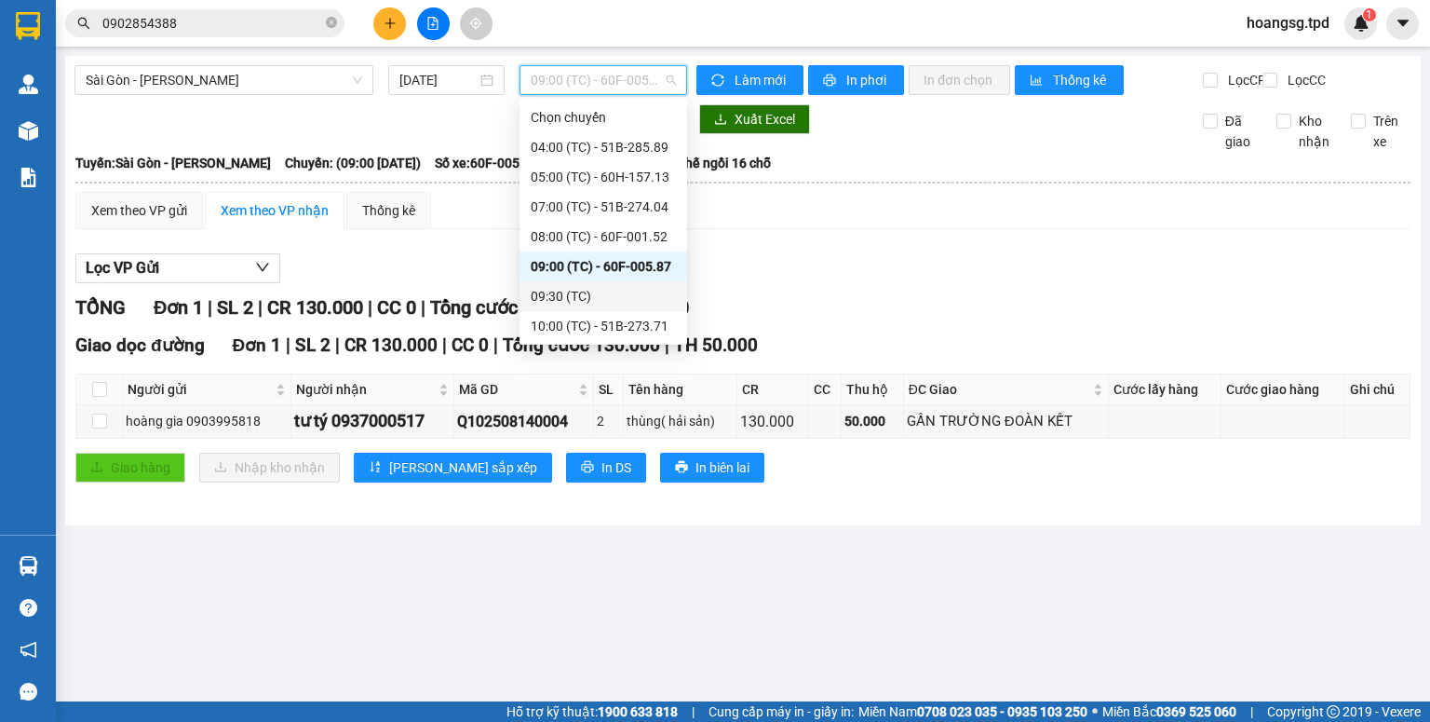
click at [605, 295] on div "09:30 (TC)" at bounding box center [603, 296] width 145 height 20
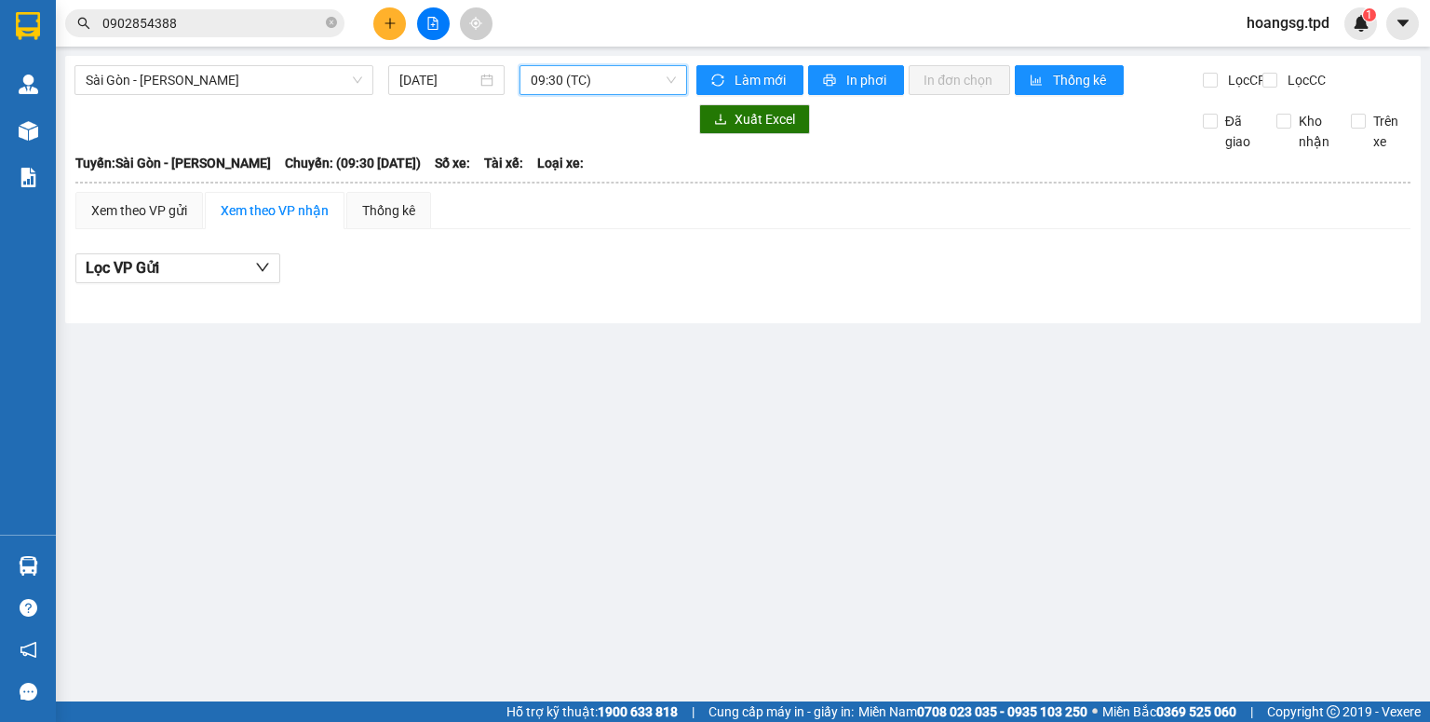
click at [648, 79] on span "09:30 (TC)" at bounding box center [604, 80] width 146 height 28
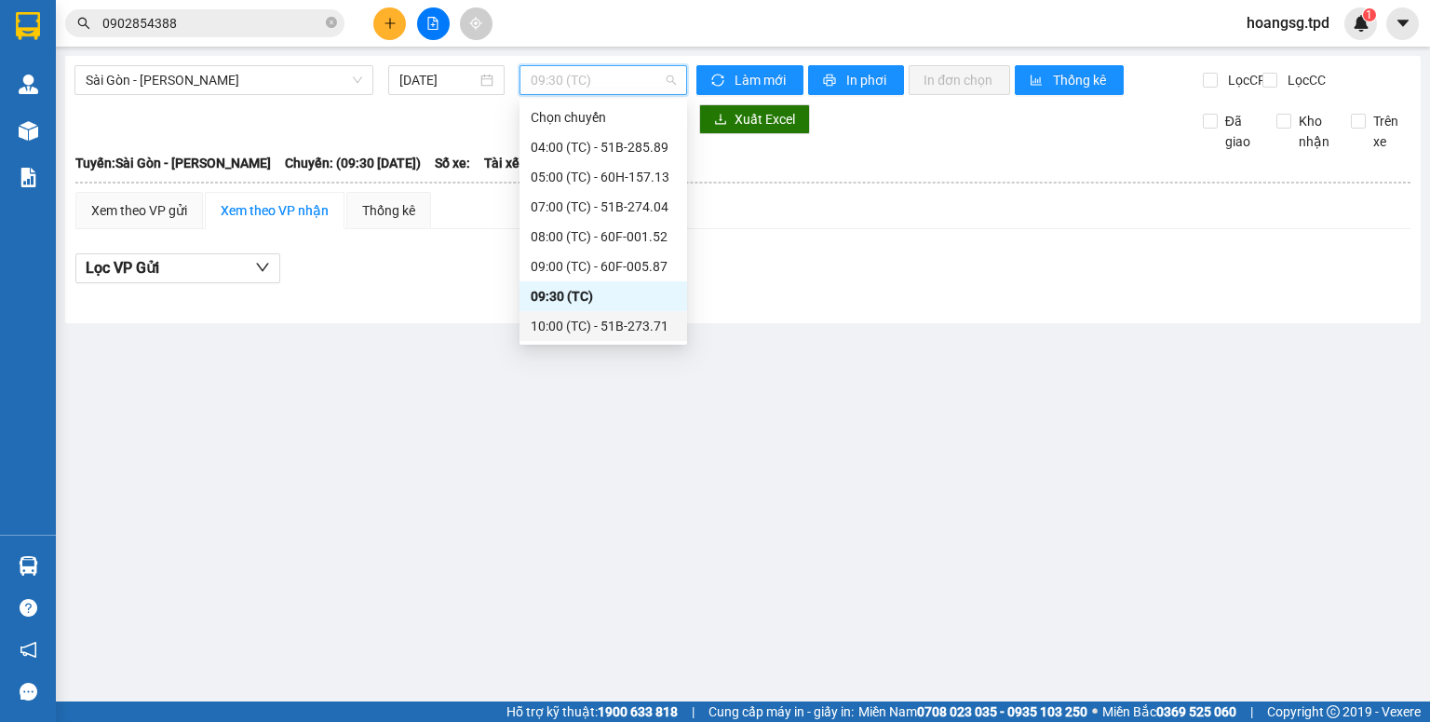
click at [610, 313] on div "10:00 (TC) - 51B-273.71" at bounding box center [604, 326] width 168 height 30
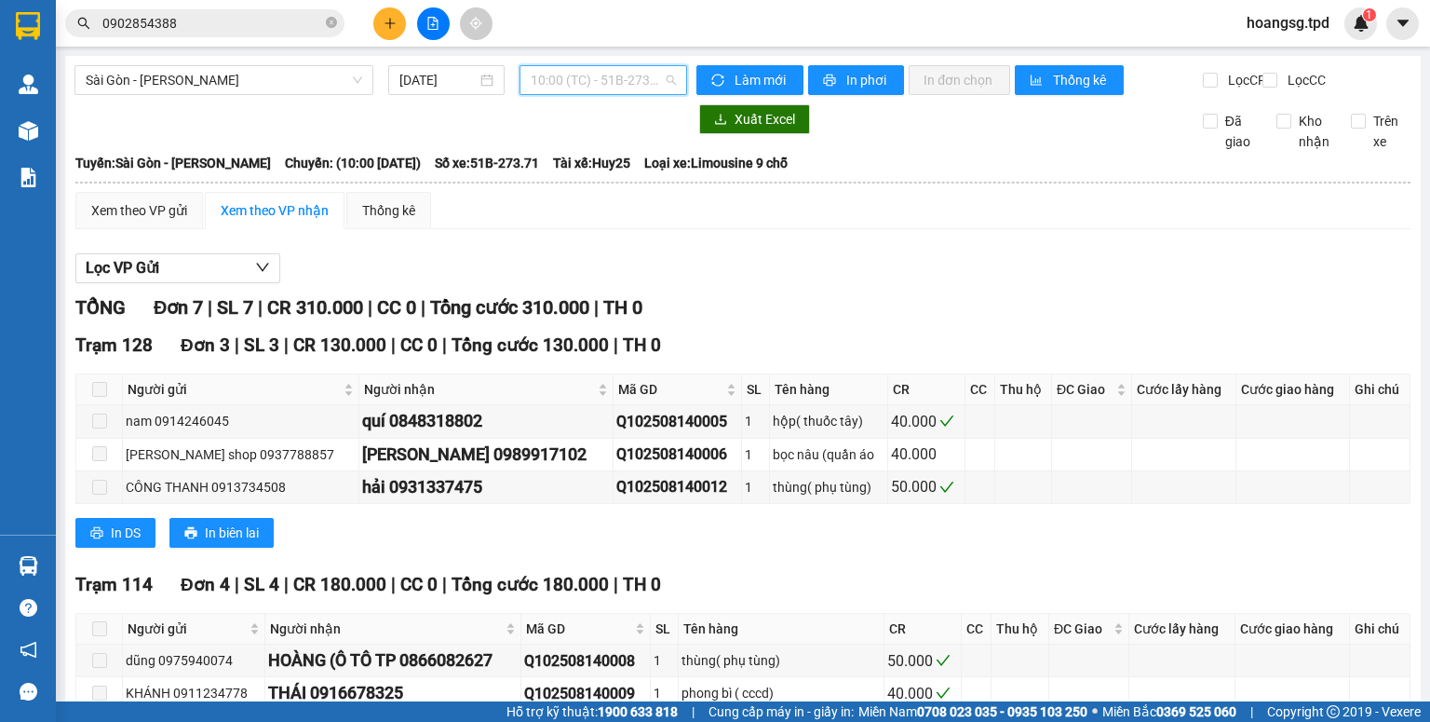
click at [628, 90] on span "10:00 (TC) - 51B-273.71" at bounding box center [604, 80] width 146 height 28
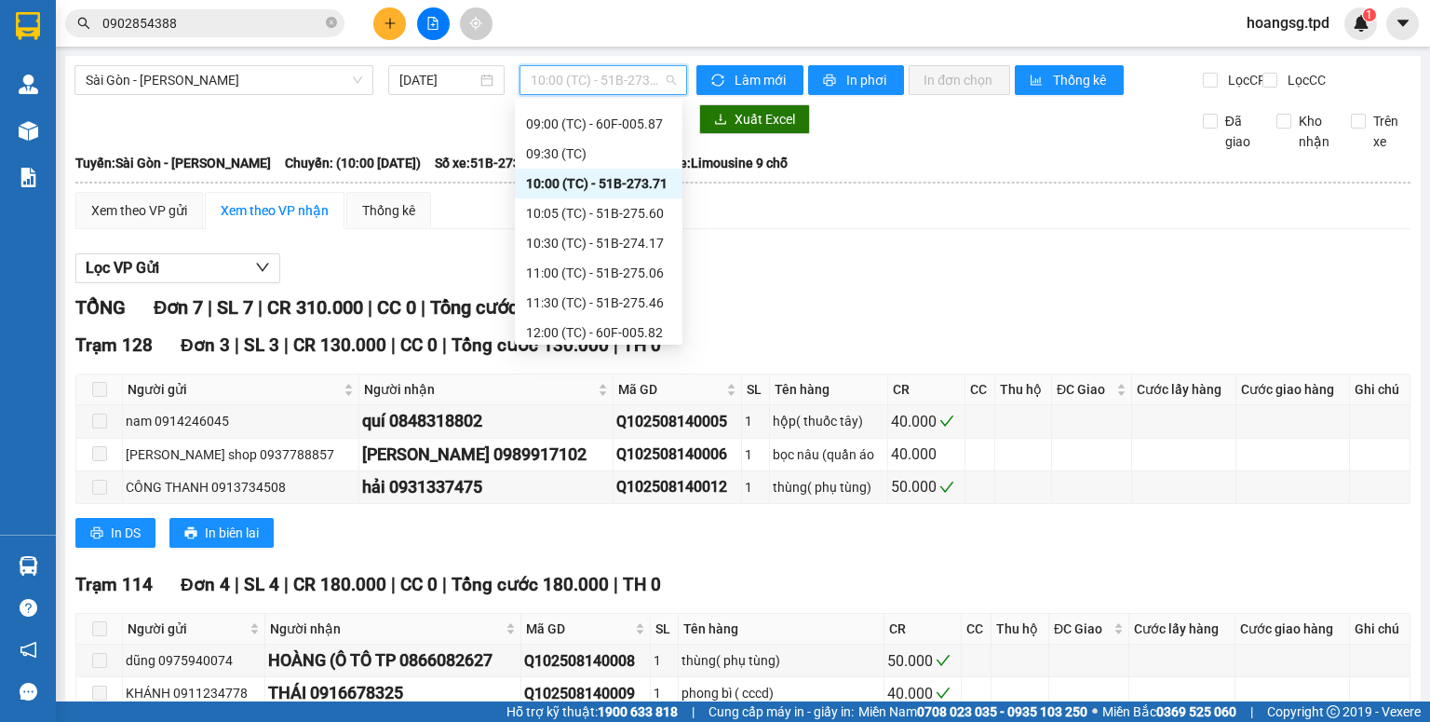
scroll to position [149, 0]
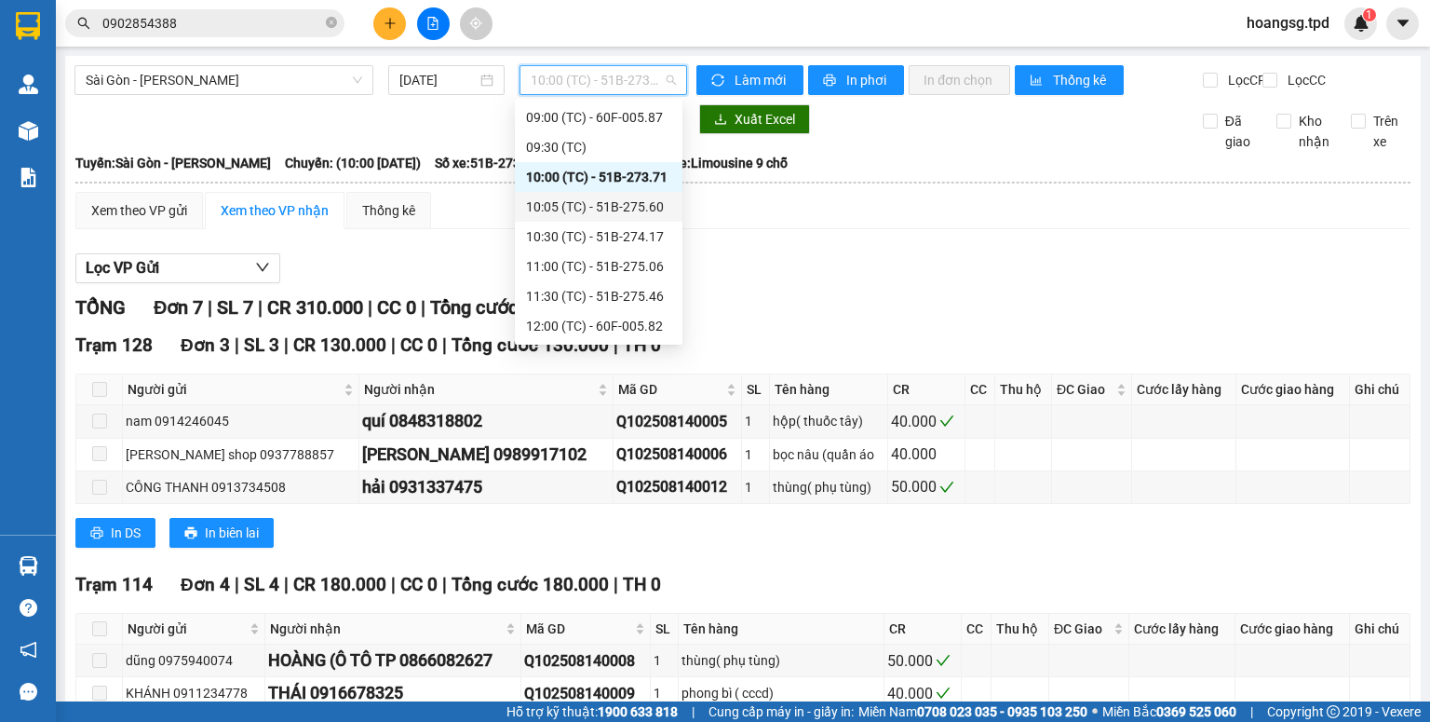
click at [603, 207] on div "10:05 (TC) - 51B-275.60" at bounding box center [598, 206] width 145 height 20
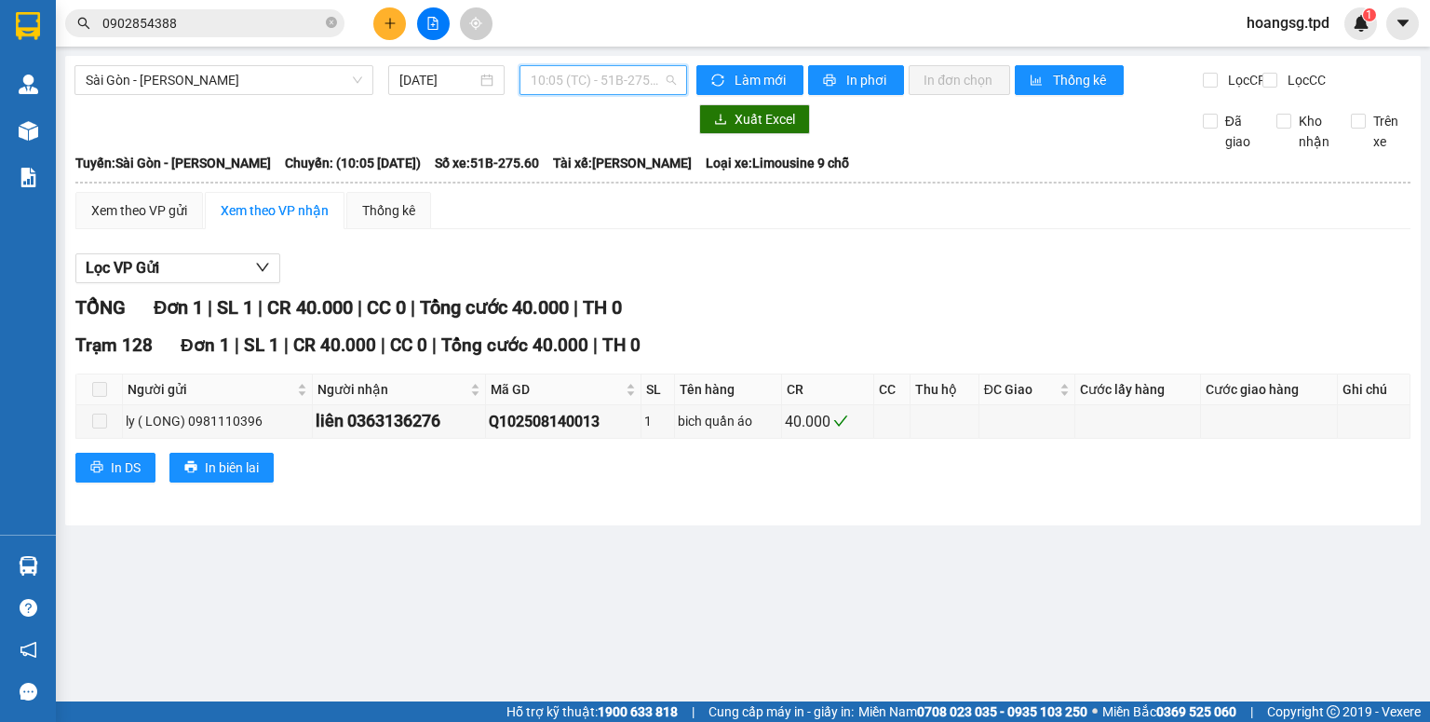
click at [639, 92] on span "10:05 (TC) - 51B-275.60" at bounding box center [604, 80] width 146 height 28
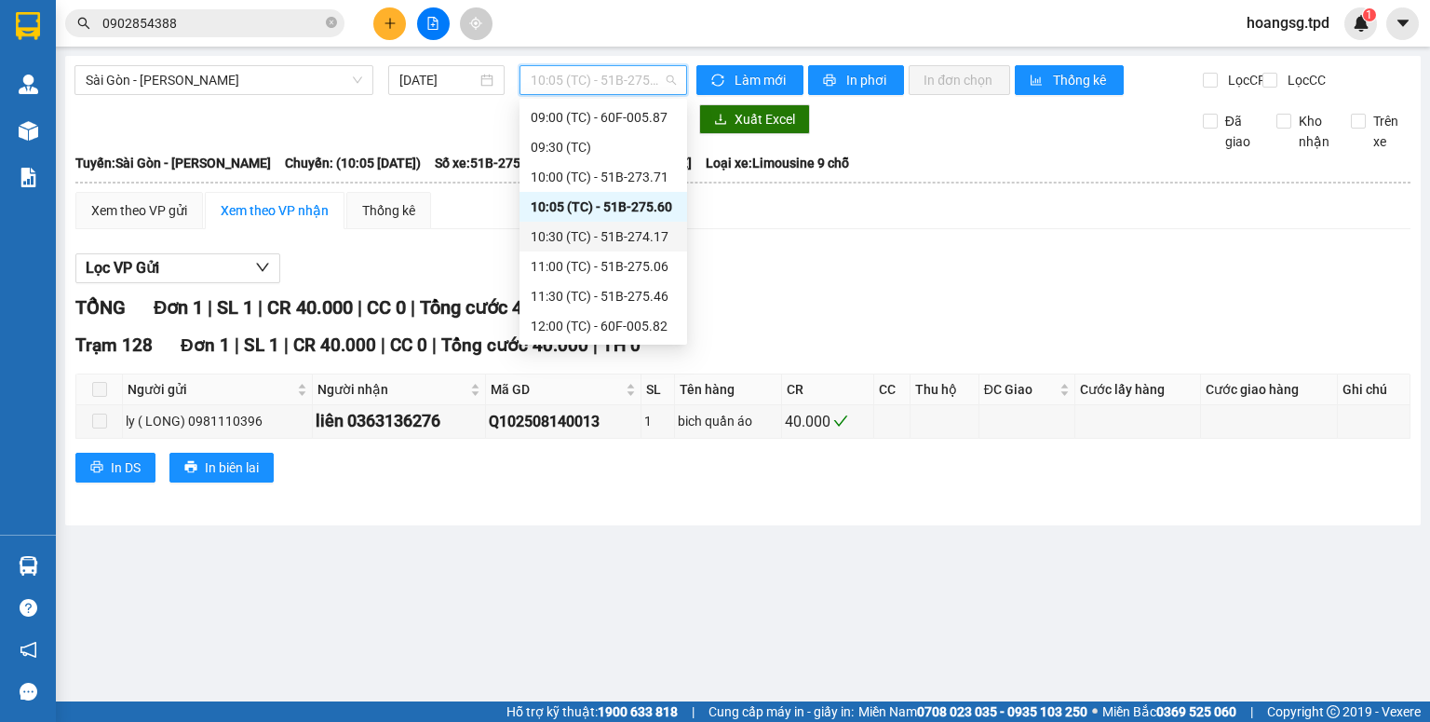
click at [626, 234] on div "10:30 (TC) - 51B-274.17" at bounding box center [603, 236] width 145 height 20
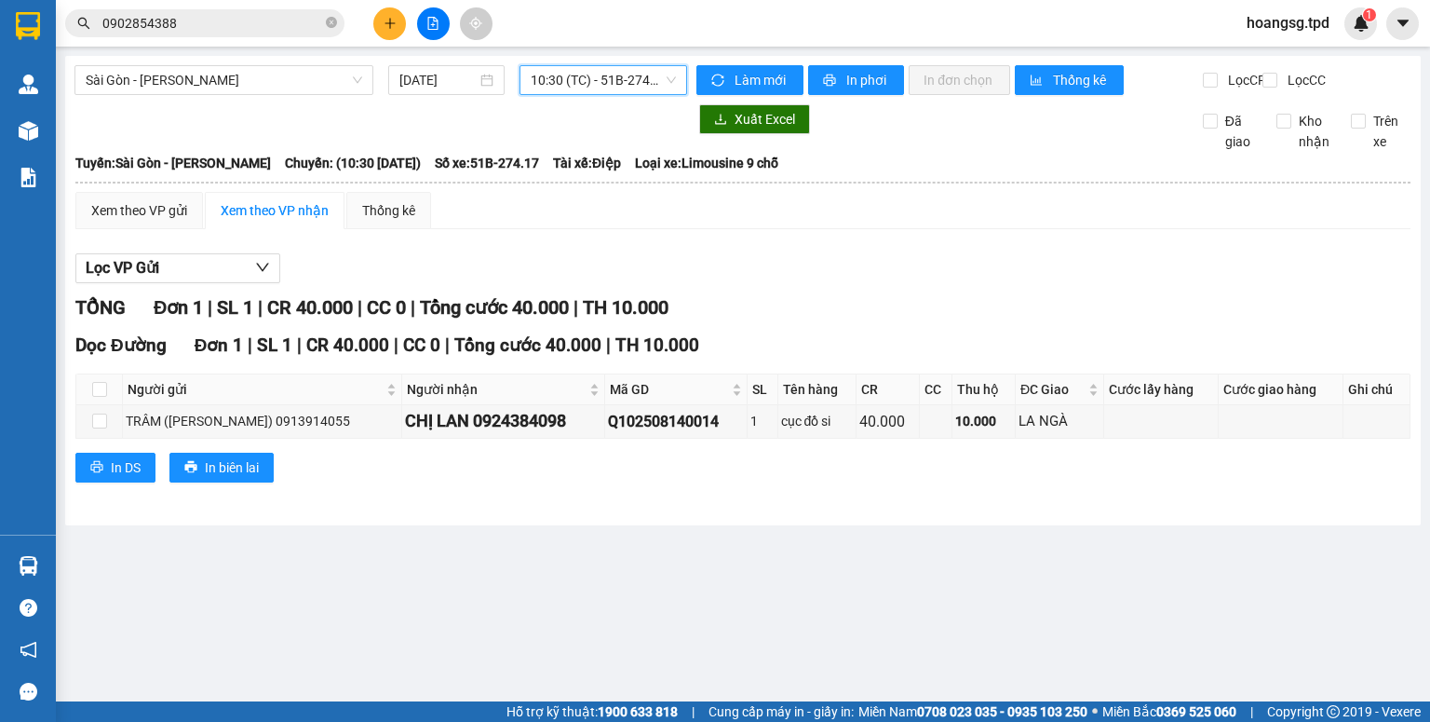
click at [562, 79] on span "10:30 (TC) - 51B-274.17" at bounding box center [604, 80] width 146 height 28
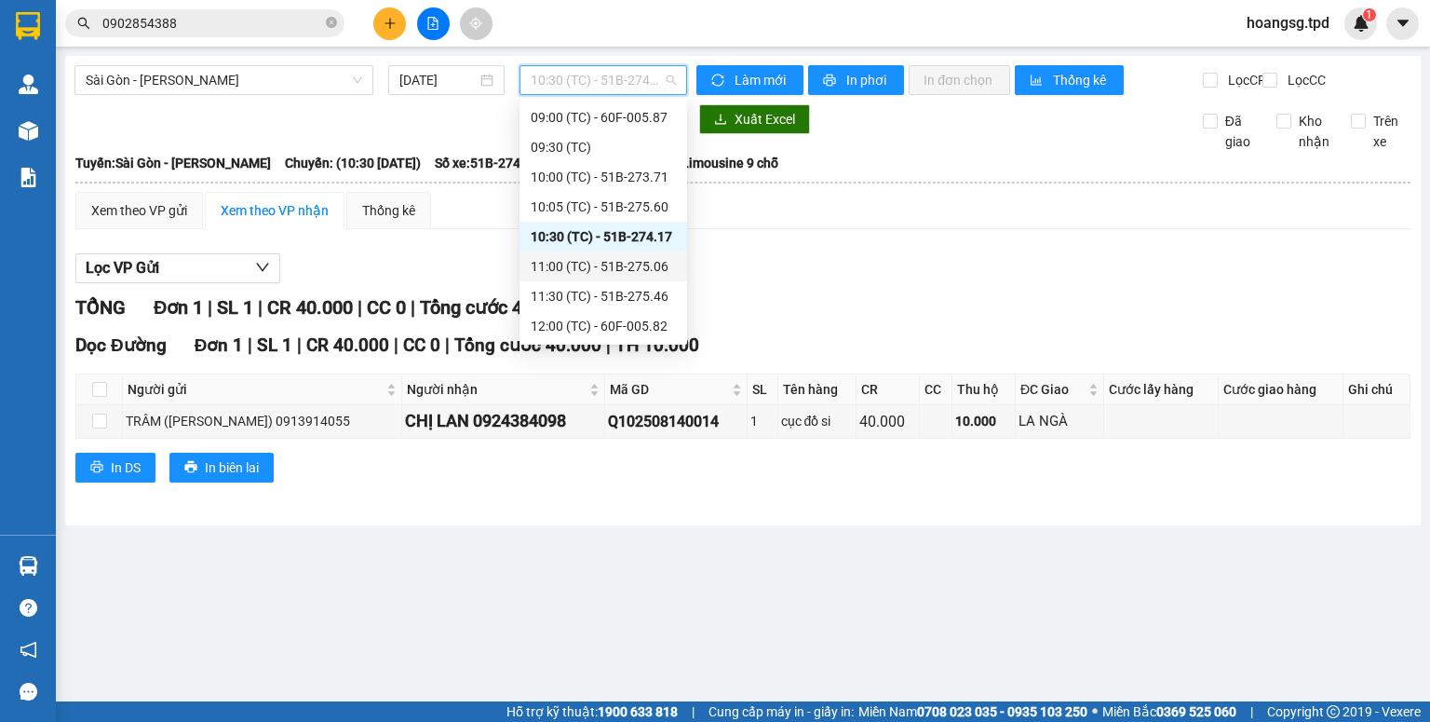
click at [596, 257] on div "11:00 (TC) - 51B-275.06" at bounding box center [603, 266] width 145 height 20
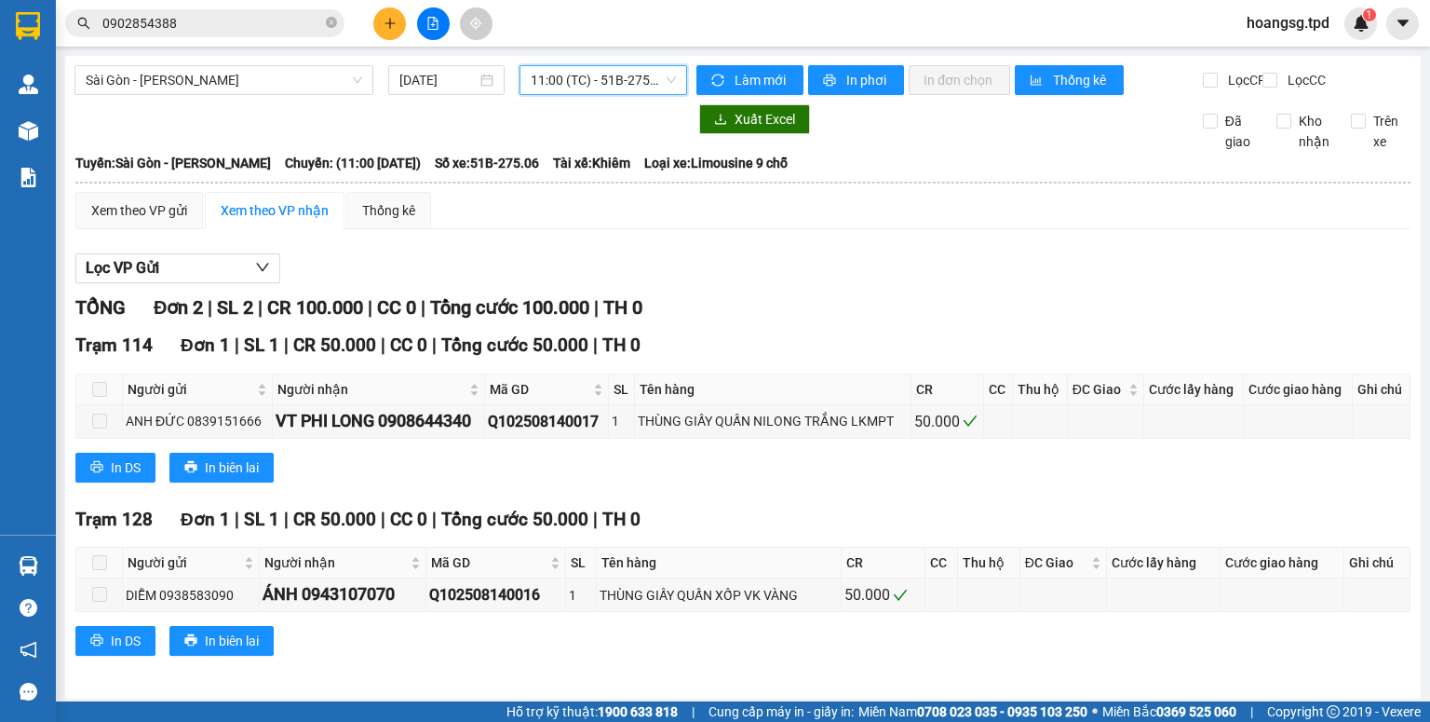
click at [611, 87] on span "11:00 (TC) - 51B-275.06" at bounding box center [604, 80] width 146 height 28
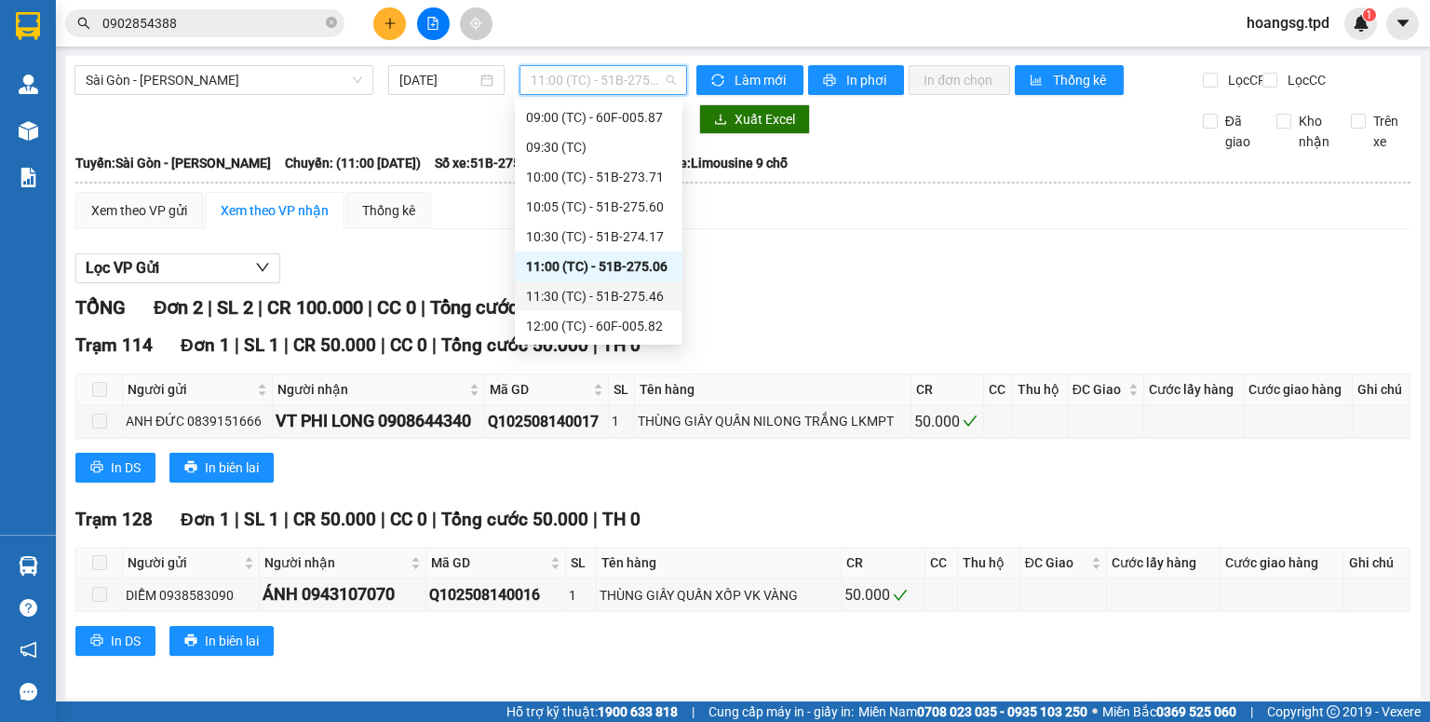
drag, startPoint x: 609, startPoint y: 291, endPoint x: 589, endPoint y: 295, distance: 19.9
click at [608, 292] on div "11:30 (TC) - 51B-275.46" at bounding box center [598, 296] width 145 height 20
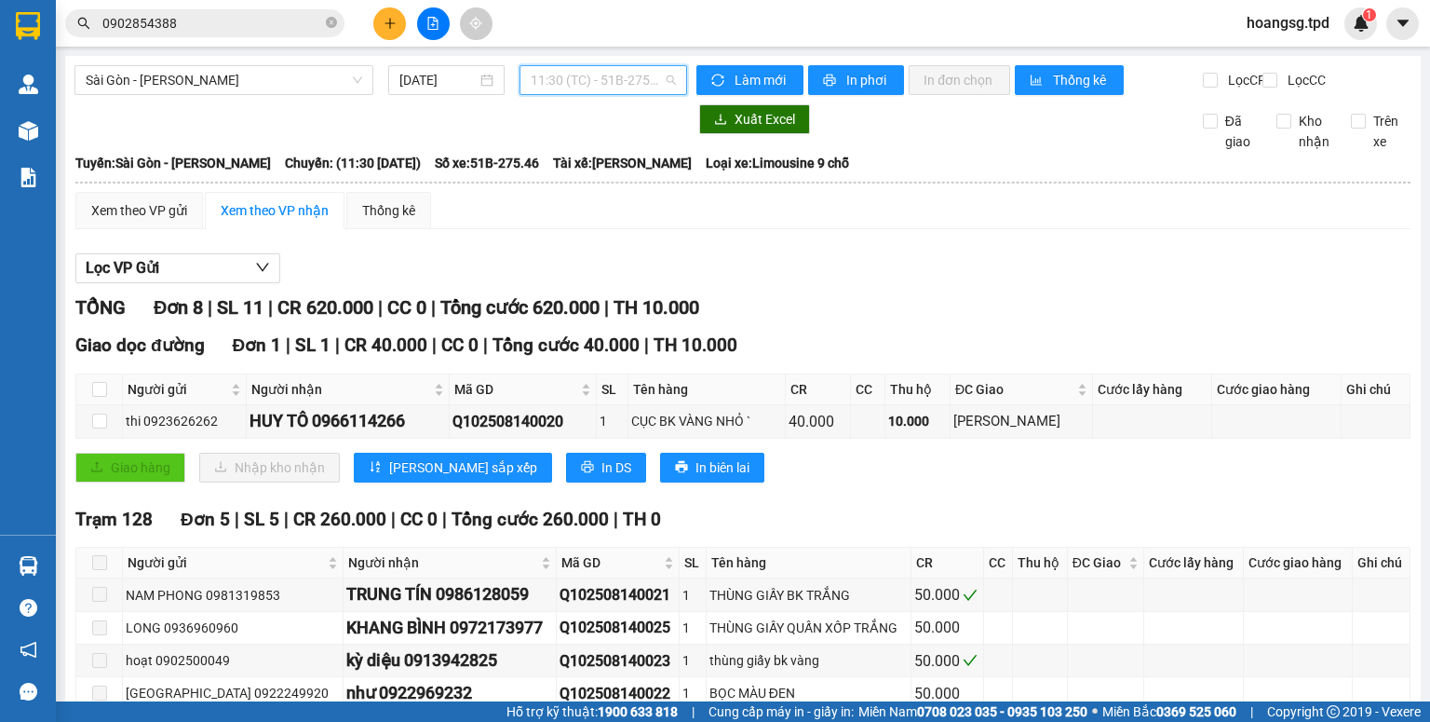
drag, startPoint x: 575, startPoint y: 89, endPoint x: 570, endPoint y: 131, distance: 42.3
click at [576, 90] on span "11:30 (TC) - 51B-275.46" at bounding box center [604, 80] width 146 height 28
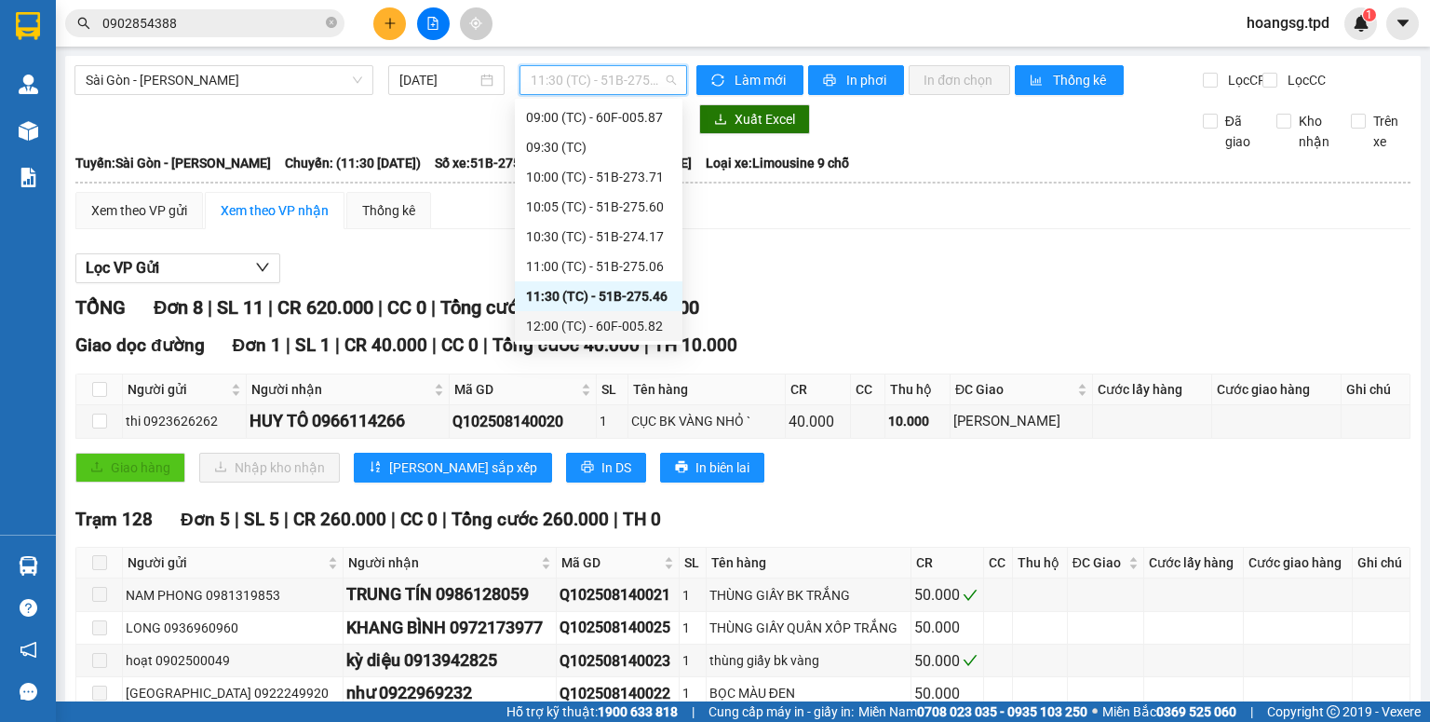
click at [587, 320] on div "12:00 (TC) - 60F-005.82" at bounding box center [598, 326] width 145 height 20
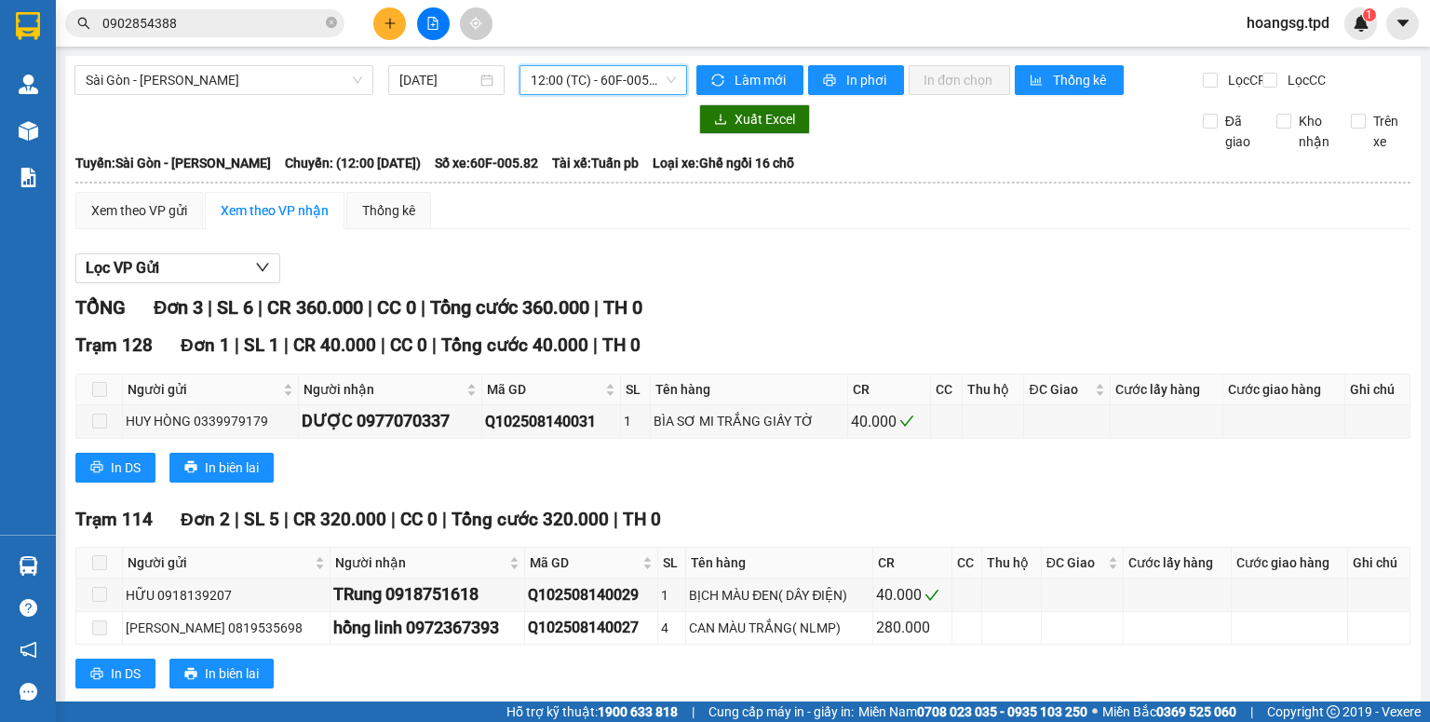
click at [586, 87] on span "12:00 (TC) - 60F-005.82" at bounding box center [604, 80] width 146 height 28
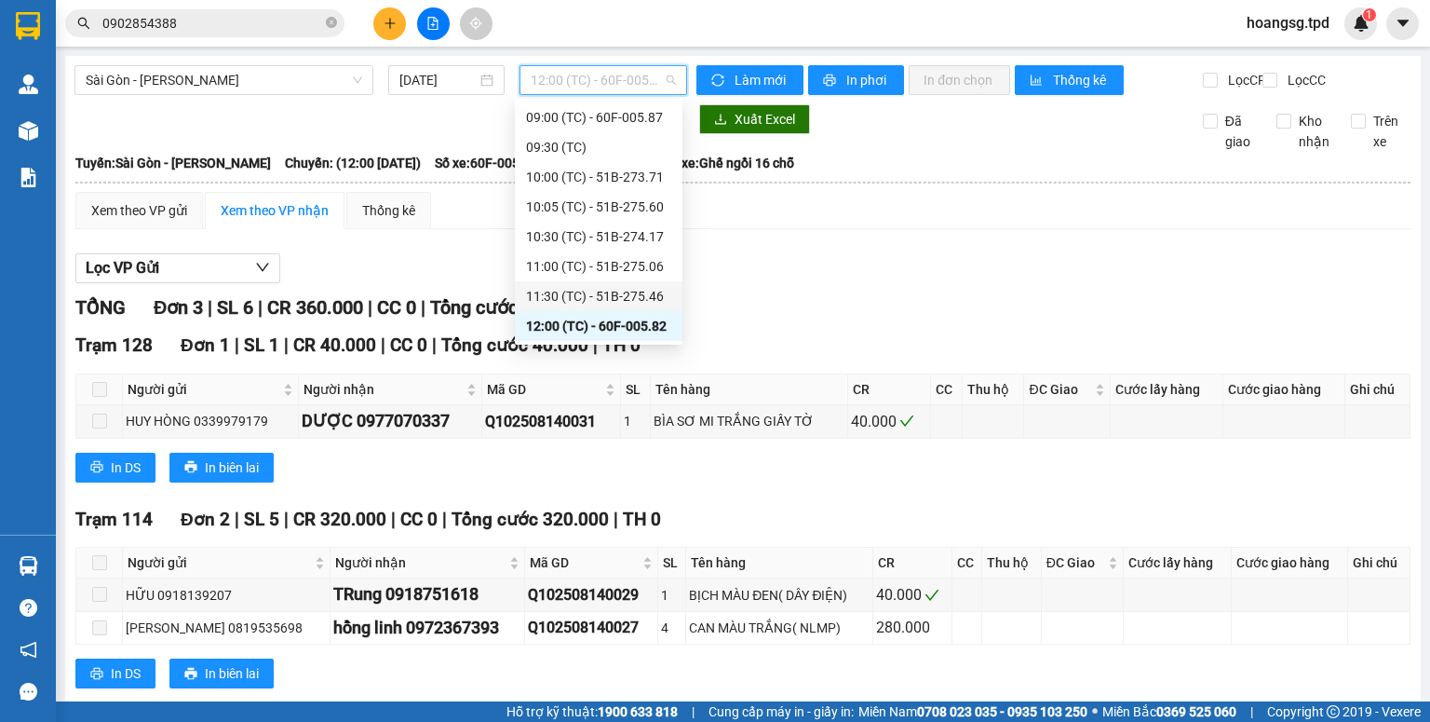
scroll to position [298, 0]
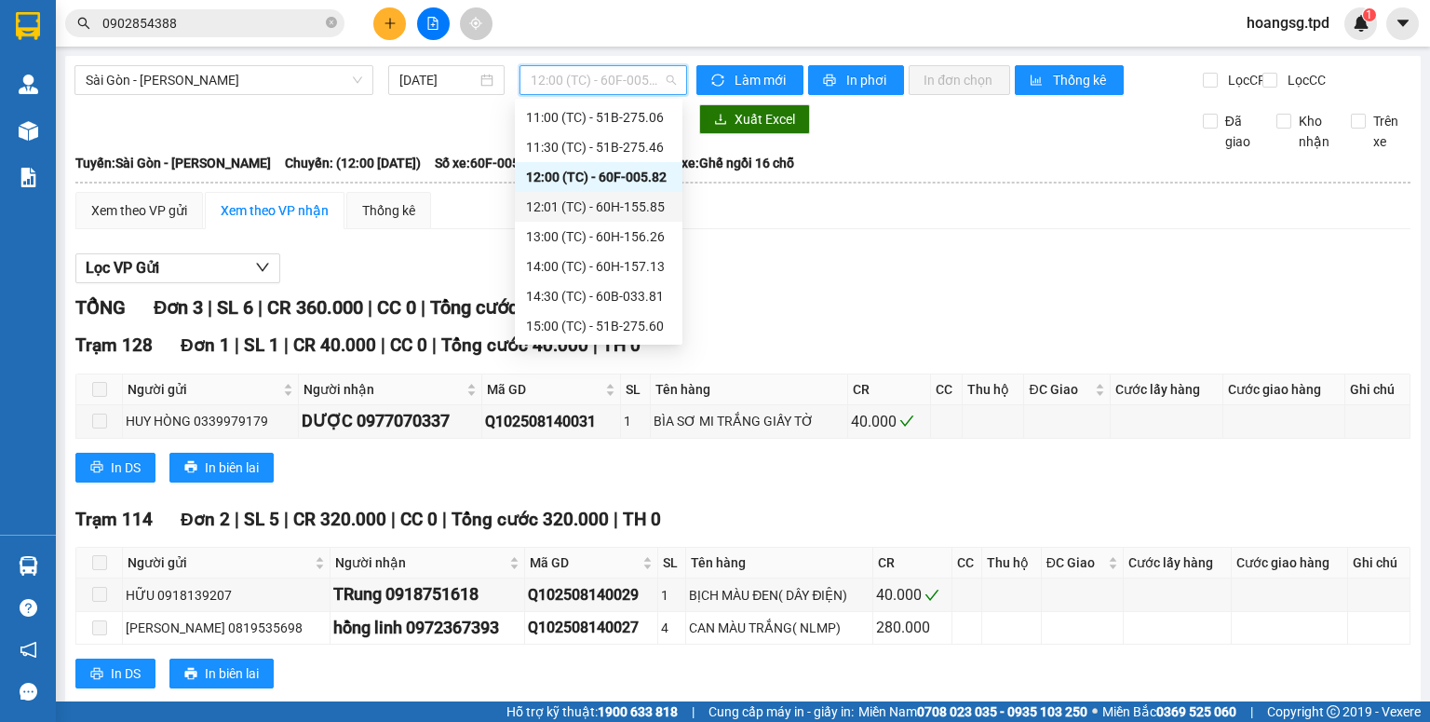
click at [632, 207] on div "12:01 (TC) - 60H-155.85" at bounding box center [598, 206] width 145 height 20
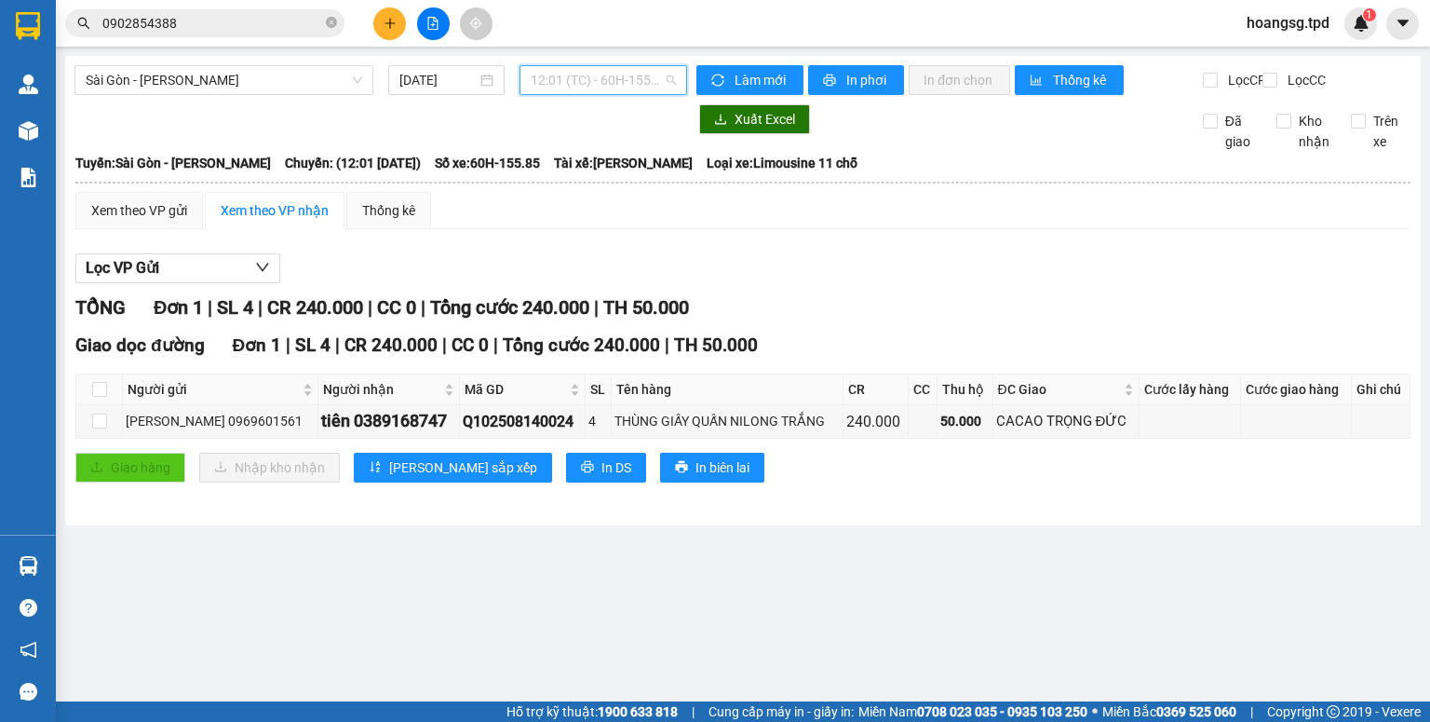
click at [668, 88] on span "12:01 (TC) - 60H-155.85" at bounding box center [604, 80] width 146 height 28
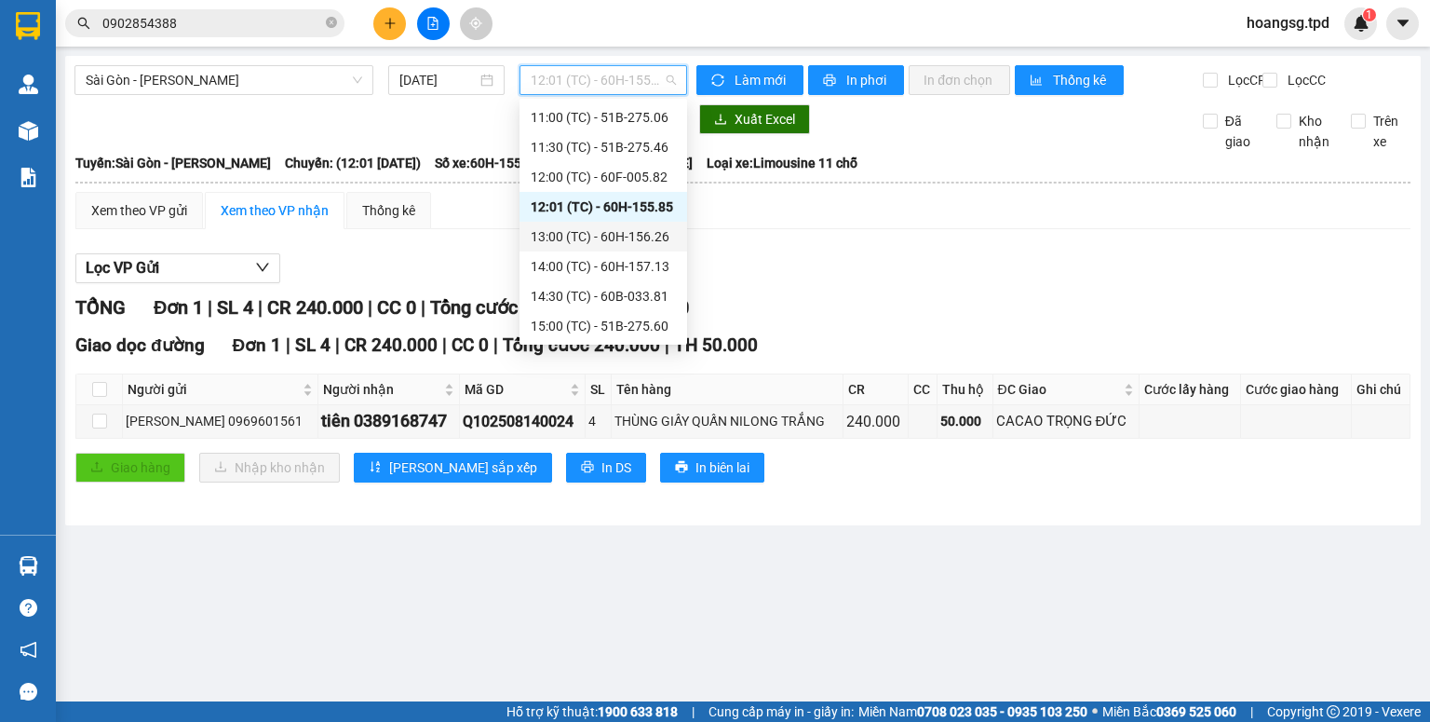
click at [647, 242] on div "13:00 (TC) - 60H-156.26" at bounding box center [603, 236] width 145 height 20
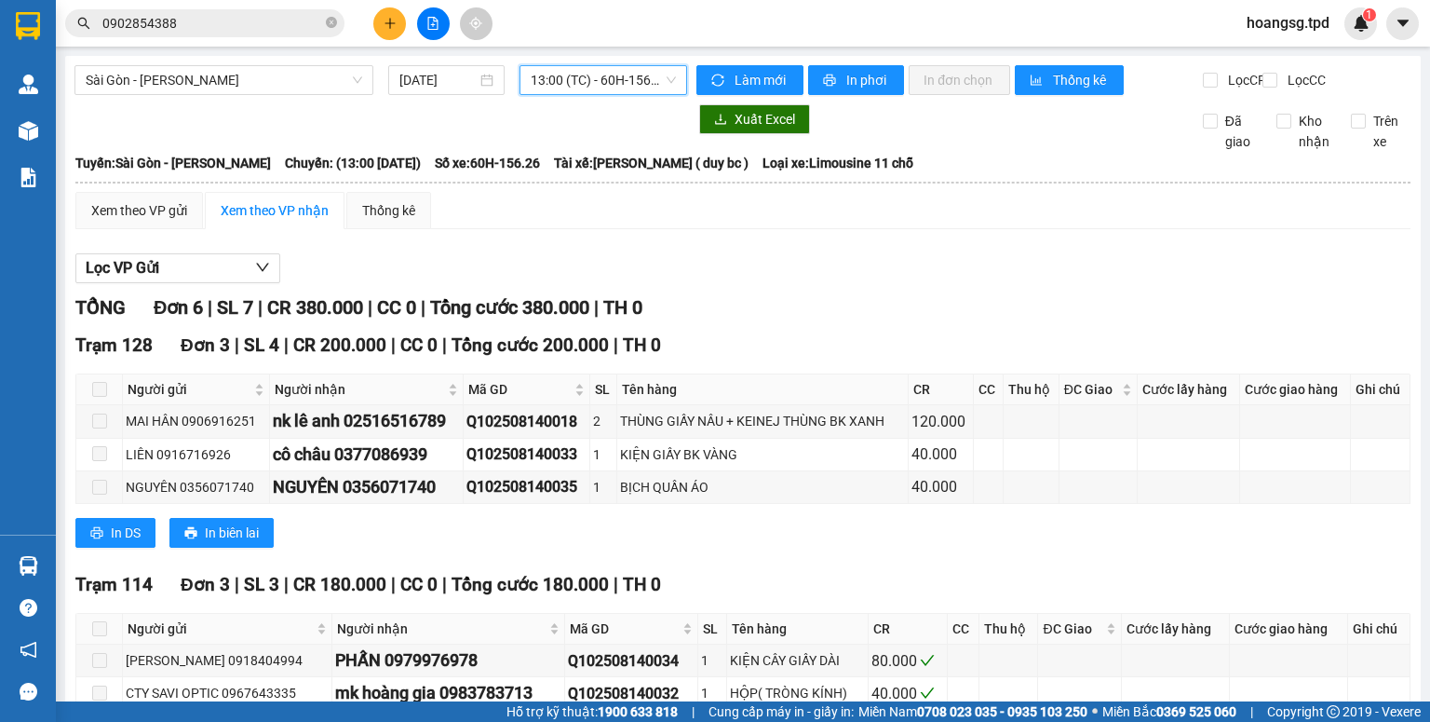
drag, startPoint x: 641, startPoint y: 78, endPoint x: 631, endPoint y: 98, distance: 21.7
click at [641, 78] on span "13:00 (TC) - 60H-156.26" at bounding box center [604, 80] width 146 height 28
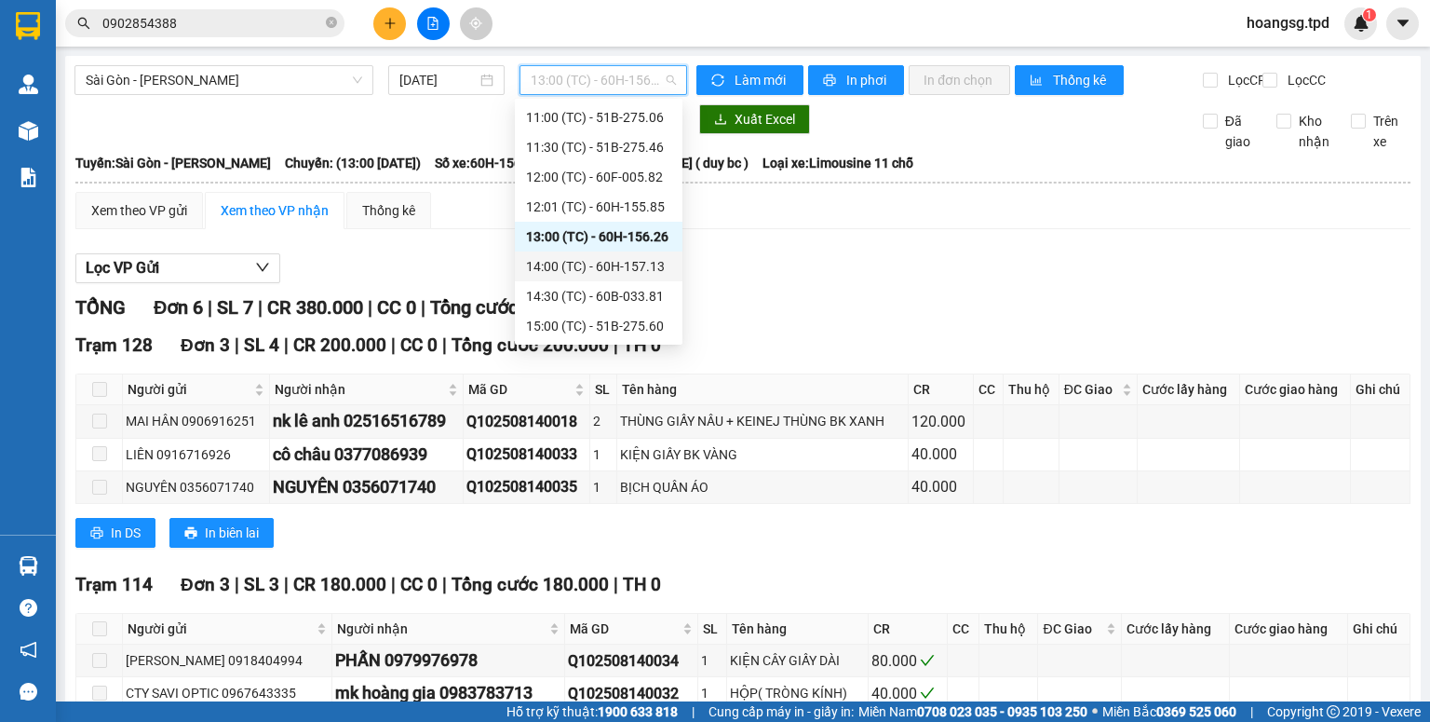
click at [621, 263] on div "14:00 (TC) - 60H-157.13" at bounding box center [598, 266] width 145 height 20
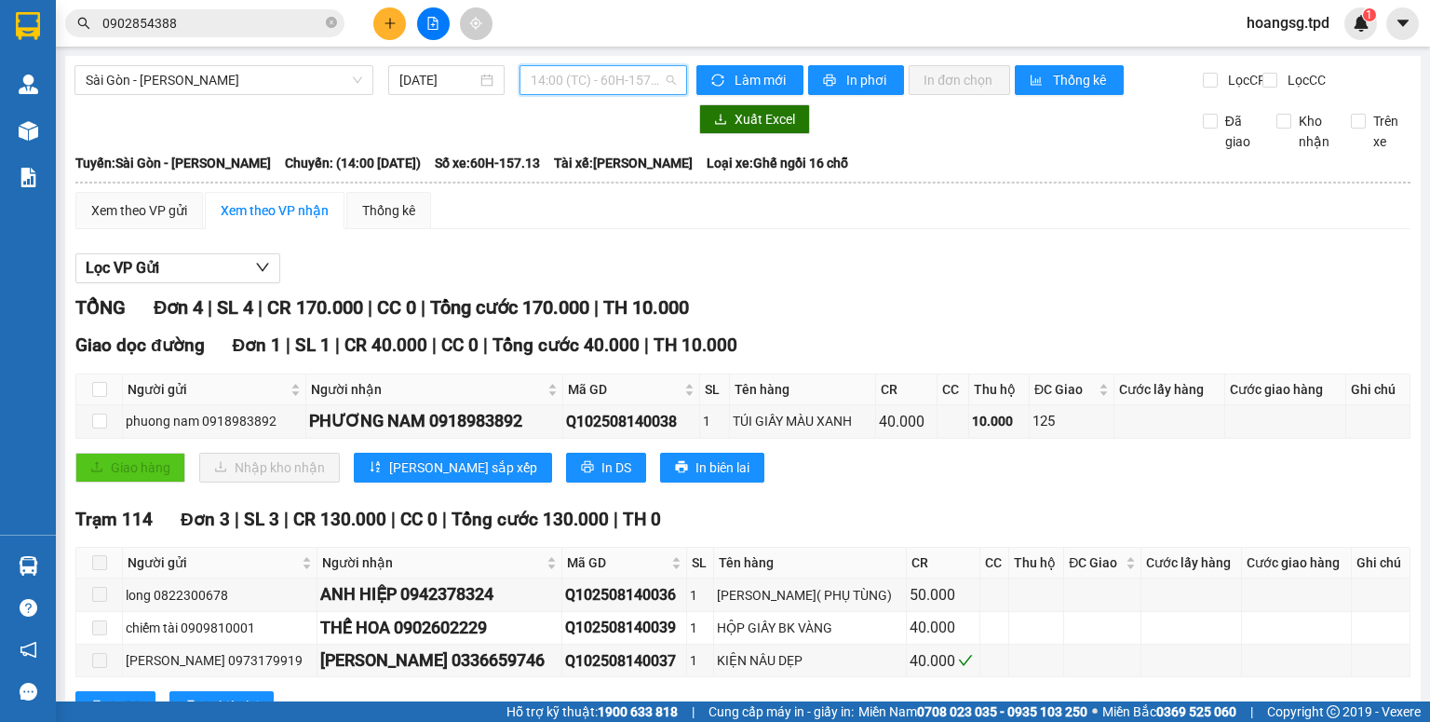
click at [596, 86] on span "14:00 (TC) - 60H-157.13" at bounding box center [604, 80] width 146 height 28
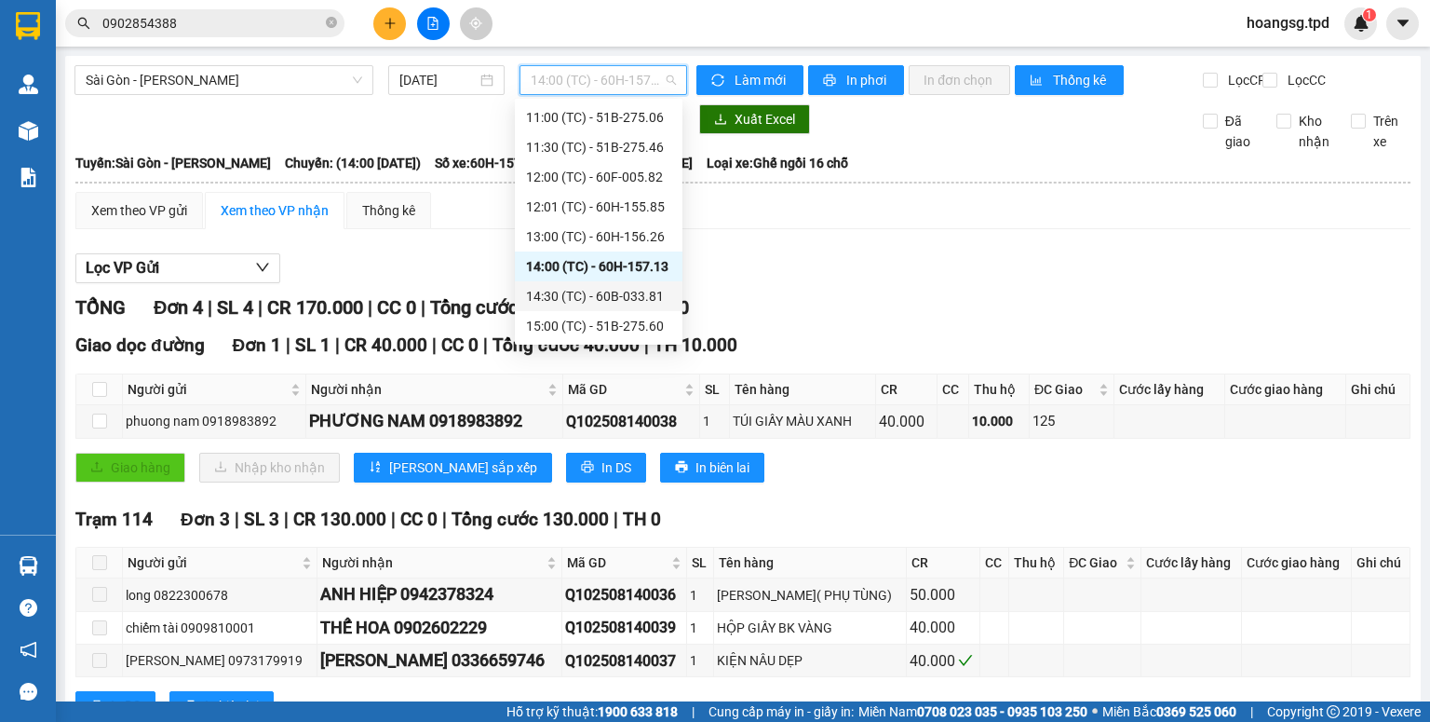
drag, startPoint x: 603, startPoint y: 302, endPoint x: 591, endPoint y: 298, distance: 12.7
click at [603, 303] on div "14:30 (TC) - 60B-033.81" at bounding box center [598, 296] width 145 height 20
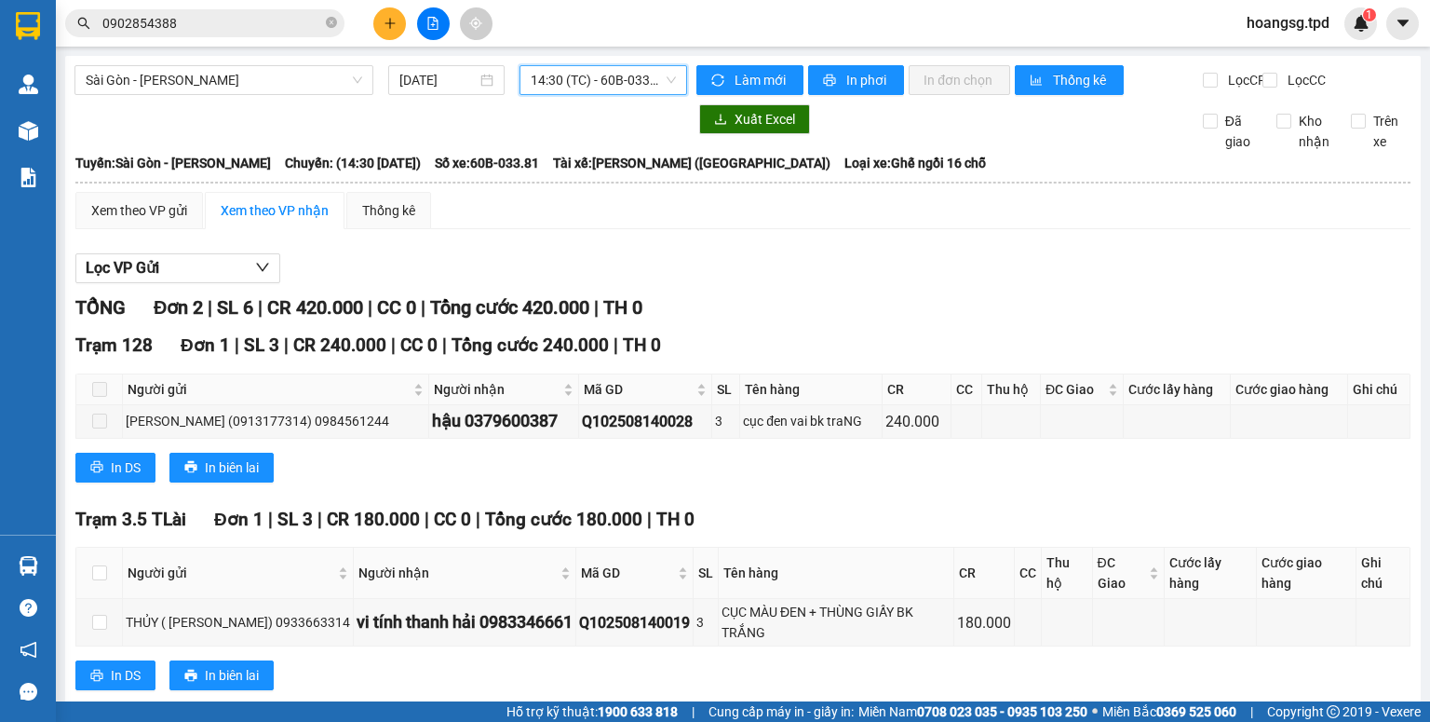
click at [569, 89] on span "14:30 (TC) - 60B-033.81" at bounding box center [604, 80] width 146 height 28
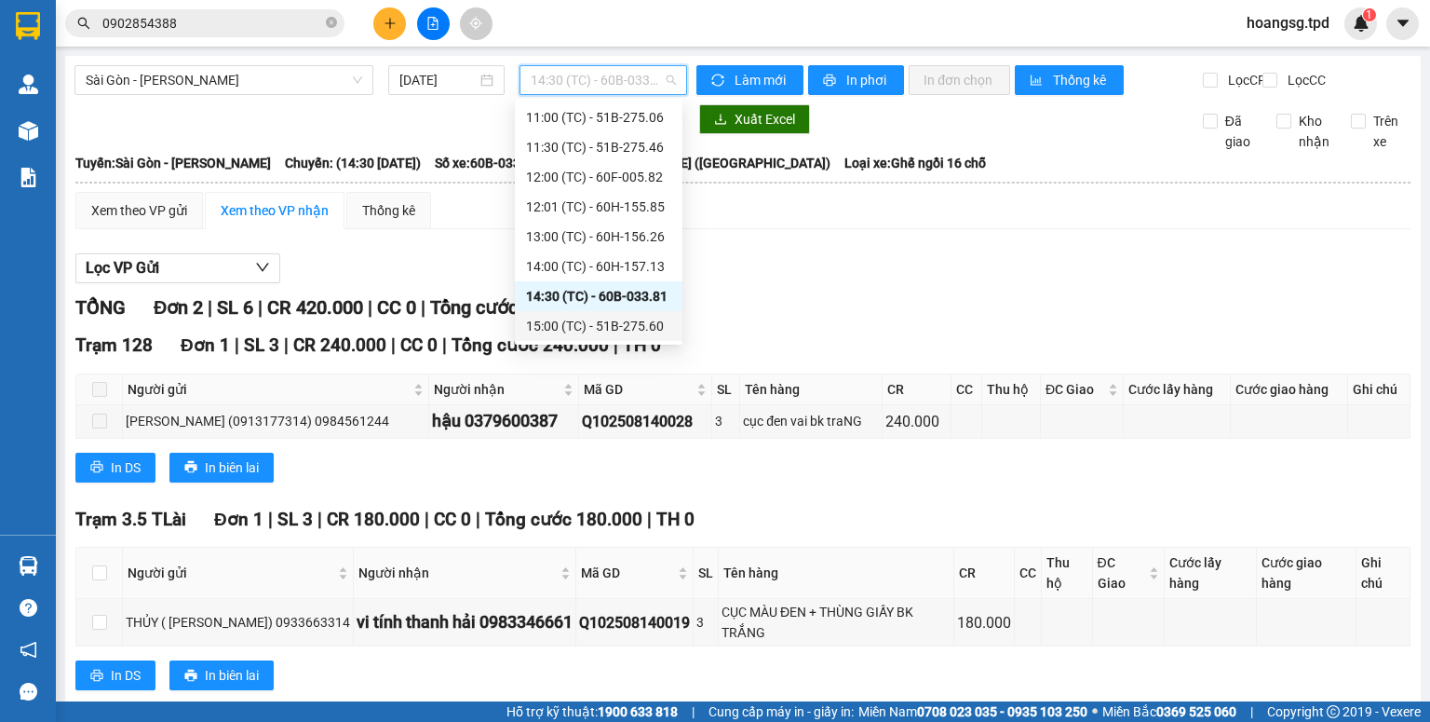
drag, startPoint x: 620, startPoint y: 320, endPoint x: 575, endPoint y: 324, distance: 44.8
click at [620, 322] on div "15:00 (TC) - 51B-275.60" at bounding box center [598, 326] width 145 height 20
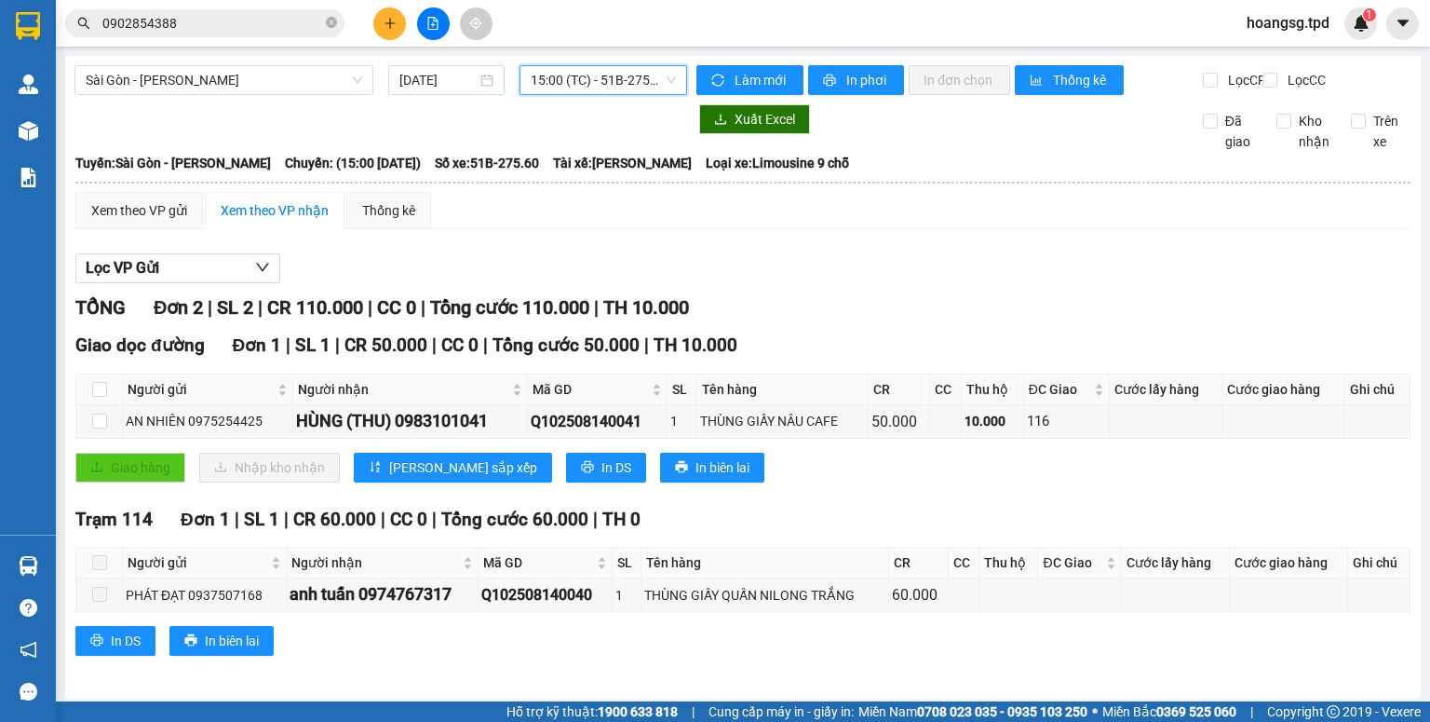
click at [642, 82] on span "15:00 (TC) - 51B-275.60" at bounding box center [604, 80] width 146 height 28
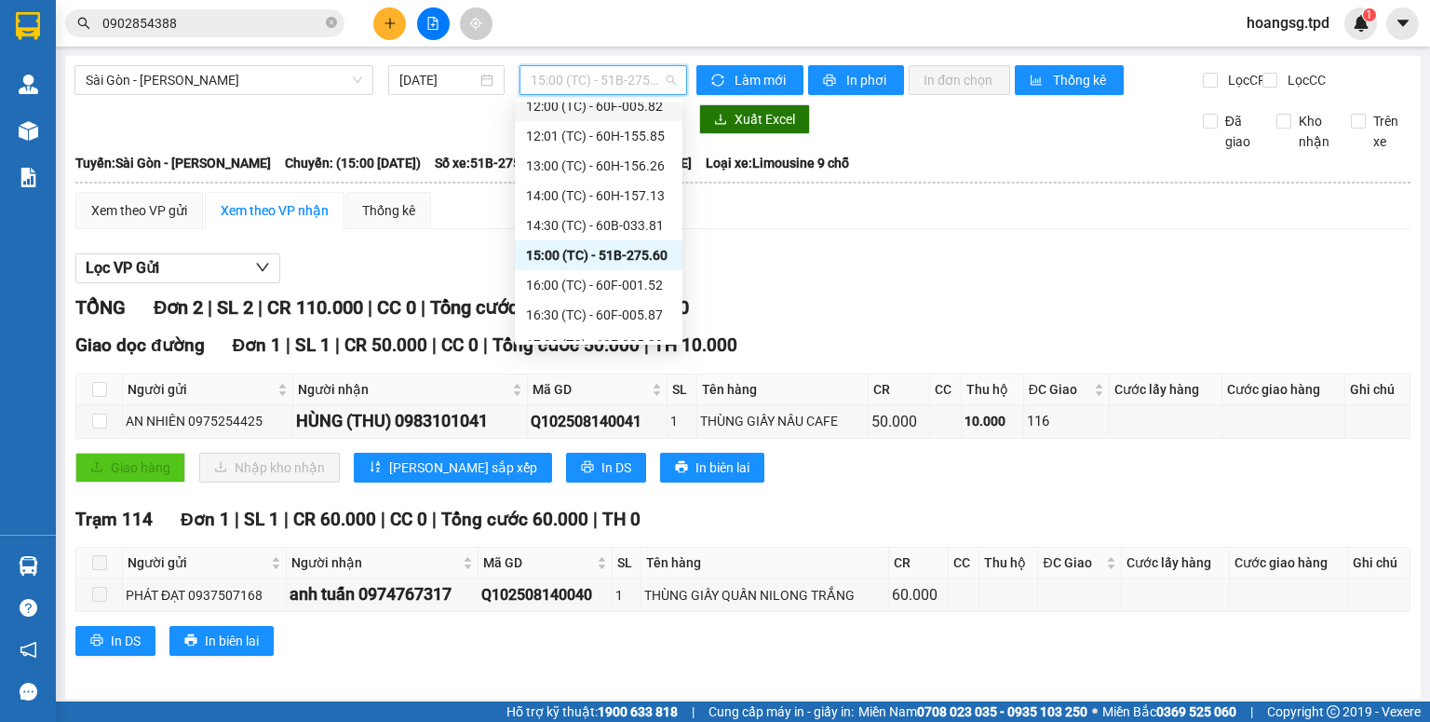
scroll to position [447, 0]
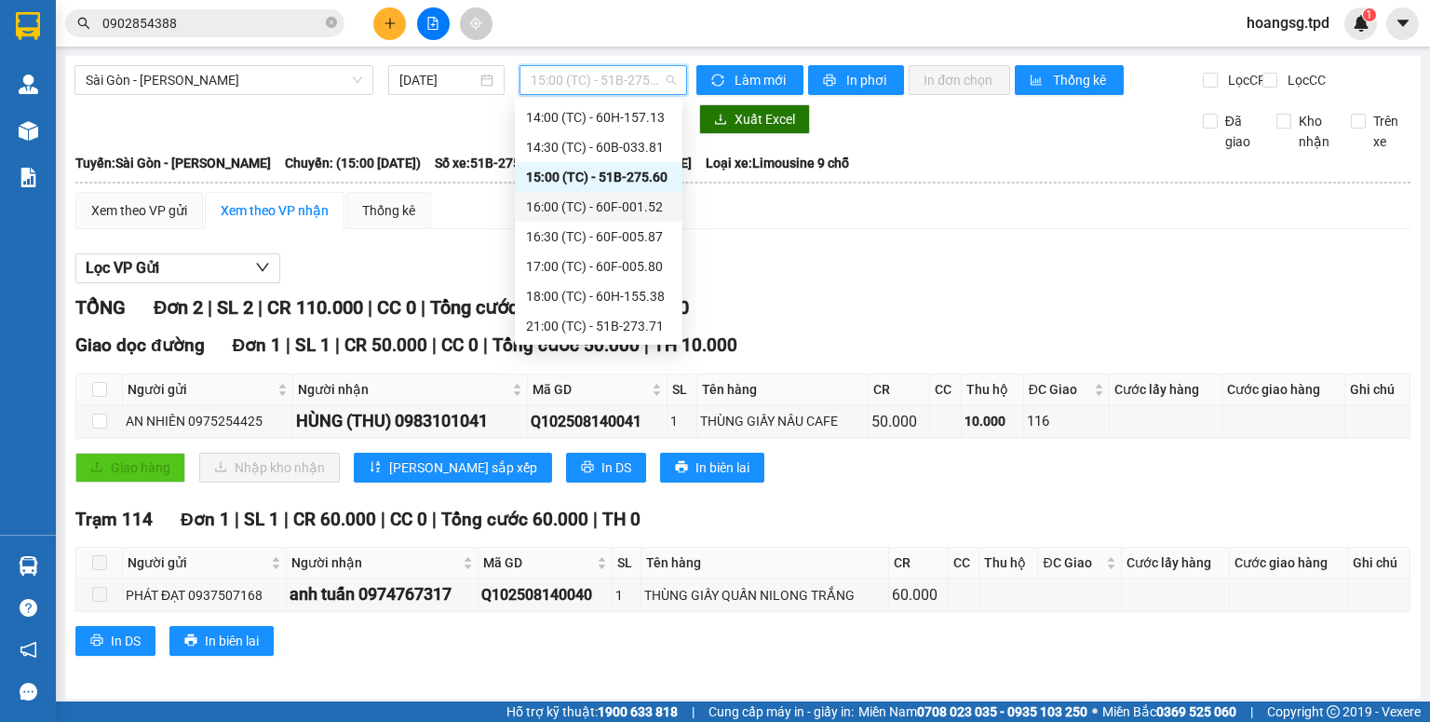
click at [623, 208] on div "16:00 (TC) - 60F-001.52" at bounding box center [598, 206] width 145 height 20
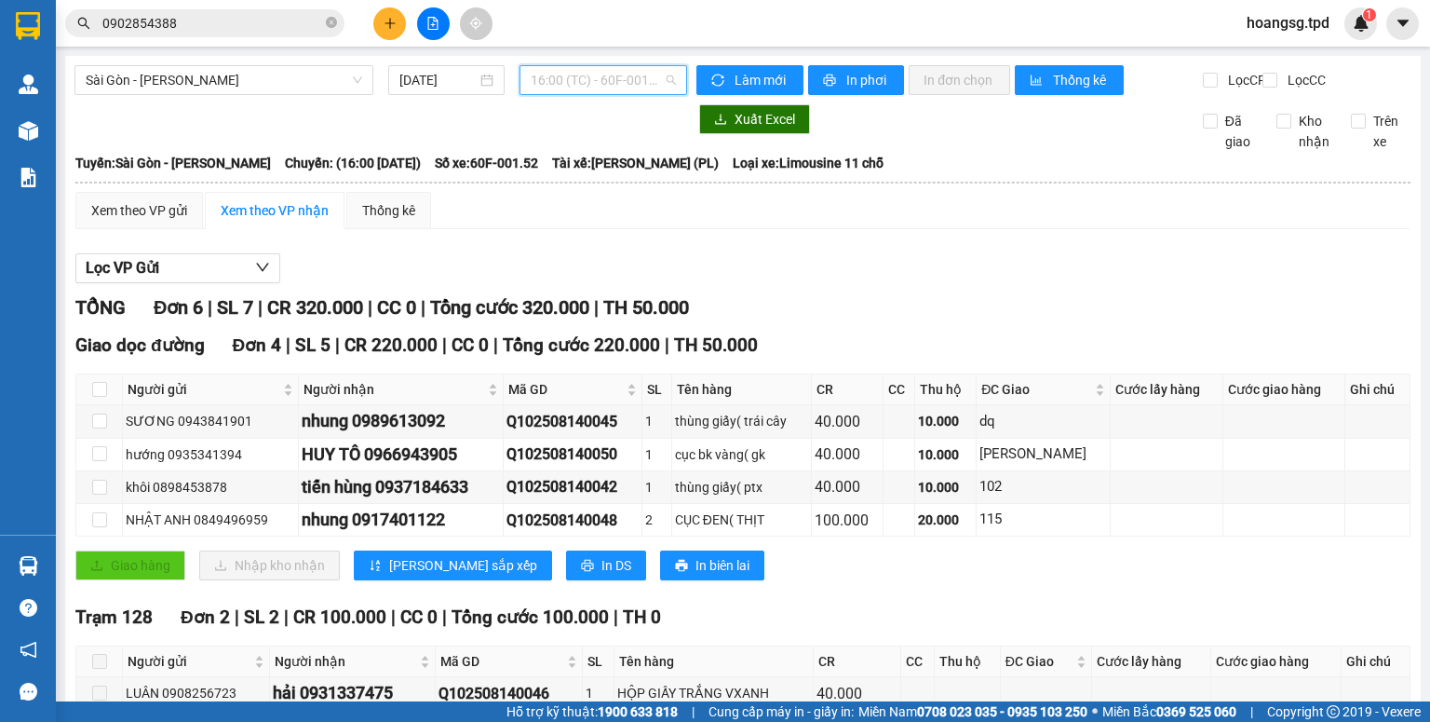
drag, startPoint x: 604, startPoint y: 71, endPoint x: 602, endPoint y: 115, distance: 44.7
click at [604, 74] on span "16:00 (TC) - 60F-001.52" at bounding box center [604, 80] width 146 height 28
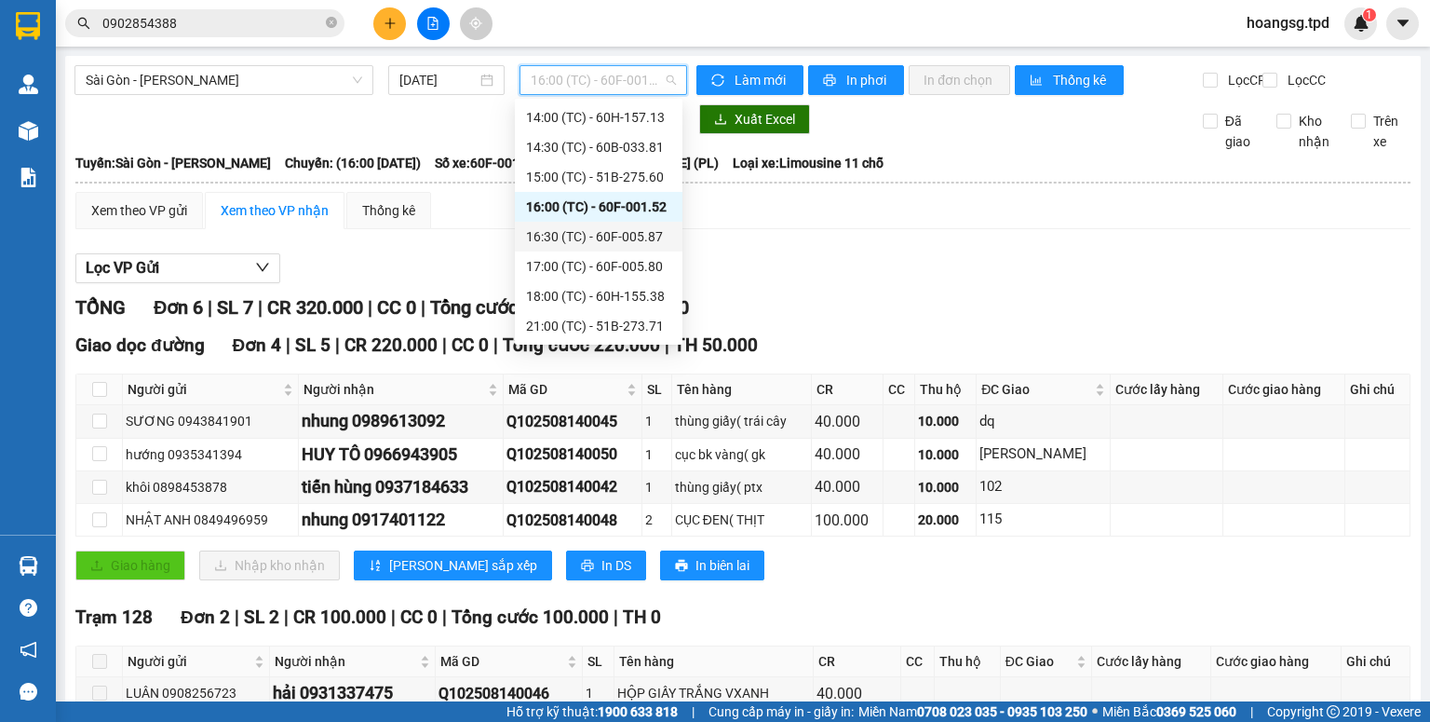
click at [620, 238] on div "16:30 (TC) - 60F-005.87" at bounding box center [598, 236] width 145 height 20
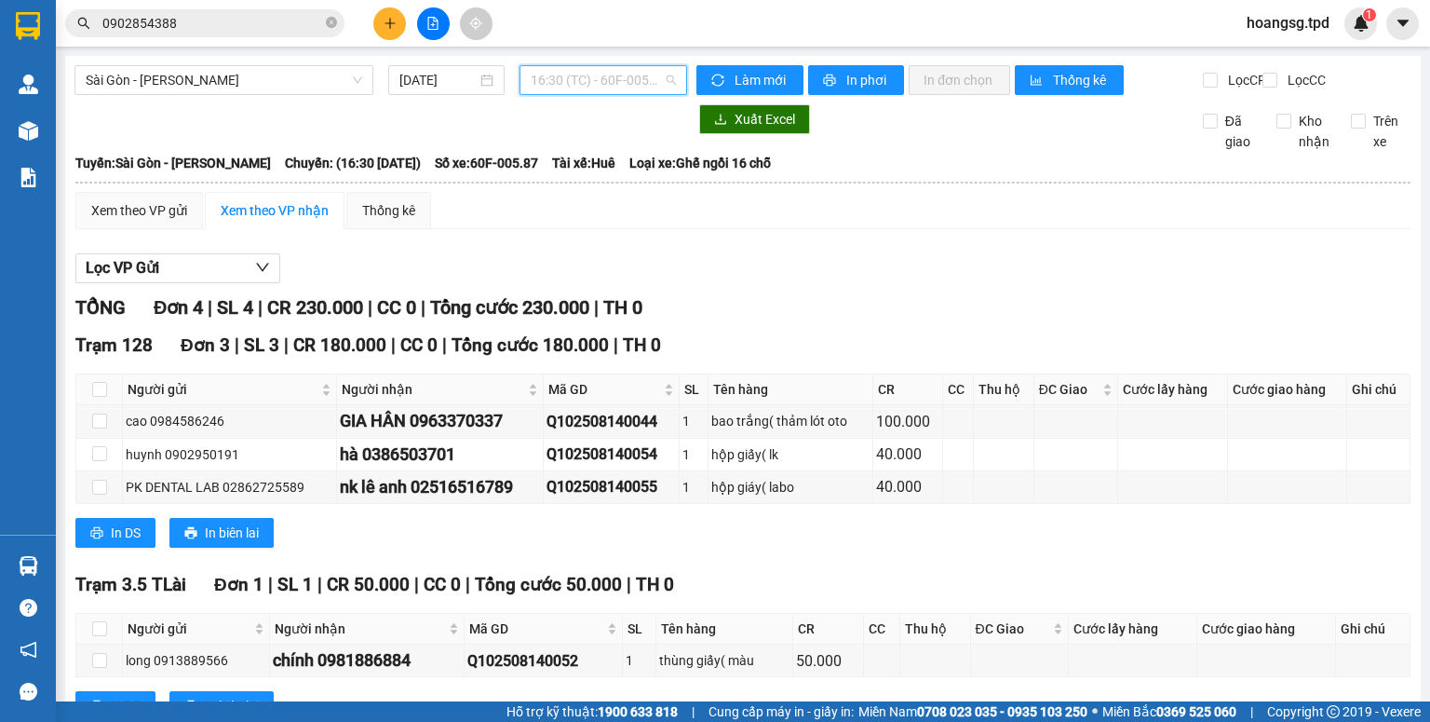
click at [634, 88] on span "16:30 (TC) - 60F-005.87" at bounding box center [604, 80] width 146 height 28
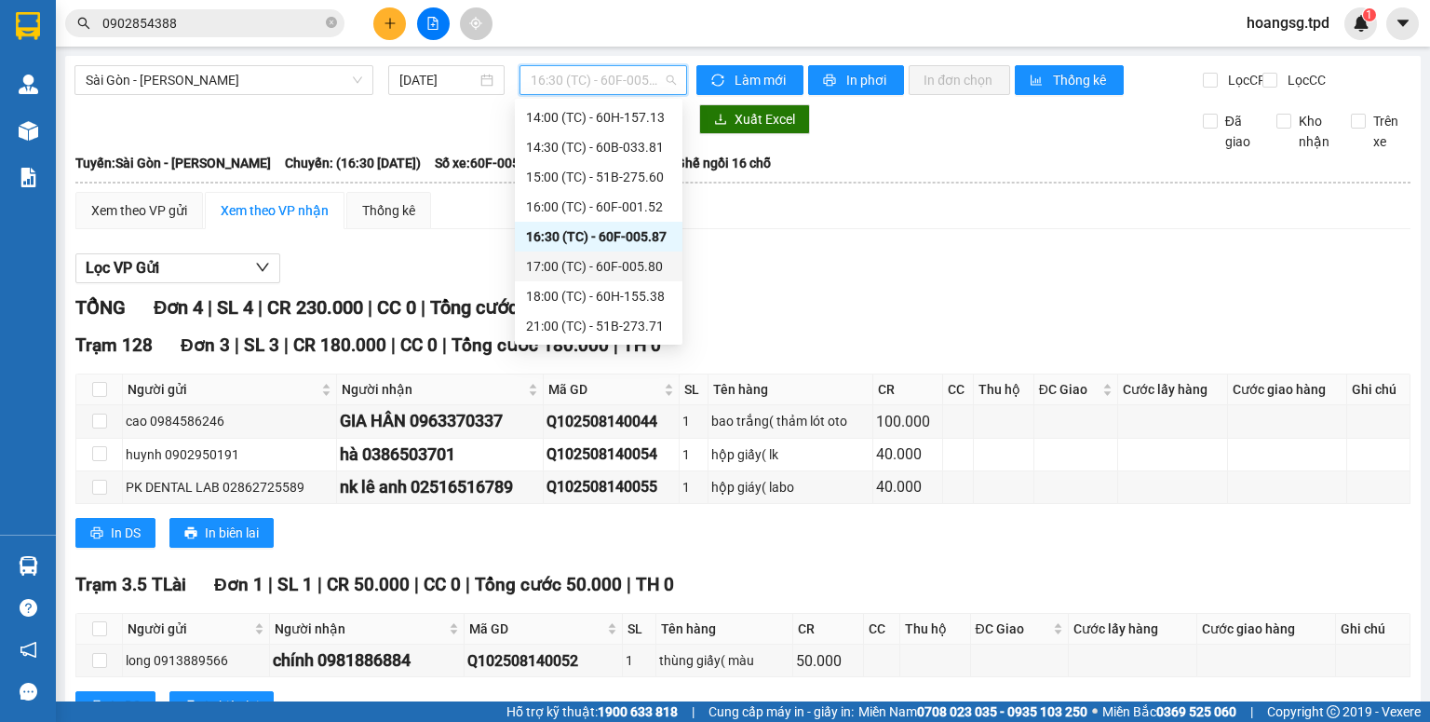
click at [641, 256] on div "17:00 (TC) - 60F-005.80" at bounding box center [598, 266] width 145 height 20
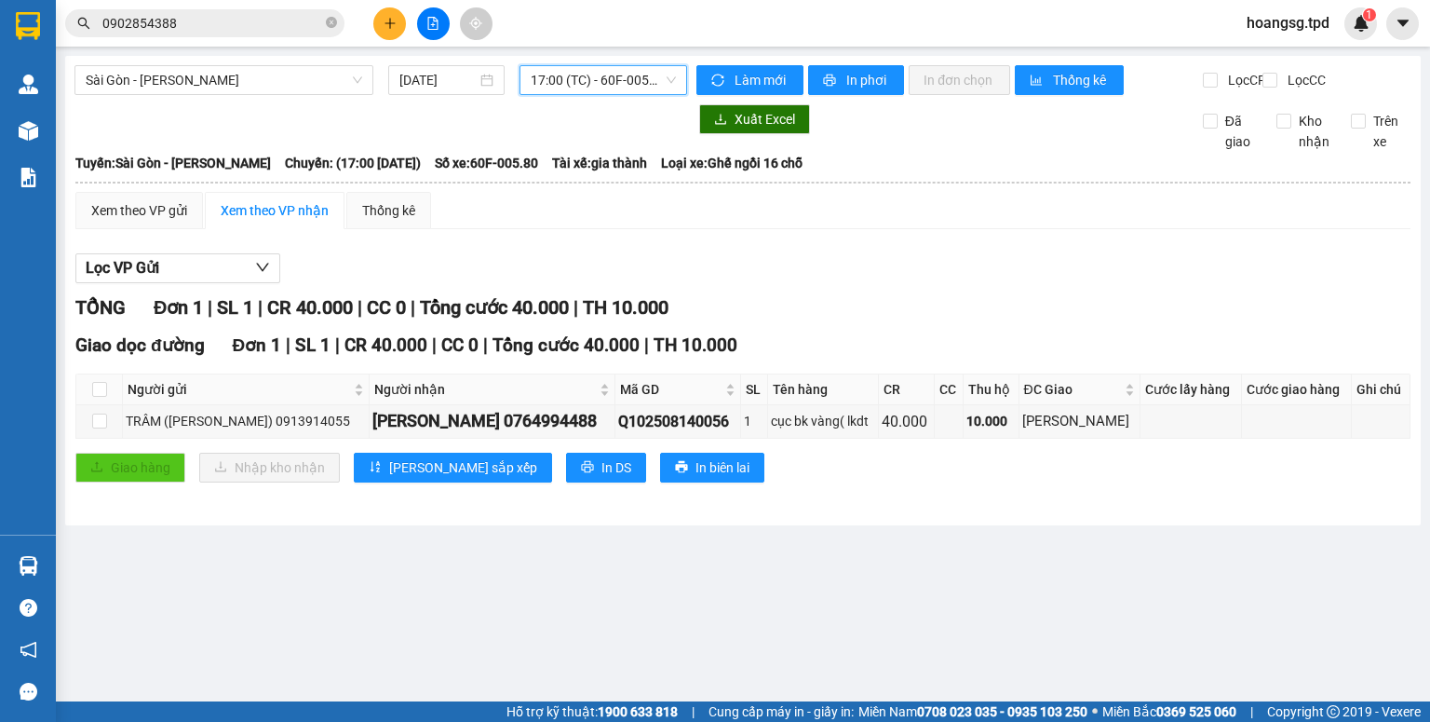
click at [641, 90] on span "17:00 (TC) - 60F-005.80" at bounding box center [604, 80] width 146 height 28
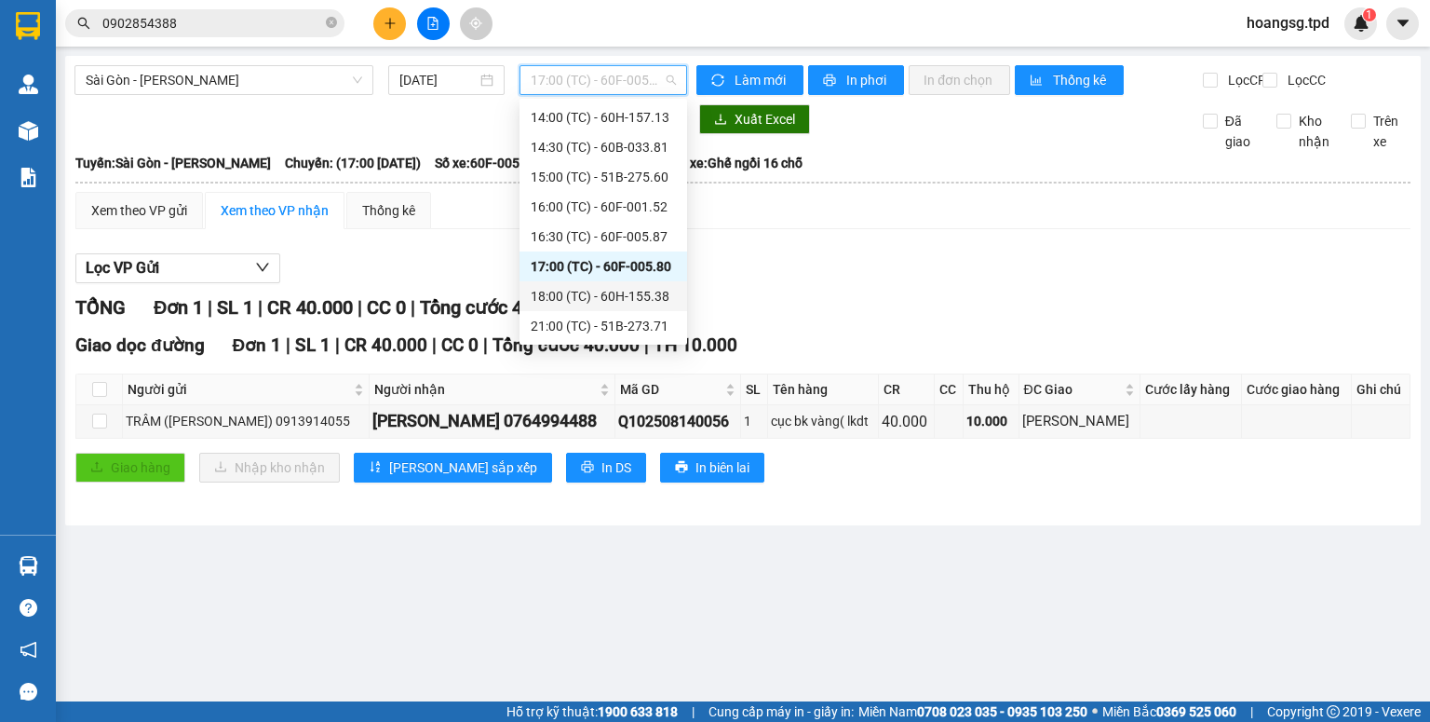
click at [637, 293] on div "18:00 (TC) - 60H-155.38" at bounding box center [603, 296] width 145 height 20
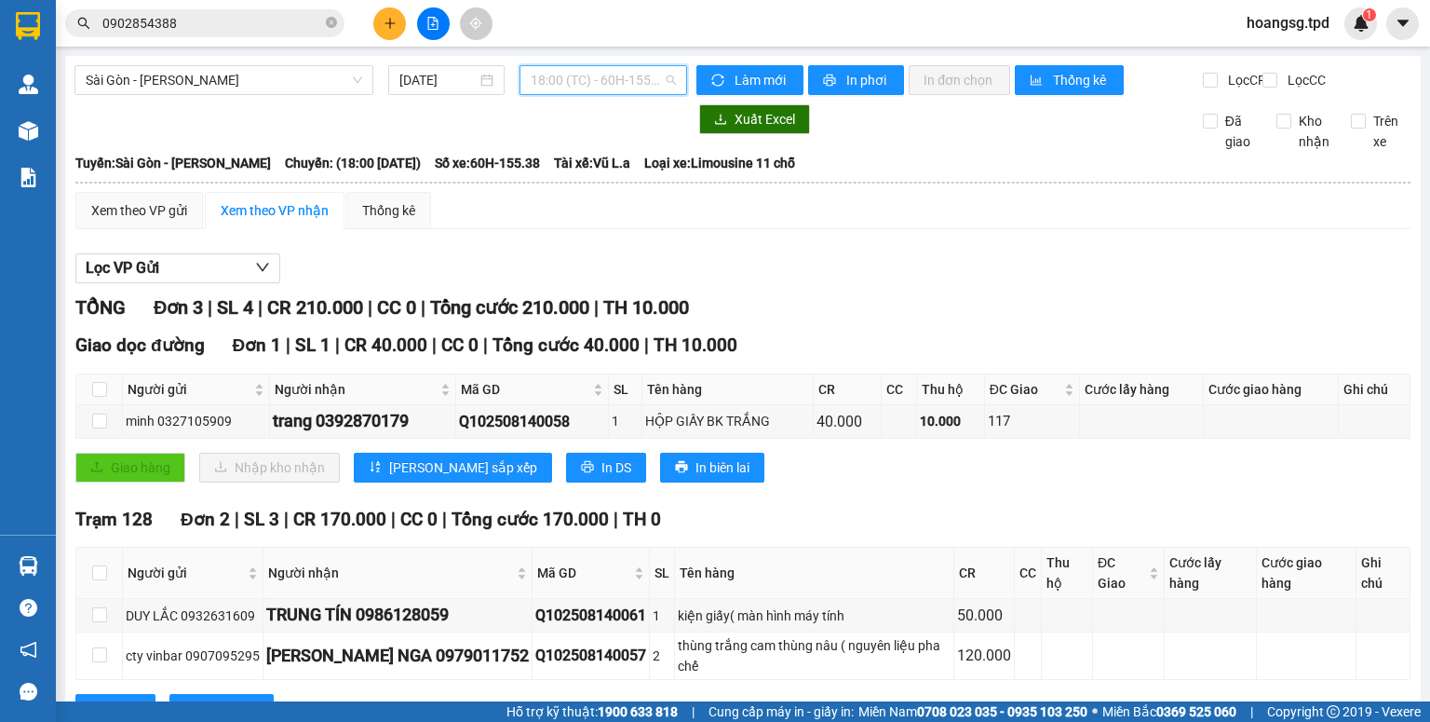
click at [627, 82] on span "18:00 (TC) - 60H-155.38" at bounding box center [604, 80] width 146 height 28
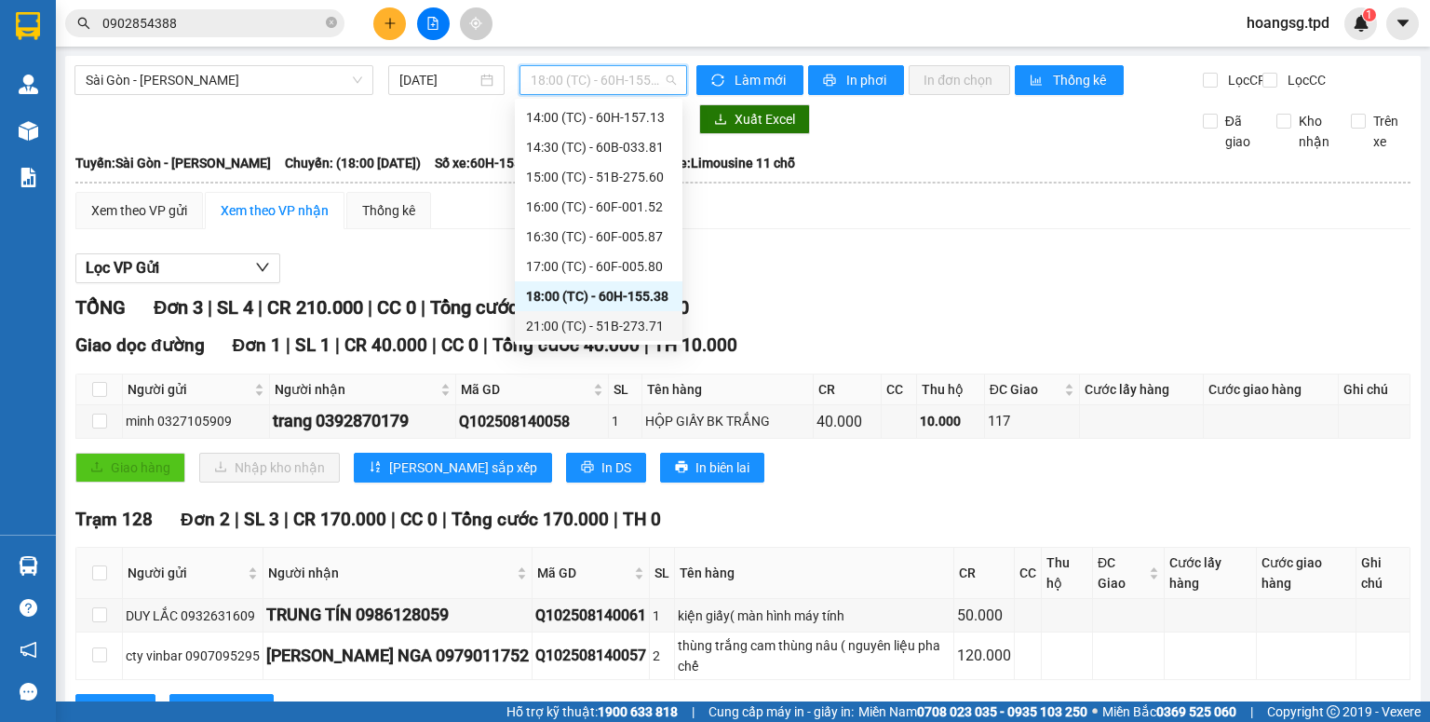
click at [619, 325] on div "21:00 (TC) - 51B-273.71" at bounding box center [598, 326] width 145 height 20
